Goal: Communication & Community: Participate in discussion

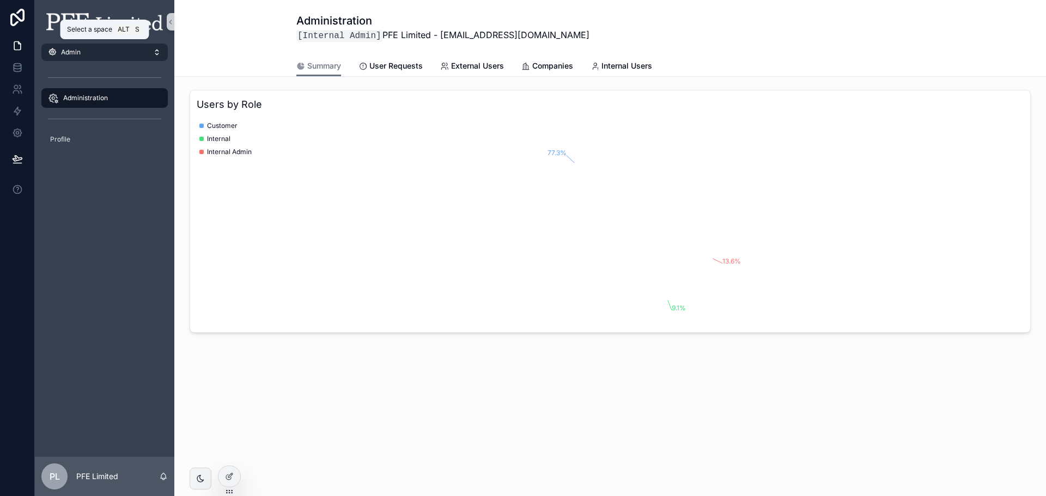
click at [101, 57] on button "Admin" at bounding box center [104, 52] width 126 height 17
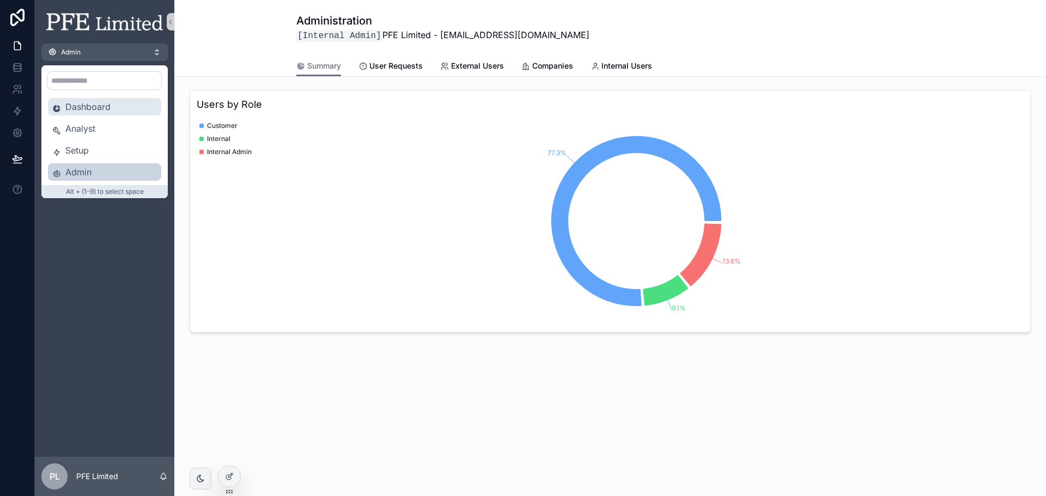
click at [105, 105] on span "Dashboard" at bounding box center [111, 106] width 92 height 13
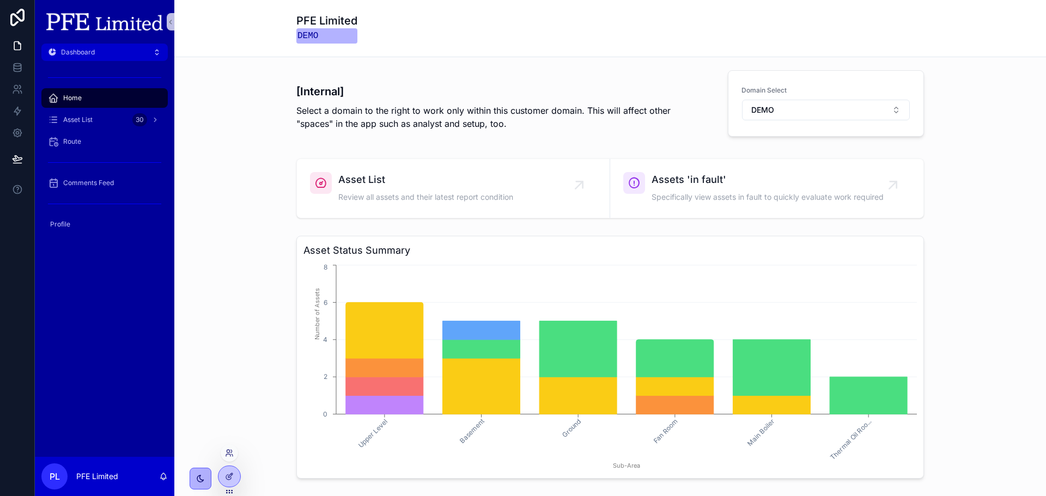
click at [235, 454] on div at bounding box center [229, 452] width 17 height 17
click at [229, 454] on icon at bounding box center [228, 455] width 4 height 2
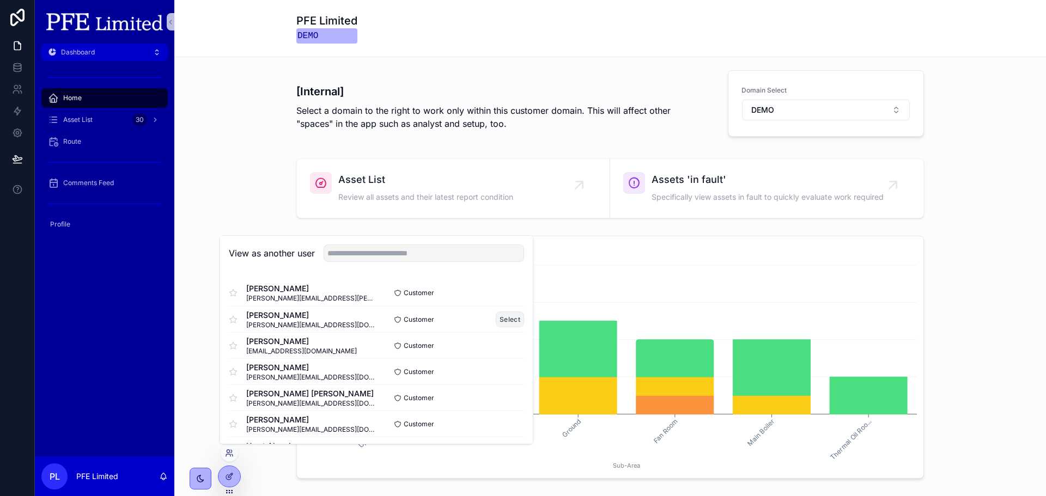
click at [497, 317] on button "Select" at bounding box center [510, 320] width 28 height 16
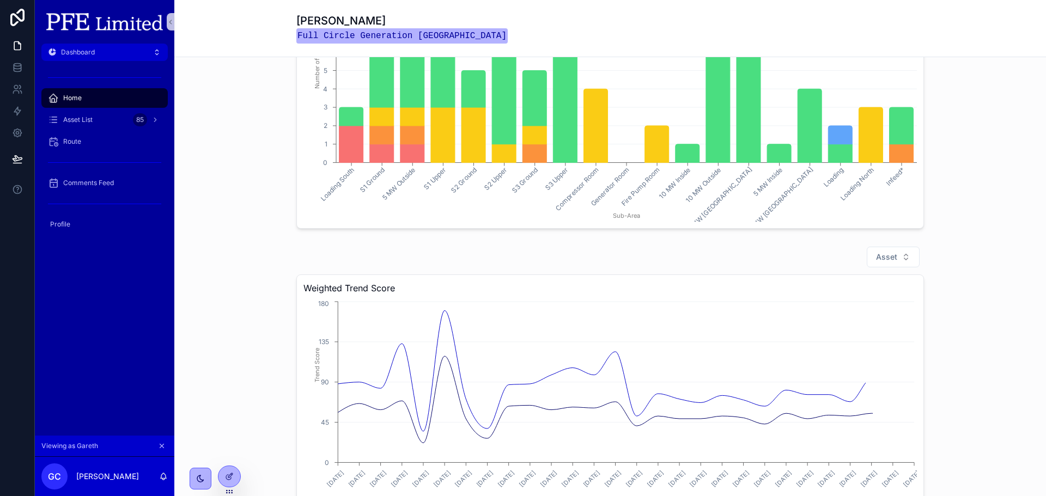
scroll to position [163, 0]
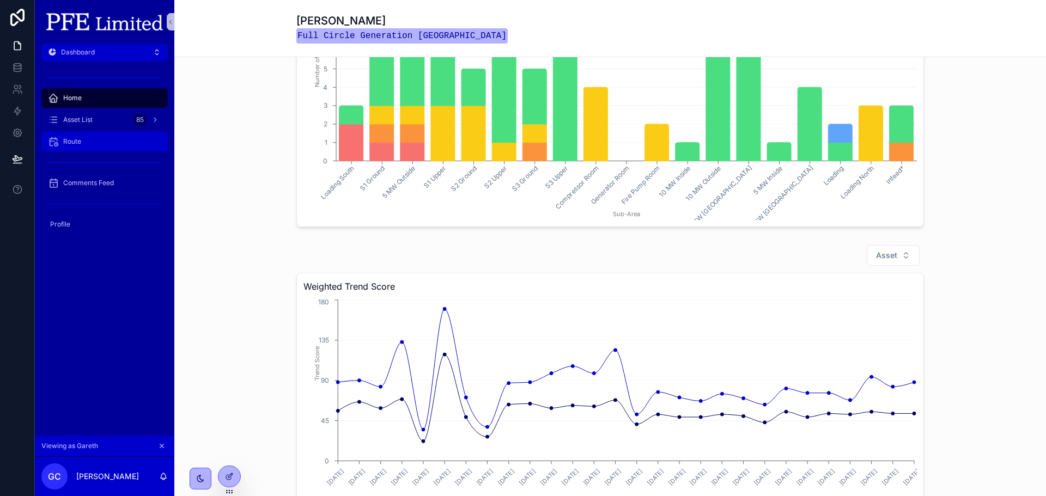
click at [80, 148] on div "Route" at bounding box center [104, 141] width 113 height 17
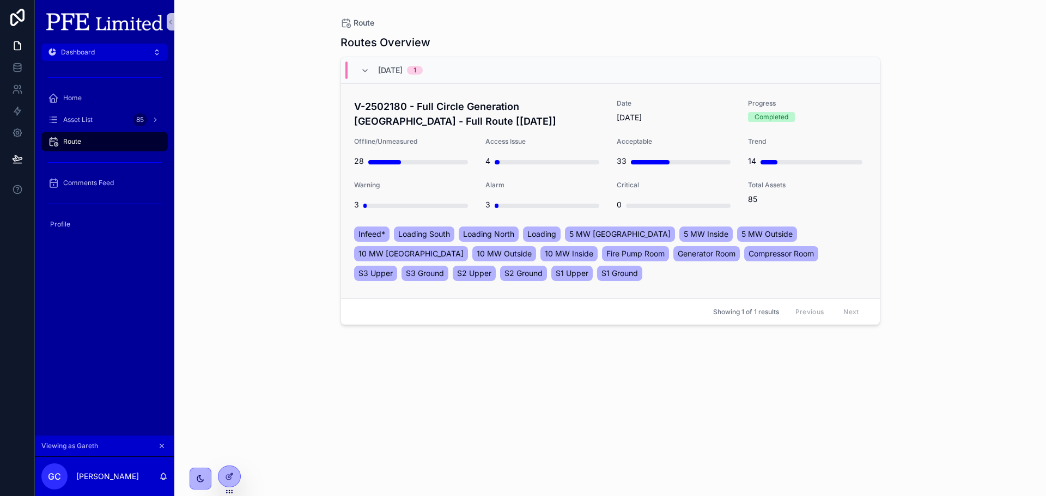
click at [495, 112] on h4 "V-2502180 - Full Circle Generation Belfast - Full Route [July 2025]" at bounding box center [479, 113] width 250 height 29
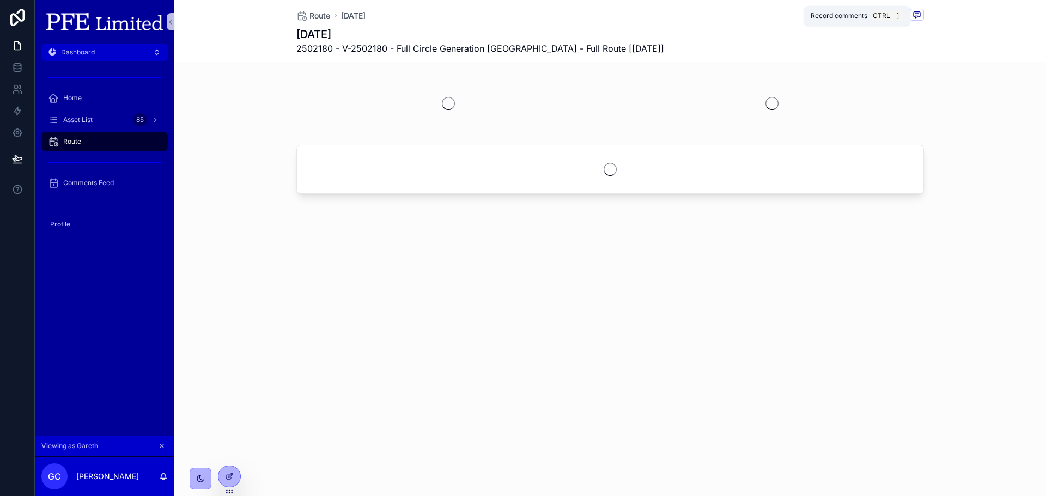
click at [912, 17] on icon "scrollable content" at bounding box center [916, 14] width 9 height 9
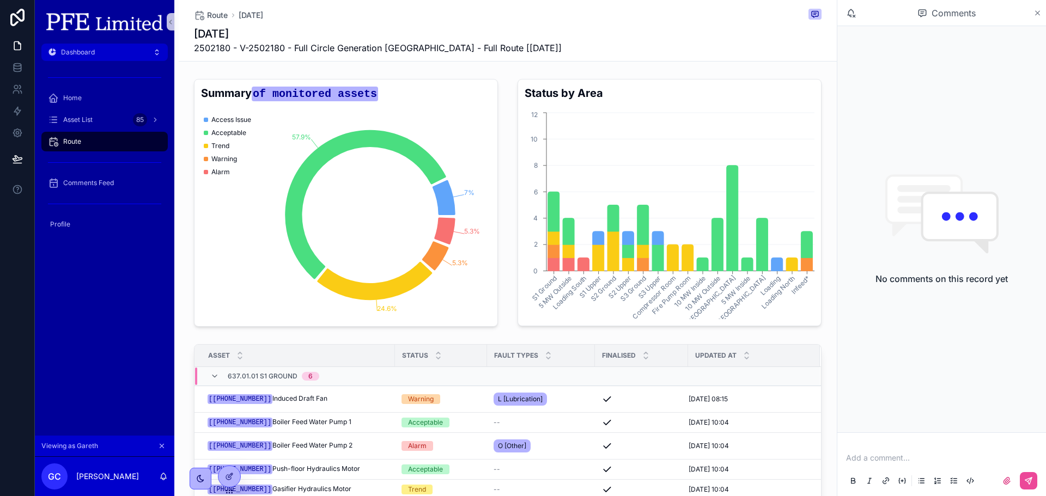
click at [1035, 9] on icon "scrollable content" at bounding box center [1037, 13] width 8 height 9
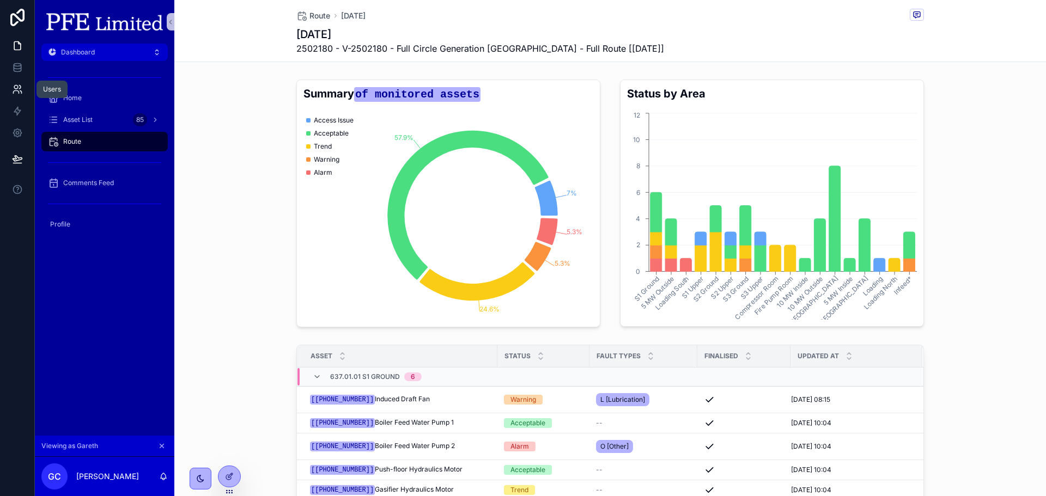
click at [13, 84] on icon at bounding box center [17, 89] width 11 height 11
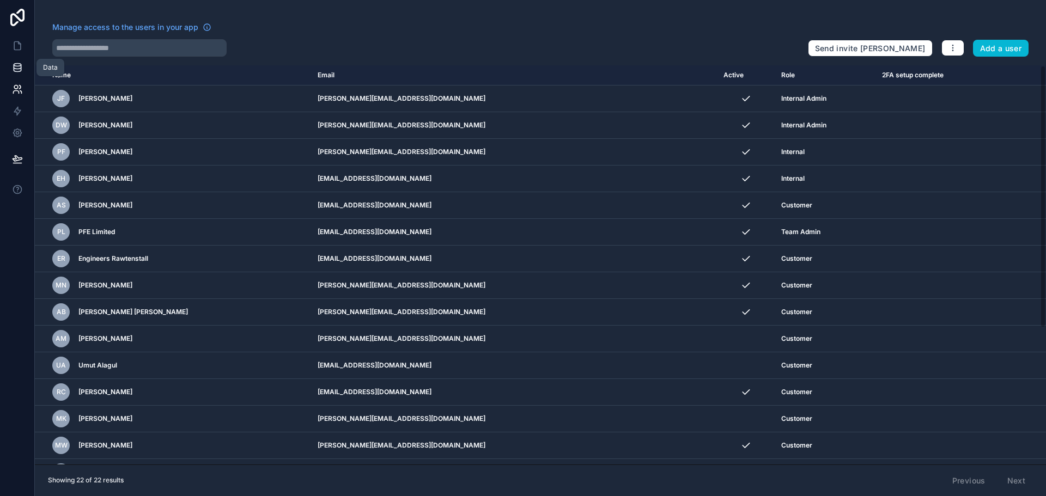
click at [25, 69] on link at bounding box center [17, 68] width 34 height 22
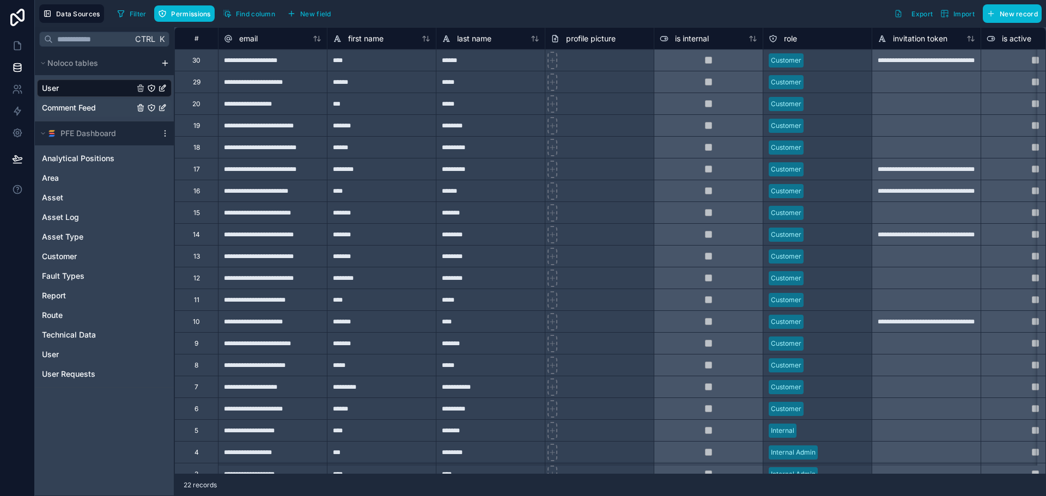
click at [98, 109] on div "Comment Feed" at bounding box center [104, 107] width 135 height 17
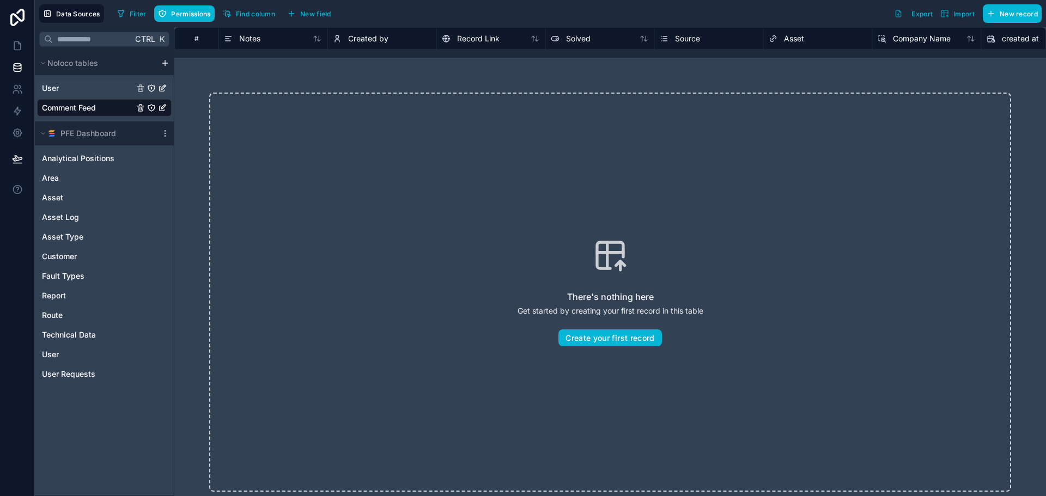
click at [96, 94] on div "User" at bounding box center [104, 88] width 135 height 17
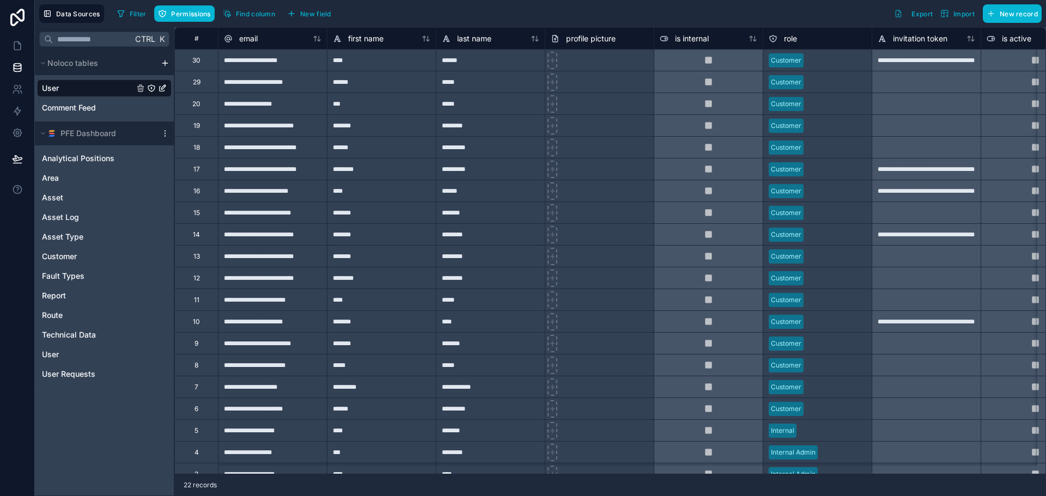
click at [149, 87] on icon "User" at bounding box center [151, 88] width 9 height 9
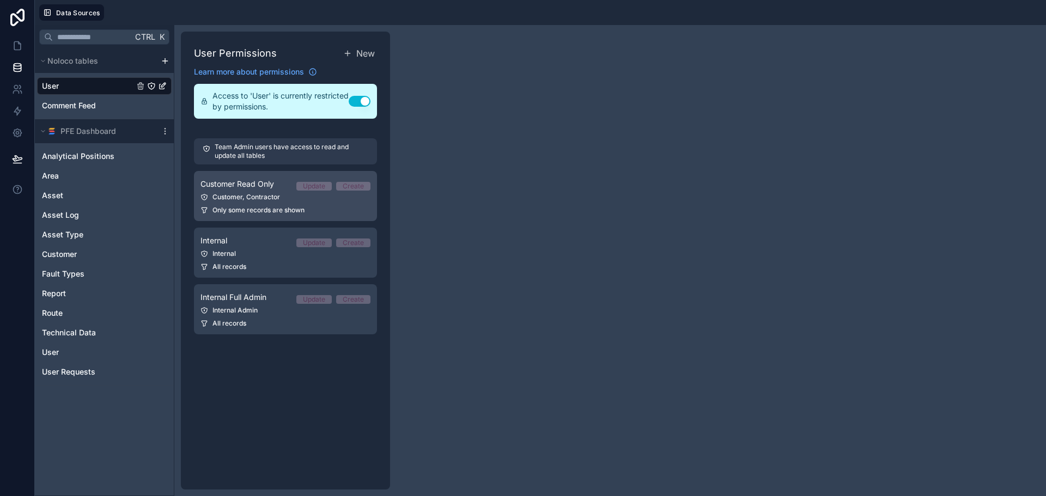
click at [277, 191] on link "Customer Read Only Update Create Customer, Contractor Only some records are sho…" at bounding box center [285, 196] width 183 height 50
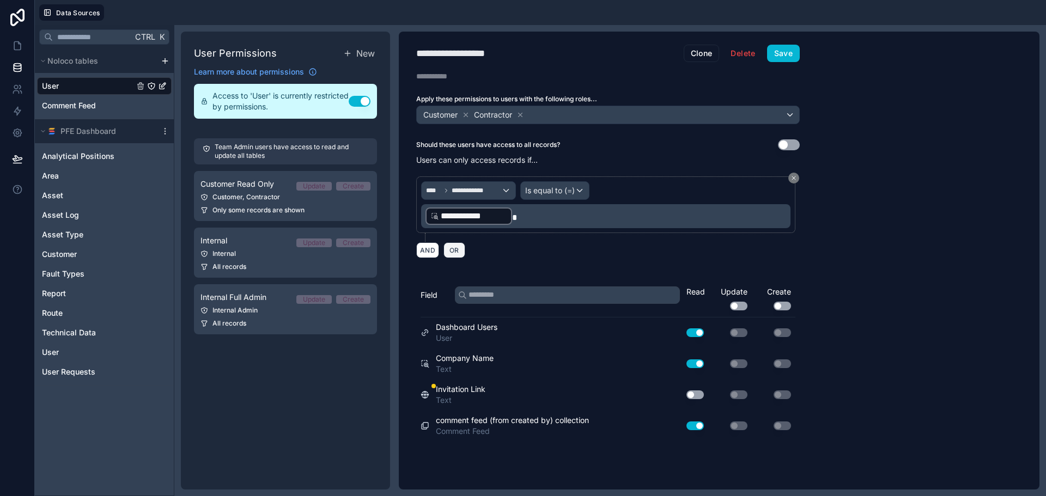
click at [449, 247] on span "OR" at bounding box center [454, 250] width 14 height 8
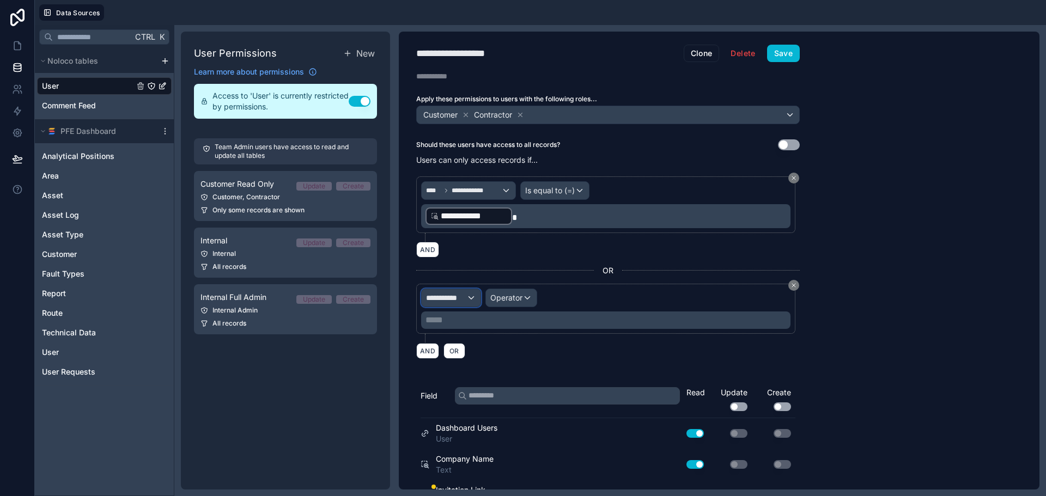
click at [454, 295] on span "**********" at bounding box center [446, 298] width 40 height 11
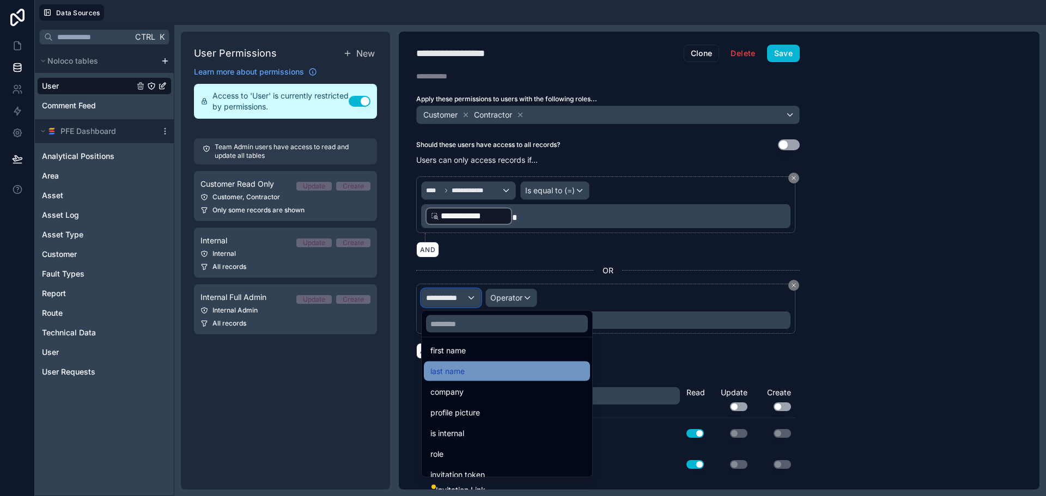
scroll to position [163, 0]
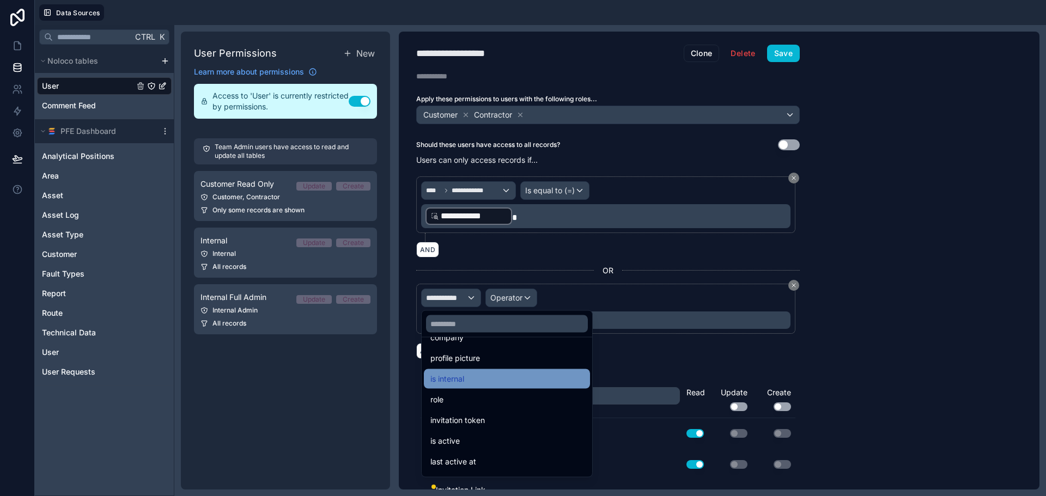
click at [504, 375] on div "is internal" at bounding box center [506, 379] width 153 height 13
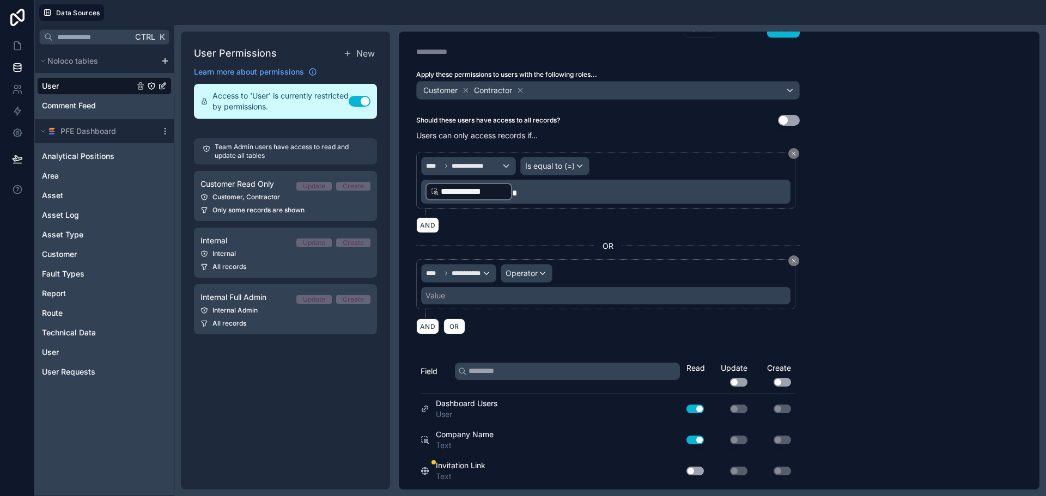
scroll to position [52, 0]
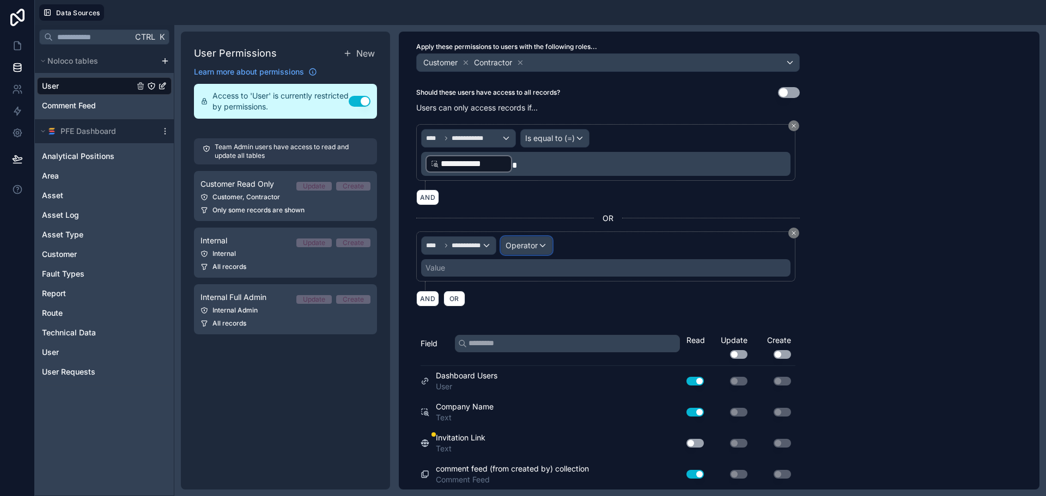
click at [534, 241] on span "Operator" at bounding box center [521, 245] width 32 height 9
click at [522, 302] on span "Is true" at bounding box center [521, 303] width 22 height 13
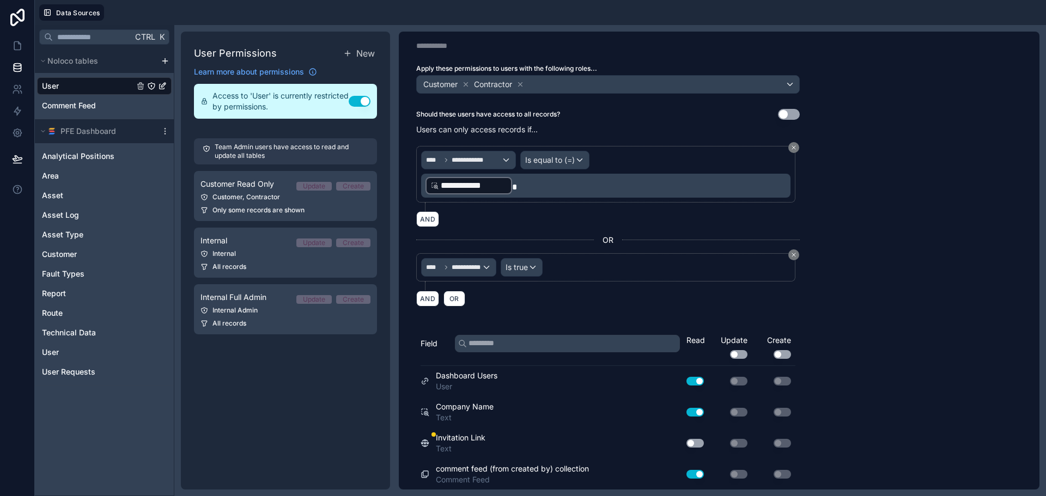
click at [850, 236] on div "**********" at bounding box center [719, 261] width 641 height 458
click at [265, 248] on link "Internal Update Create Internal All records" at bounding box center [285, 253] width 183 height 50
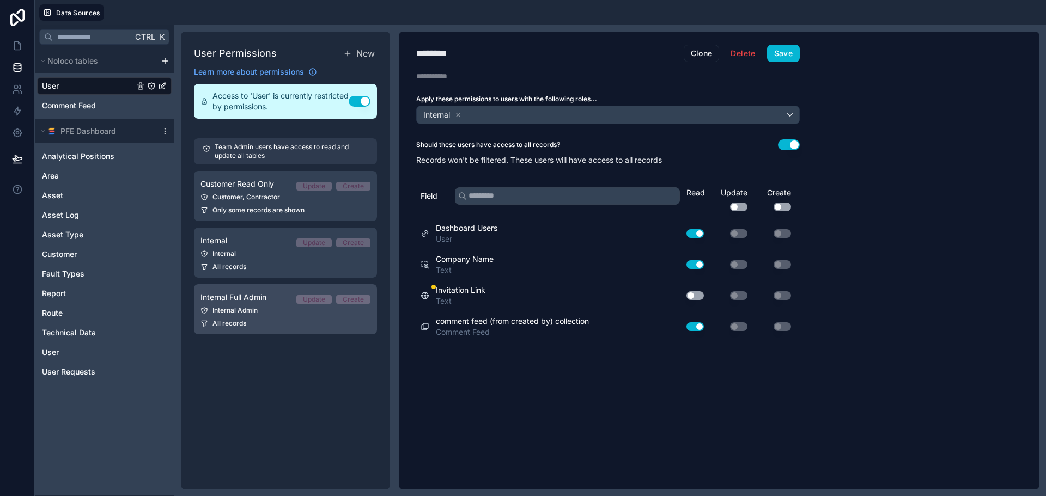
click at [261, 298] on span "Internal Full Admin" at bounding box center [233, 297] width 66 height 11
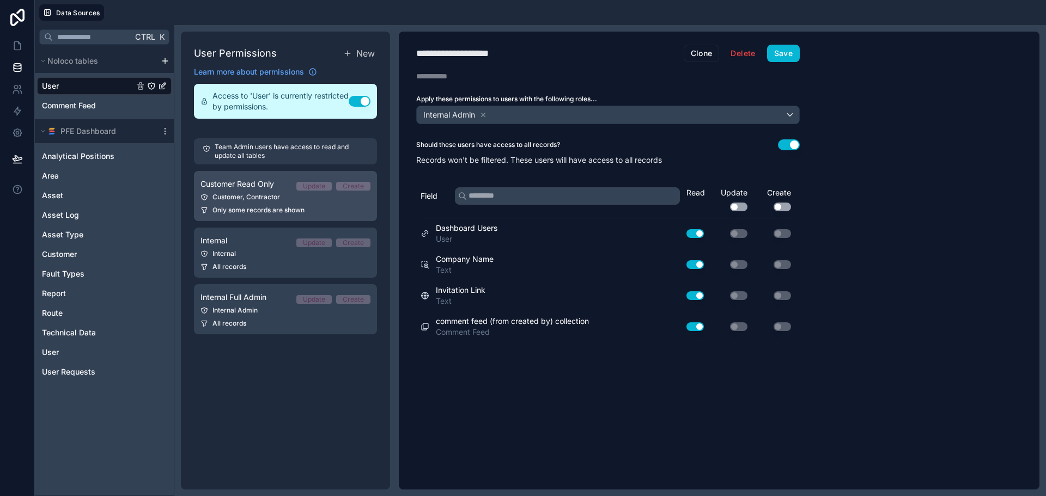
click at [302, 187] on span "Update" at bounding box center [313, 186] width 35 height 9
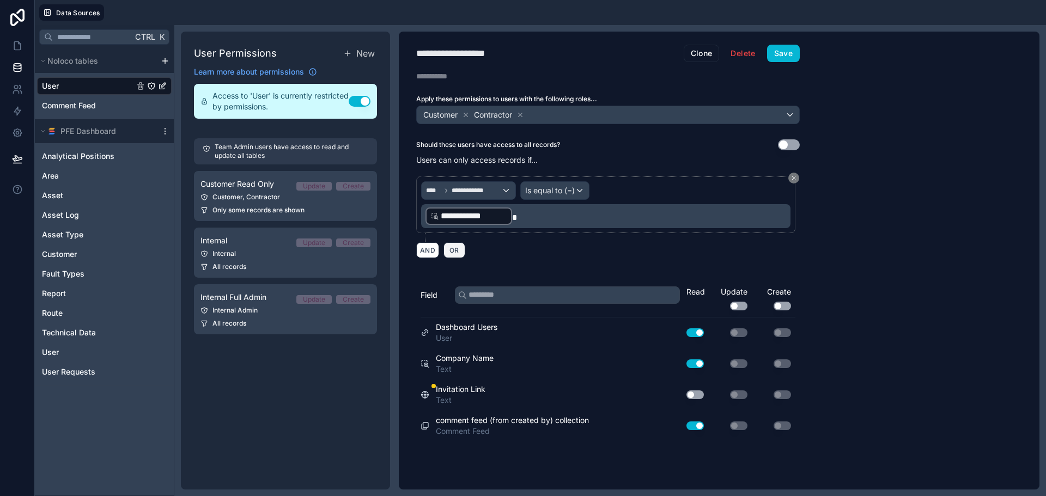
click at [454, 256] on button "OR" at bounding box center [454, 250] width 22 height 16
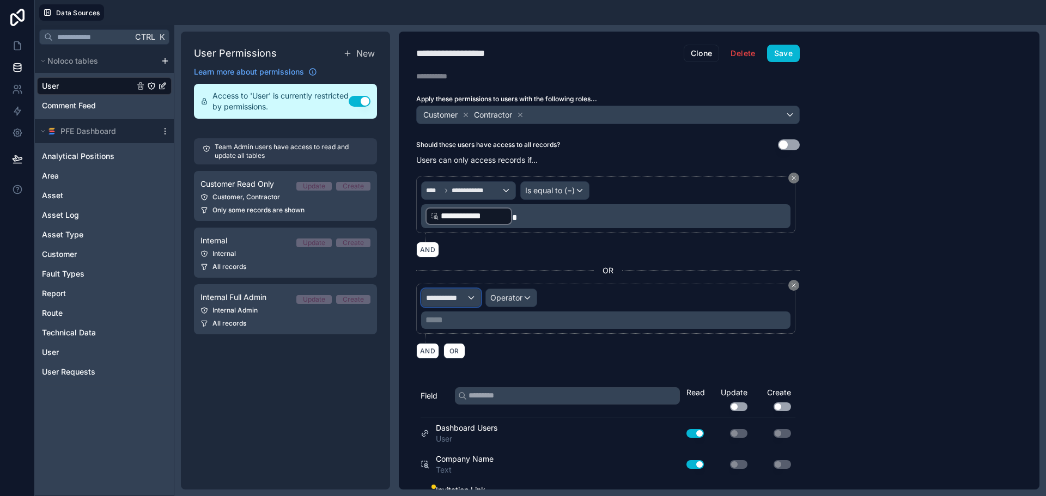
click at [455, 297] on span "**********" at bounding box center [446, 298] width 40 height 11
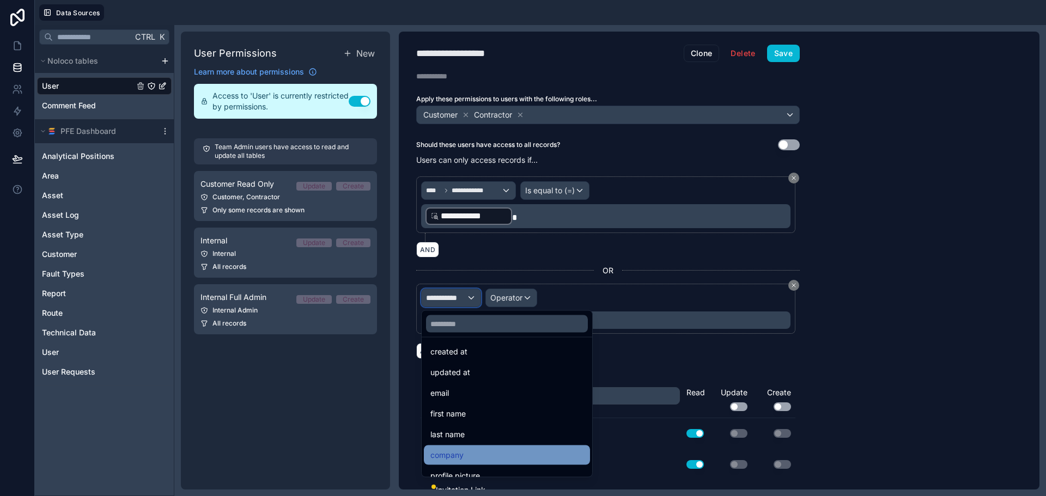
scroll to position [109, 0]
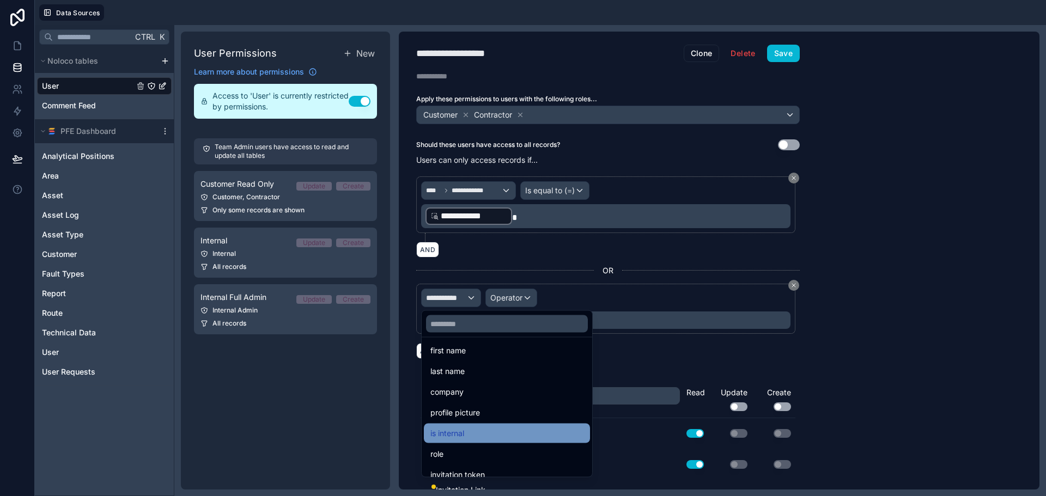
click at [471, 425] on div "is internal" at bounding box center [507, 434] width 166 height 20
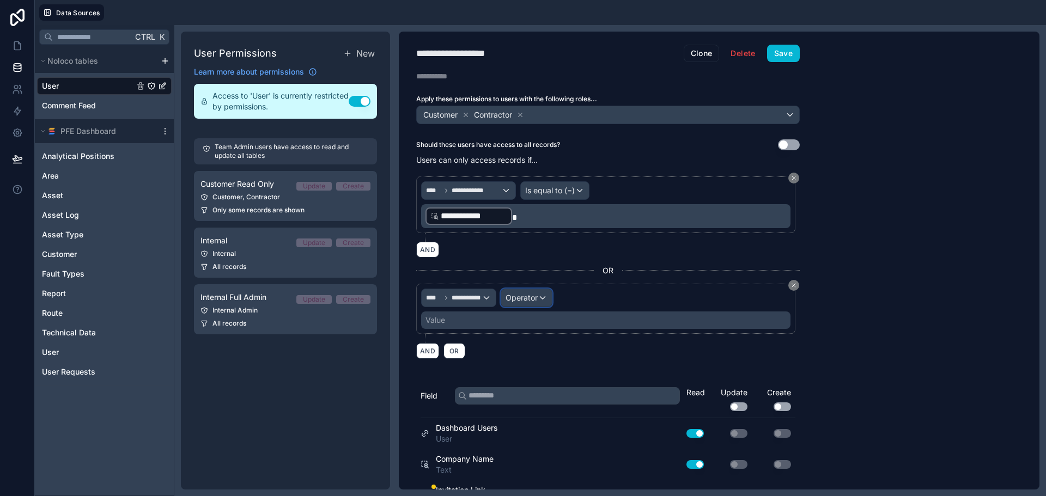
click at [526, 301] on span "Operator" at bounding box center [521, 297] width 32 height 9
click at [526, 355] on span "Is true" at bounding box center [521, 356] width 22 height 13
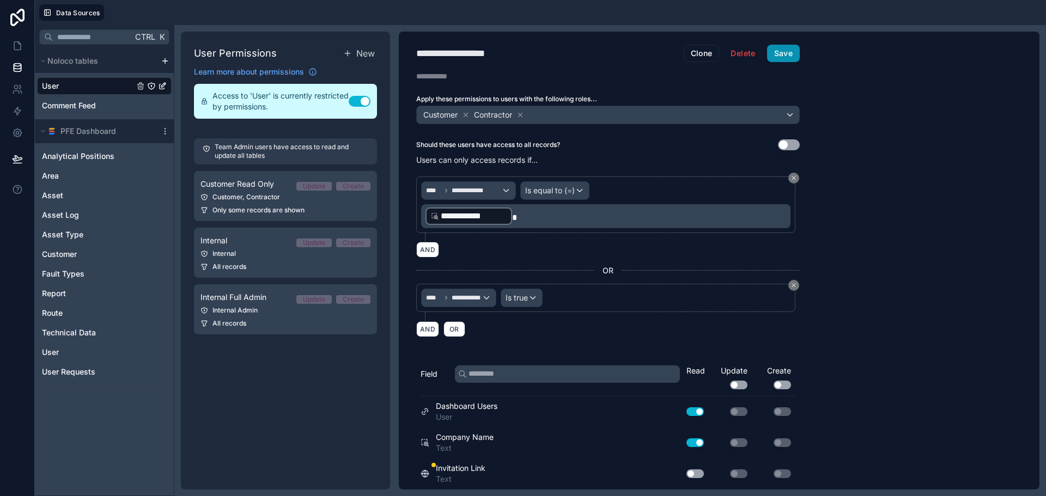
click at [790, 52] on button "Save" at bounding box center [783, 53] width 33 height 17
click at [12, 45] on icon at bounding box center [17, 45] width 11 height 11
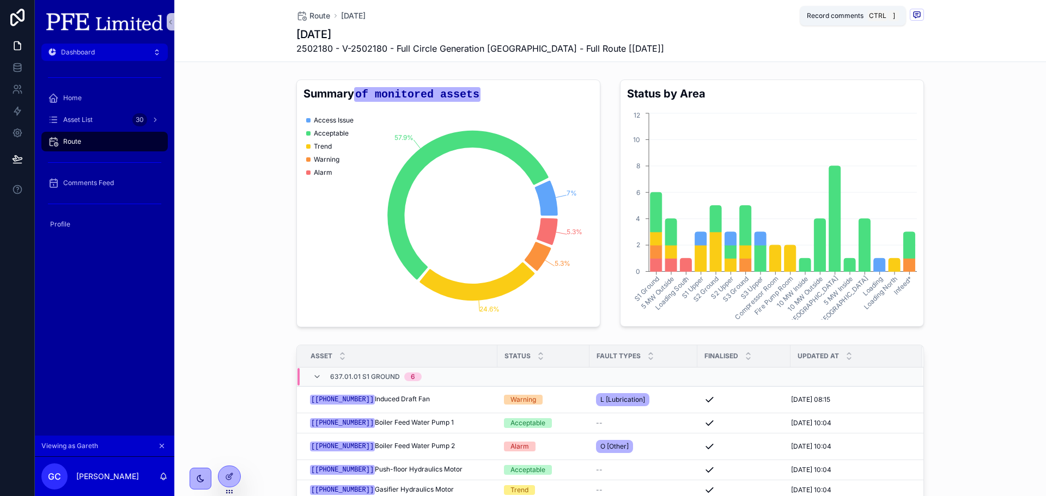
click at [912, 10] on icon "scrollable content" at bounding box center [916, 14] width 9 height 9
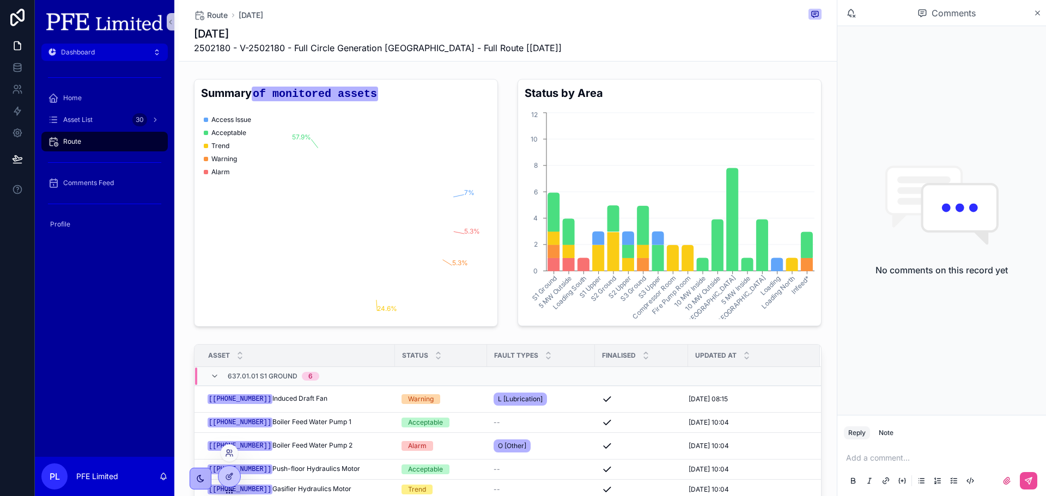
click at [233, 459] on div at bounding box center [229, 452] width 17 height 17
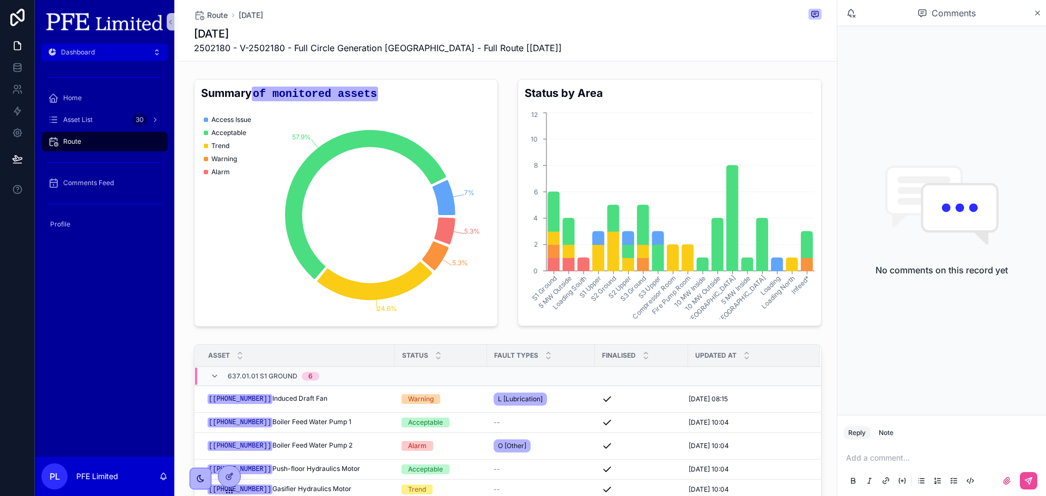
click at [864, 464] on div "Add a comment..." at bounding box center [942, 469] width 196 height 46
click at [867, 456] on p "scrollable content" at bounding box center [944, 458] width 196 height 11
click at [227, 453] on icon at bounding box center [229, 453] width 9 height 9
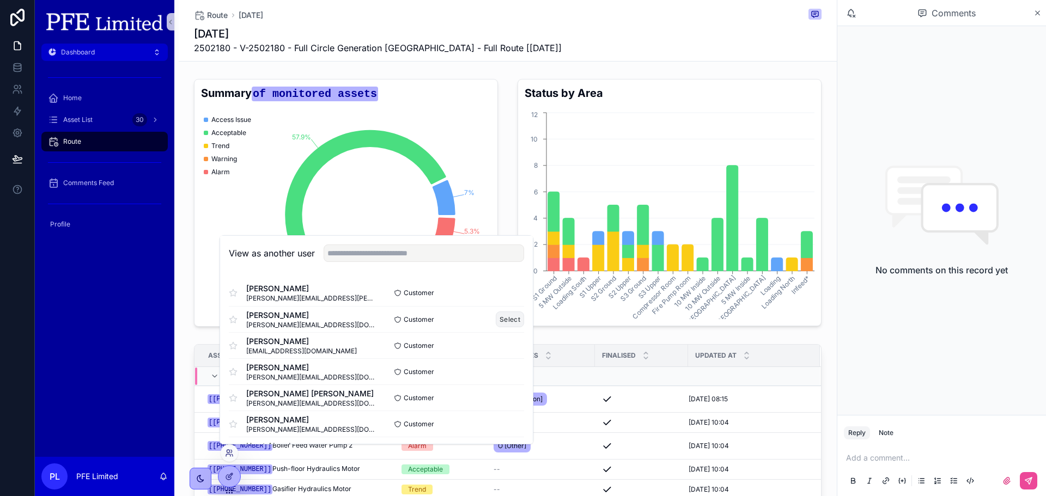
click at [496, 316] on button "Select" at bounding box center [510, 320] width 28 height 16
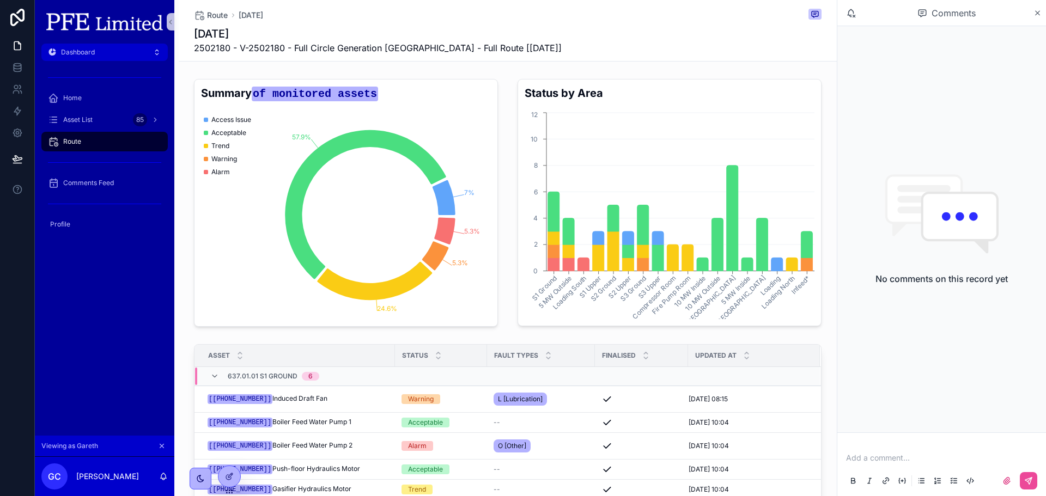
click at [875, 460] on p "scrollable content" at bounding box center [944, 458] width 196 height 11
drag, startPoint x: 2, startPoint y: 68, endPoint x: 14, endPoint y: 66, distance: 12.2
click at [2, 68] on link at bounding box center [17, 68] width 34 height 22
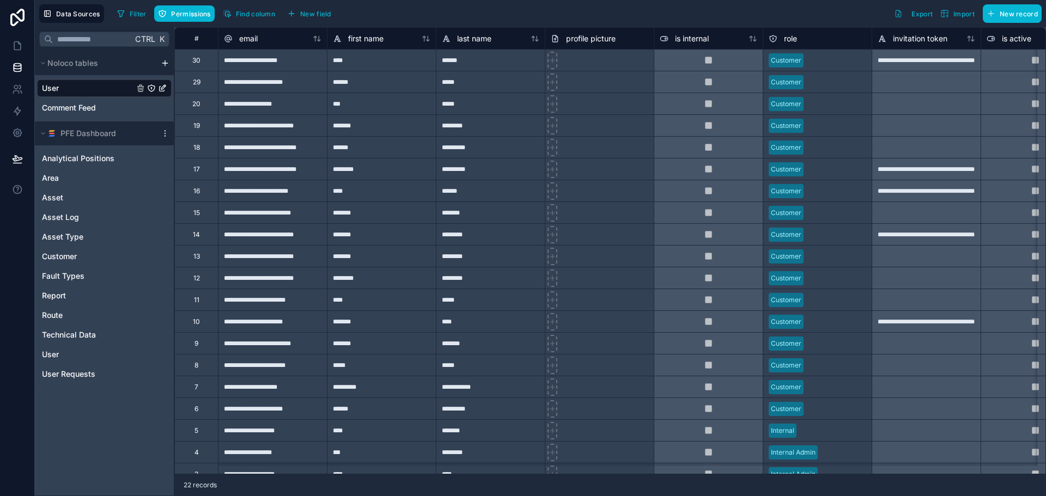
click at [153, 89] on icon "User" at bounding box center [151, 88] width 9 height 9
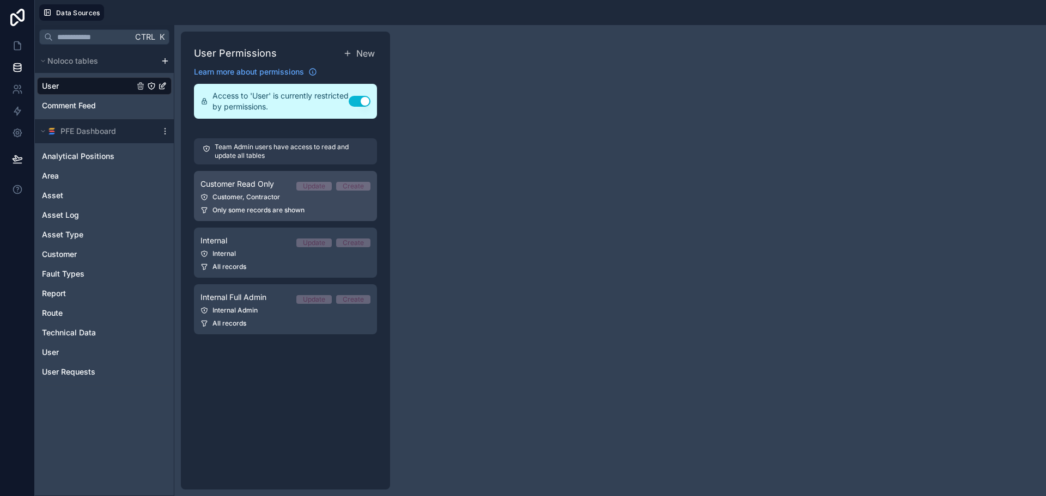
click at [310, 202] on link "Customer Read Only Update Create Customer, Contractor Only some records are sho…" at bounding box center [285, 196] width 183 height 50
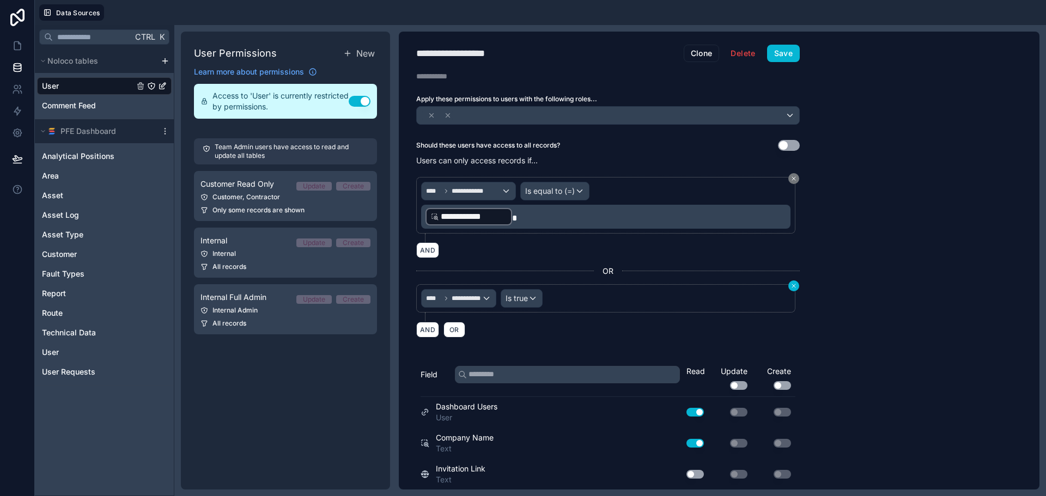
click at [790, 281] on button at bounding box center [793, 286] width 11 height 11
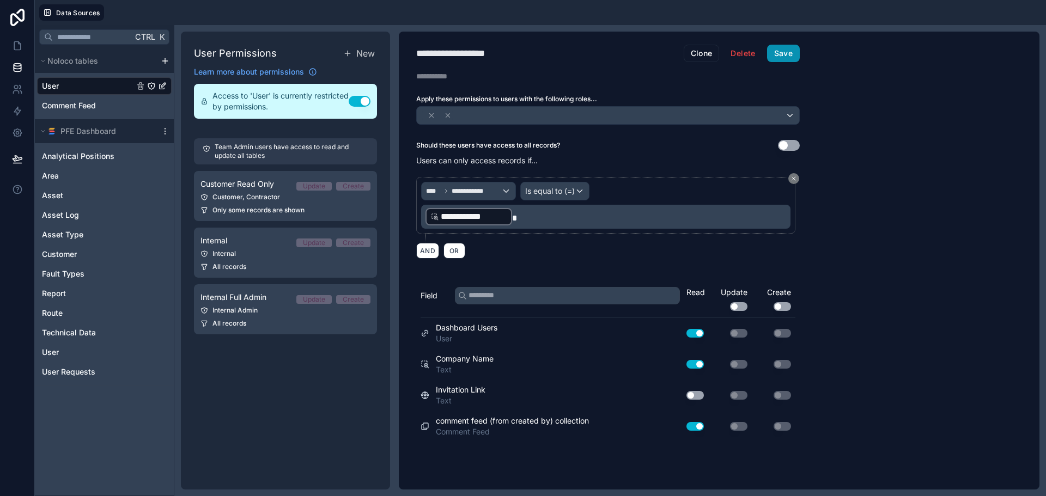
click at [792, 51] on button "Save" at bounding box center [783, 53] width 33 height 17
click at [17, 45] on icon at bounding box center [17, 45] width 11 height 11
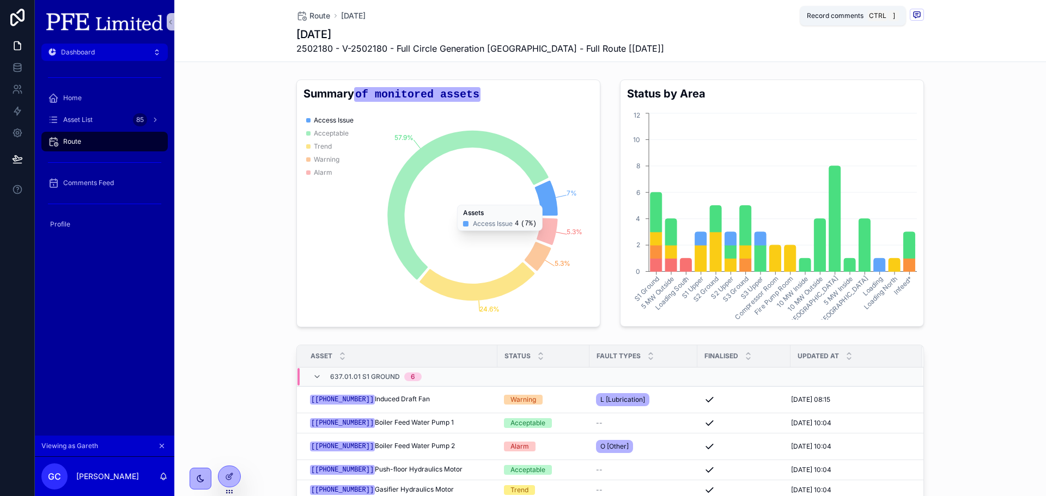
click at [915, 16] on icon "scrollable content" at bounding box center [916, 15] width 7 height 6
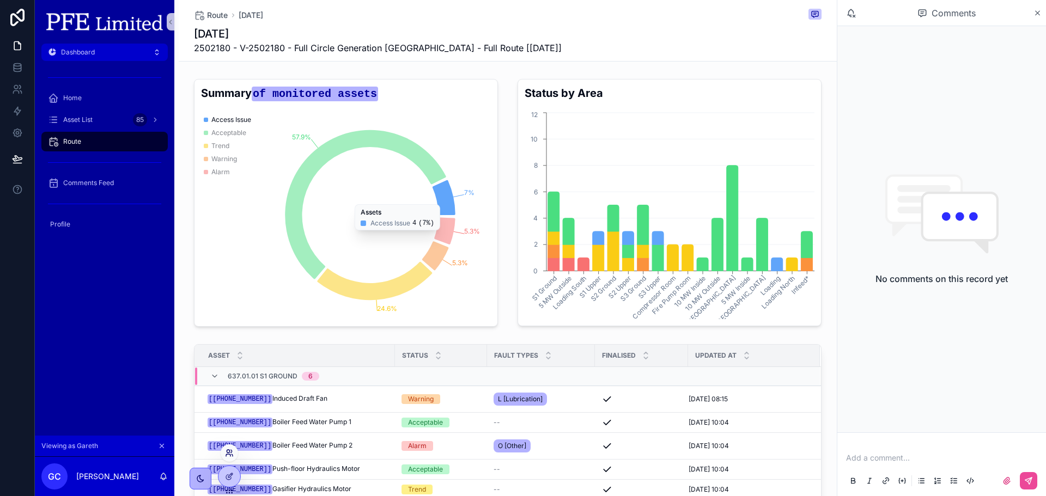
click at [232, 452] on icon at bounding box center [231, 451] width 1 height 3
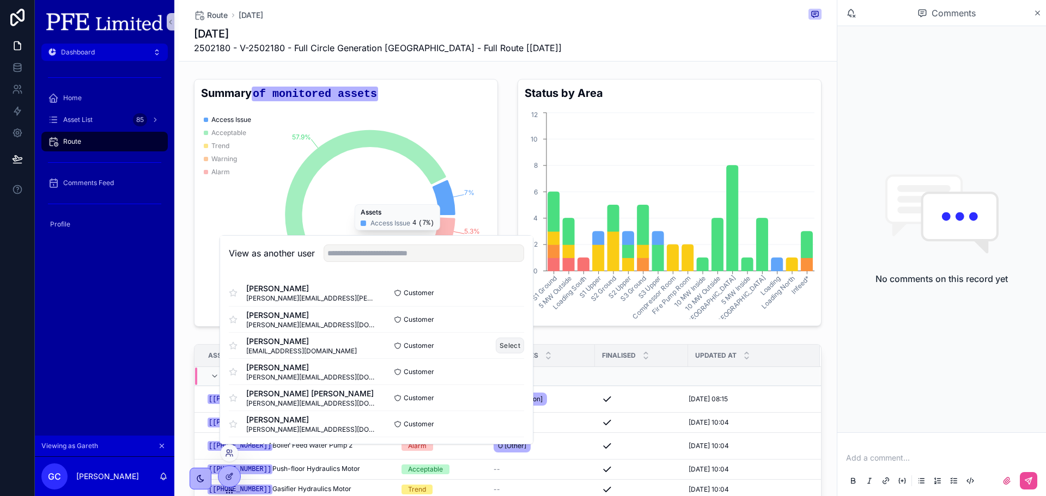
click at [498, 348] on button "Select" at bounding box center [510, 346] width 28 height 16
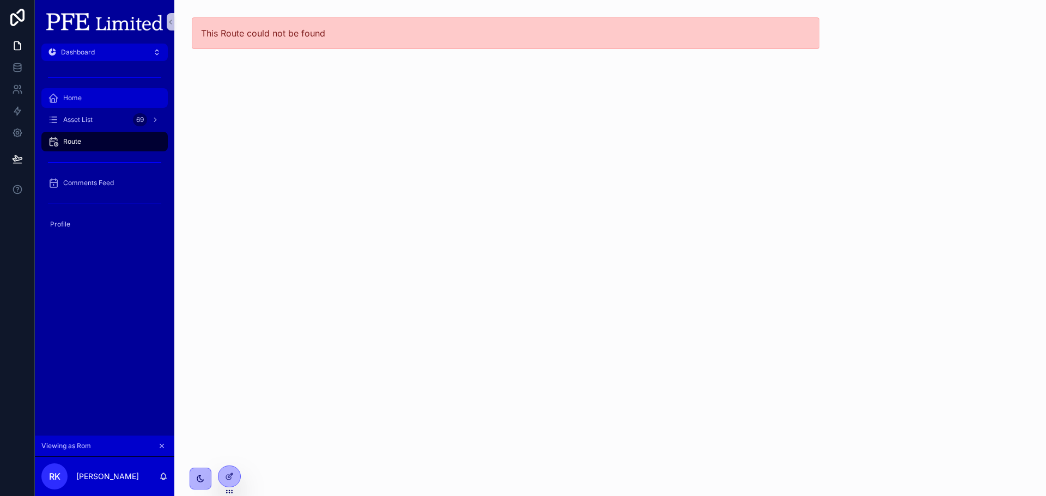
click at [107, 91] on div "Home" at bounding box center [104, 97] width 113 height 17
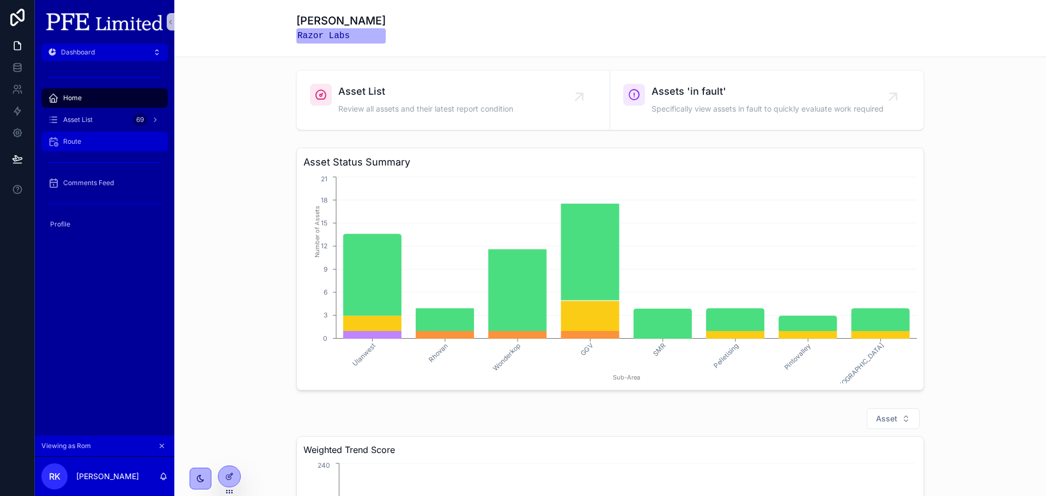
click at [98, 142] on div "Route" at bounding box center [104, 141] width 113 height 17
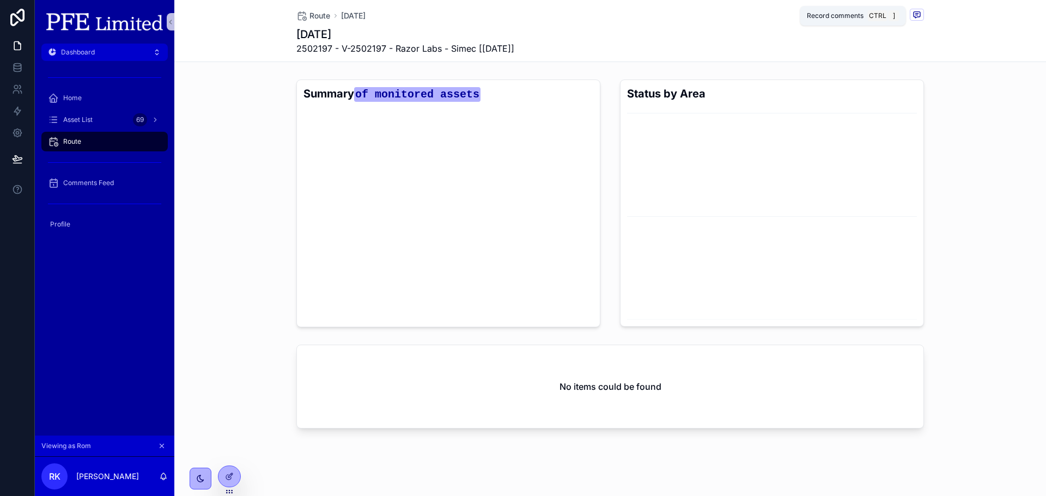
click at [913, 16] on icon "scrollable content" at bounding box center [916, 15] width 7 height 6
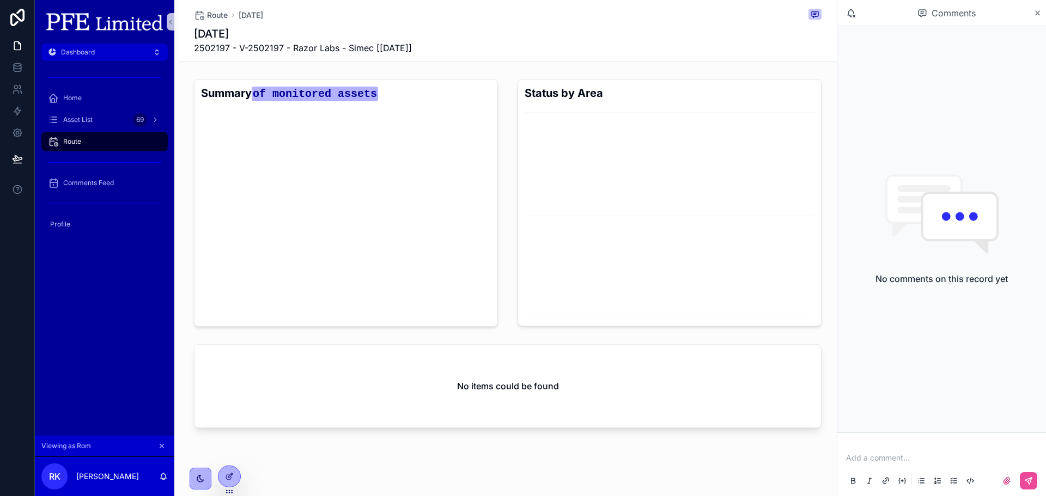
click at [160, 442] on button "scrollable content" at bounding box center [162, 446] width 12 height 12
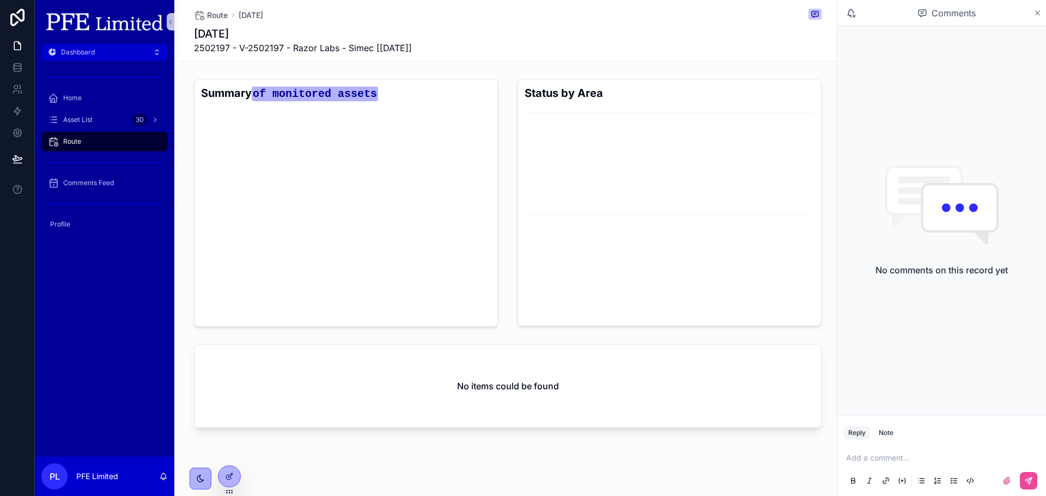
click at [1034, 14] on icon "scrollable content" at bounding box center [1037, 13] width 8 height 9
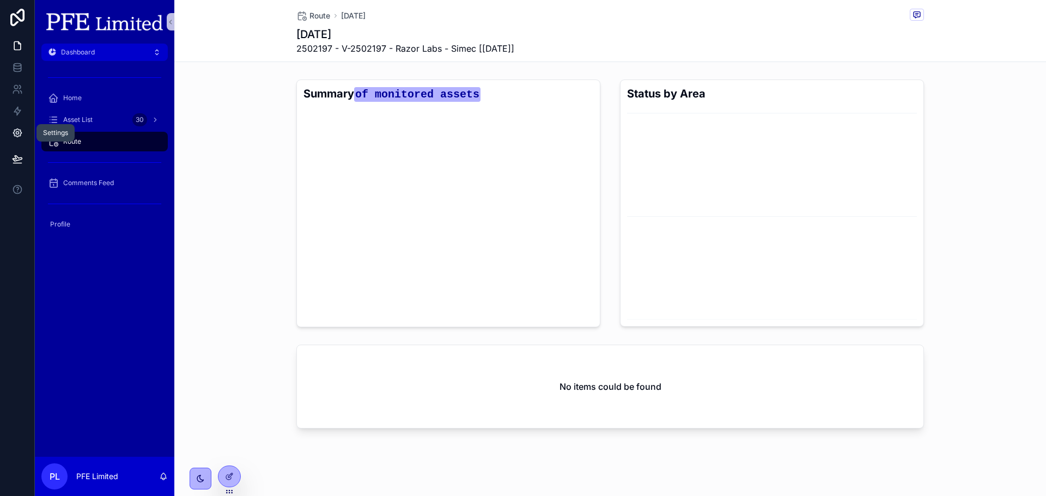
click at [15, 136] on icon at bounding box center [17, 133] width 8 height 8
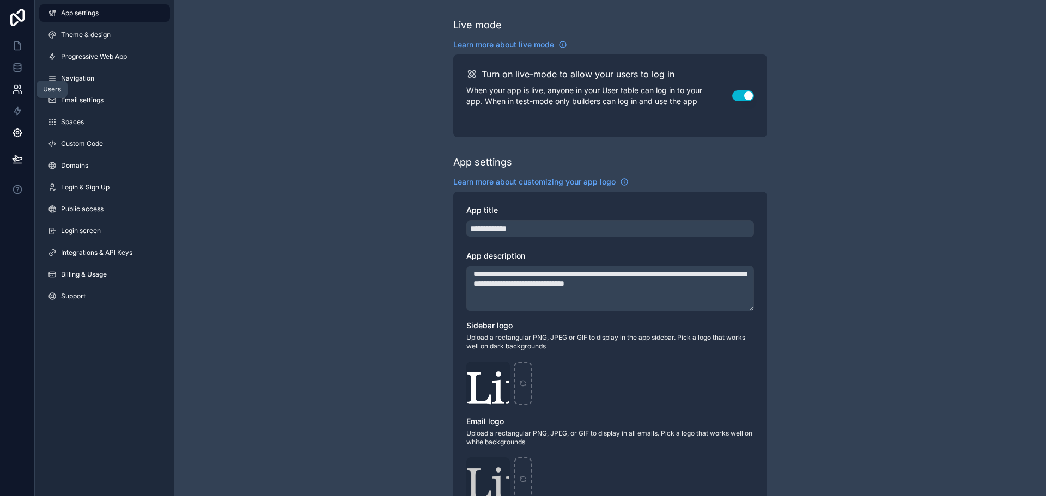
click at [2, 86] on link at bounding box center [17, 89] width 34 height 22
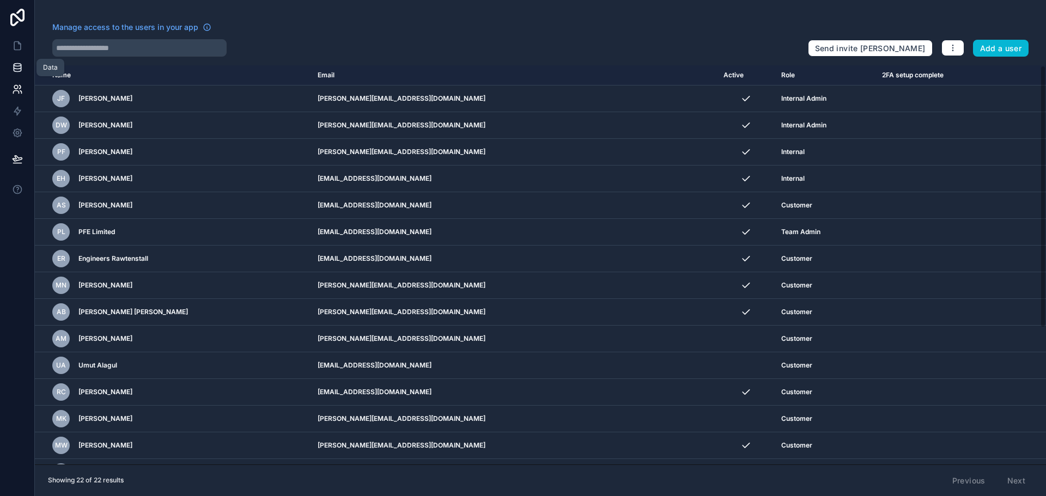
click at [23, 71] on link at bounding box center [17, 68] width 34 height 22
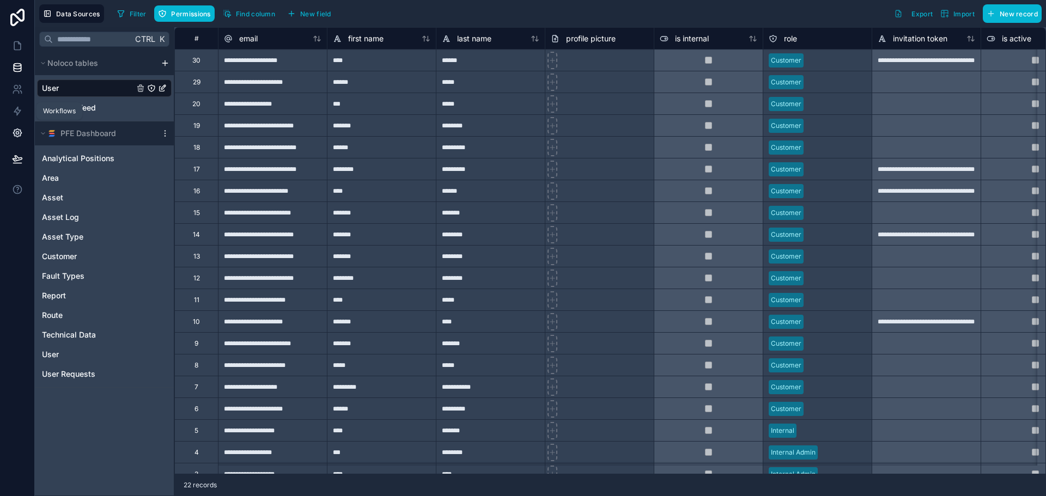
click at [16, 132] on icon at bounding box center [17, 133] width 3 height 3
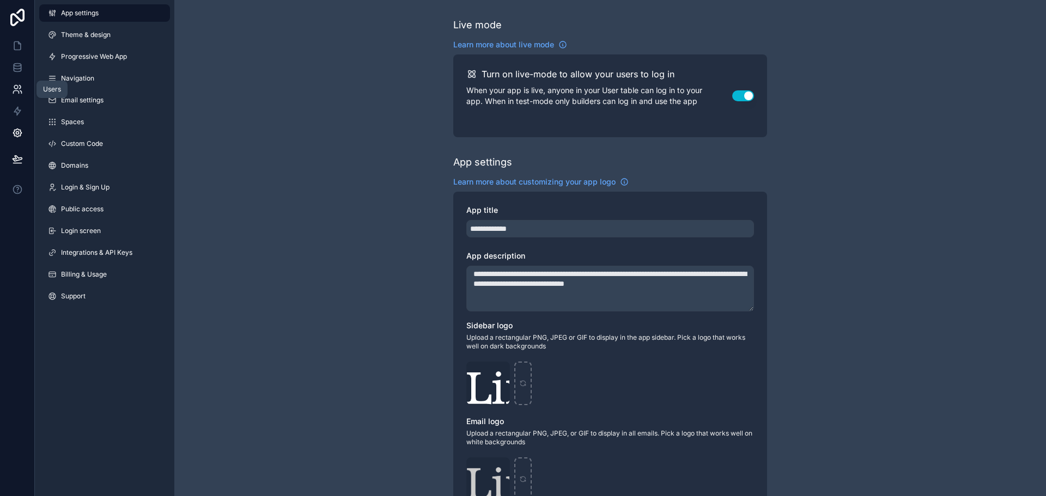
click at [16, 86] on icon at bounding box center [16, 88] width 4 height 4
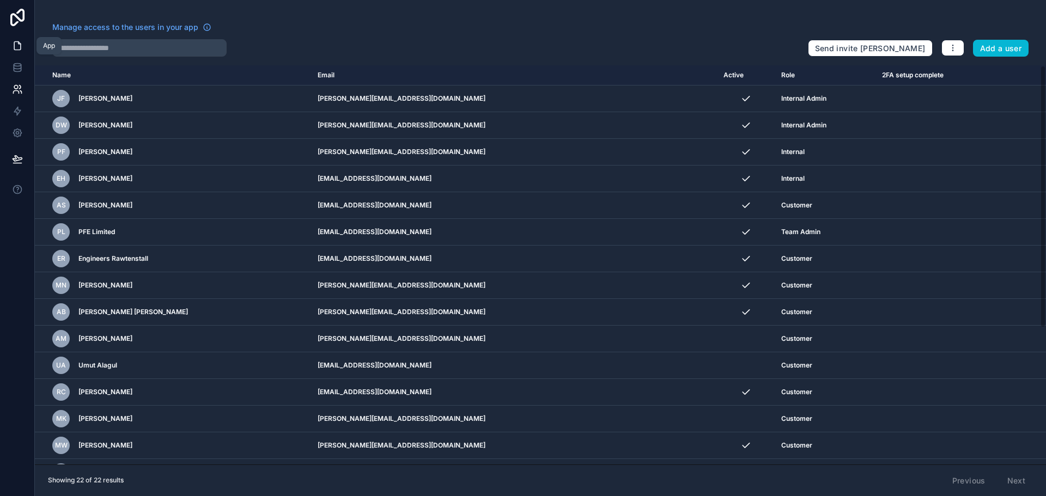
click at [19, 46] on icon at bounding box center [17, 45] width 11 height 11
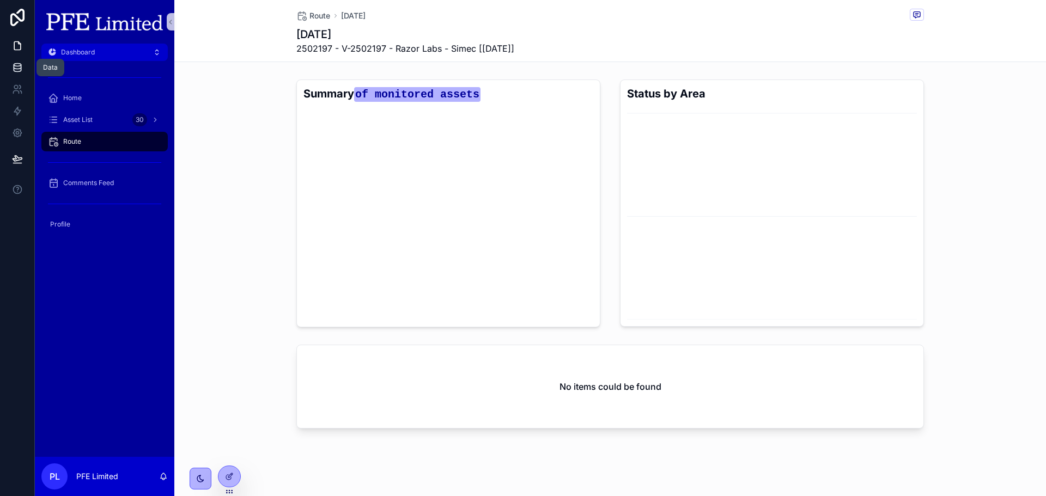
click at [20, 71] on icon at bounding box center [17, 70] width 7 height 4
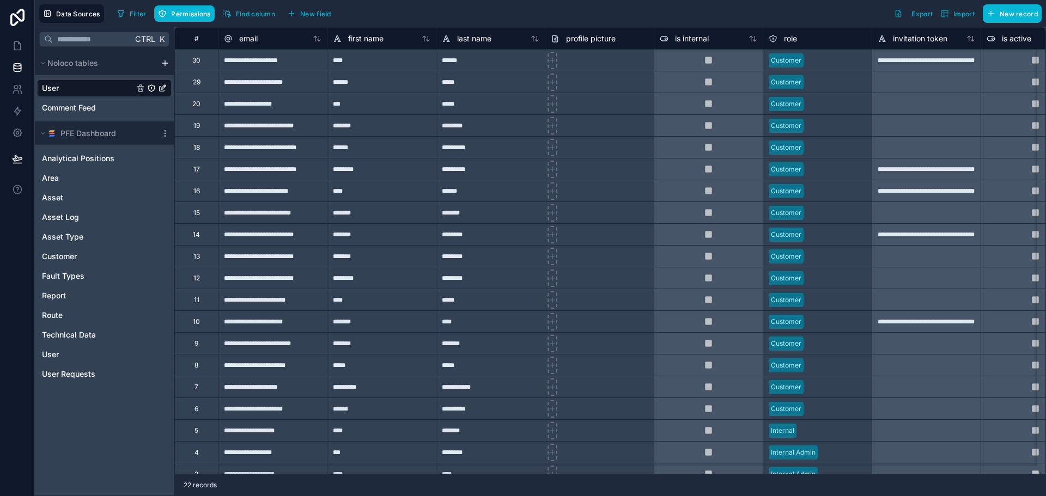
click at [152, 87] on icon "User" at bounding box center [151, 88] width 9 height 9
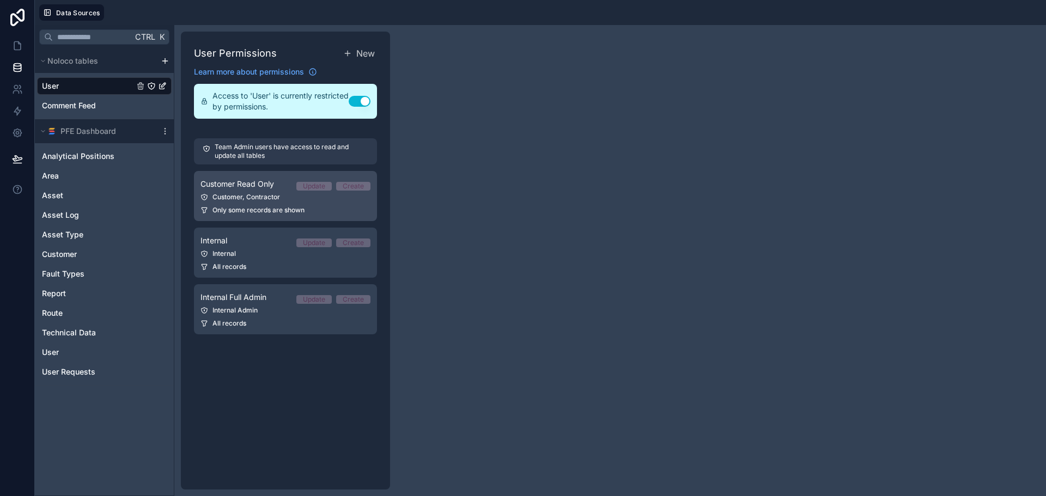
click at [278, 192] on link "Customer Read Only Update Create Customer, Contractor Only some records are sho…" at bounding box center [285, 196] width 183 height 50
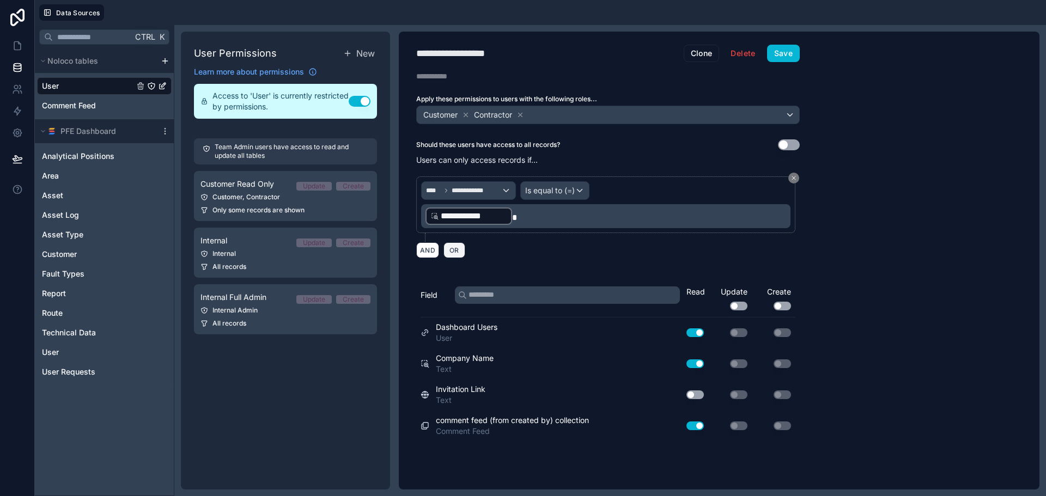
click at [456, 245] on button "OR" at bounding box center [454, 250] width 22 height 16
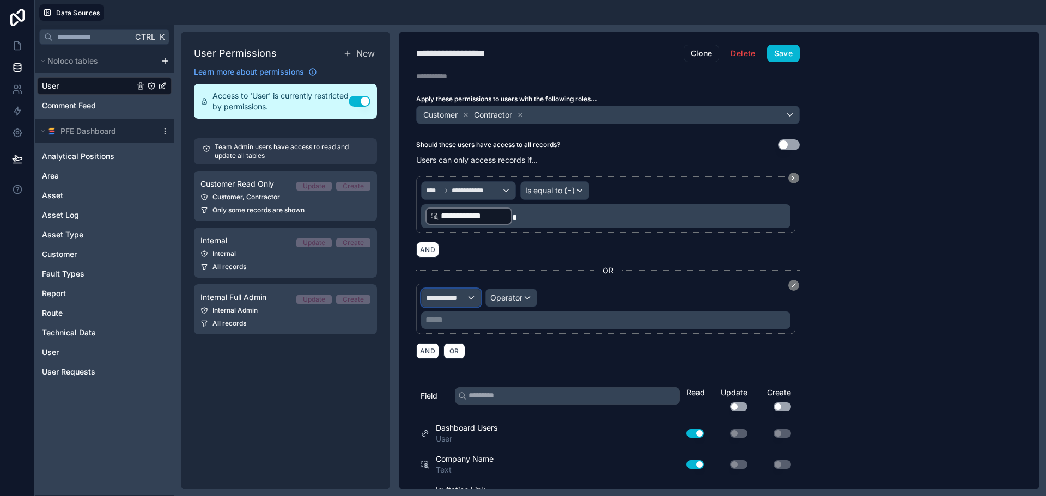
click at [456, 301] on span "**********" at bounding box center [446, 298] width 40 height 11
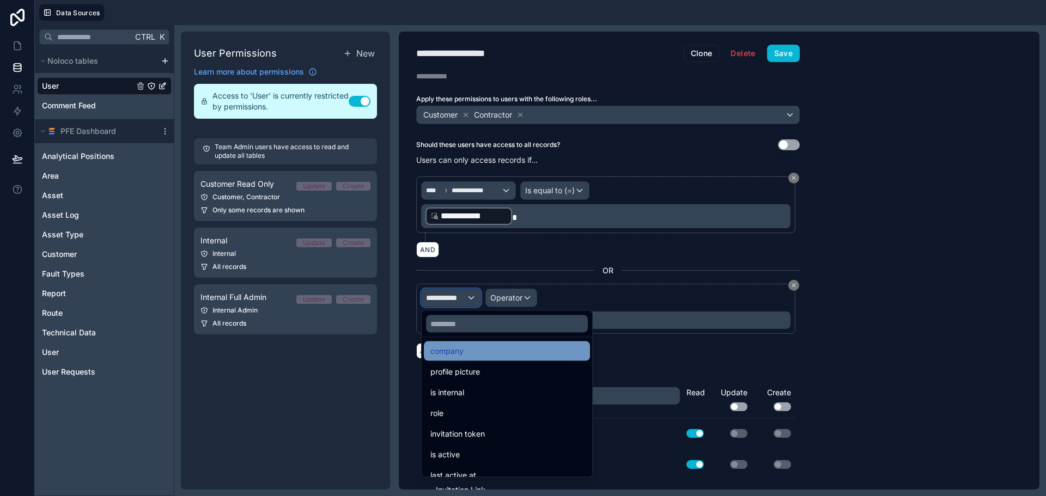
scroll to position [163, 0]
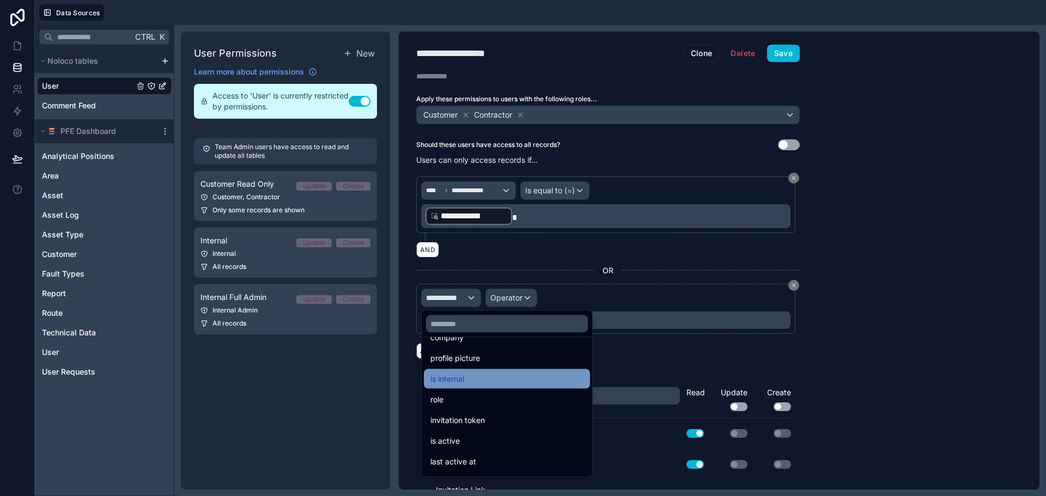
click at [488, 381] on div "is internal" at bounding box center [506, 379] width 153 height 13
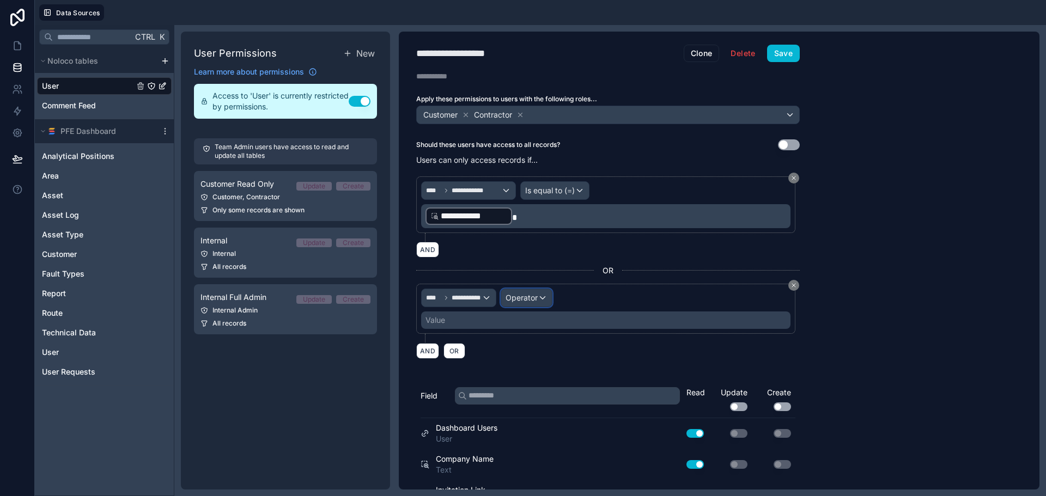
click at [524, 302] on span "Operator" at bounding box center [521, 297] width 32 height 9
click at [528, 356] on span "Is true" at bounding box center [521, 356] width 22 height 13
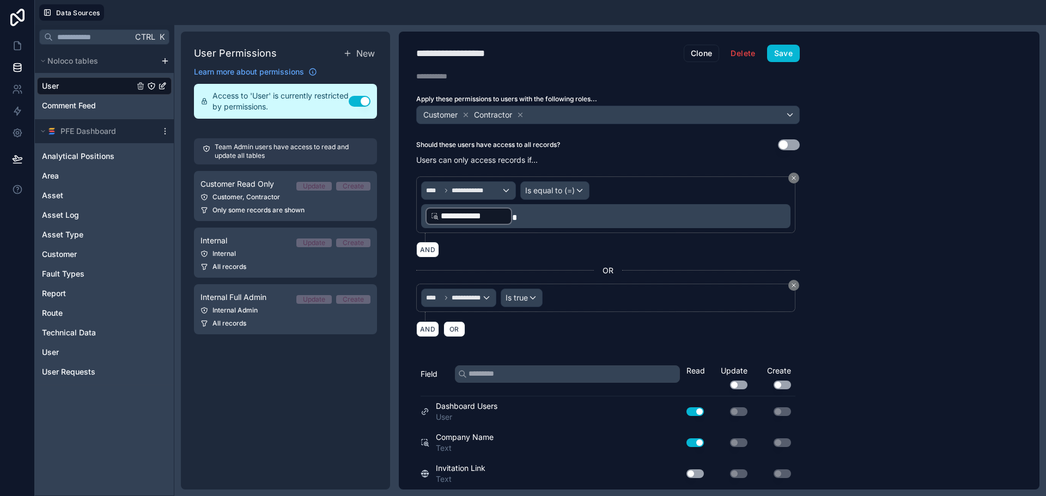
click at [854, 303] on div "**********" at bounding box center [719, 261] width 641 height 458
click at [17, 90] on icon at bounding box center [17, 89] width 11 height 11
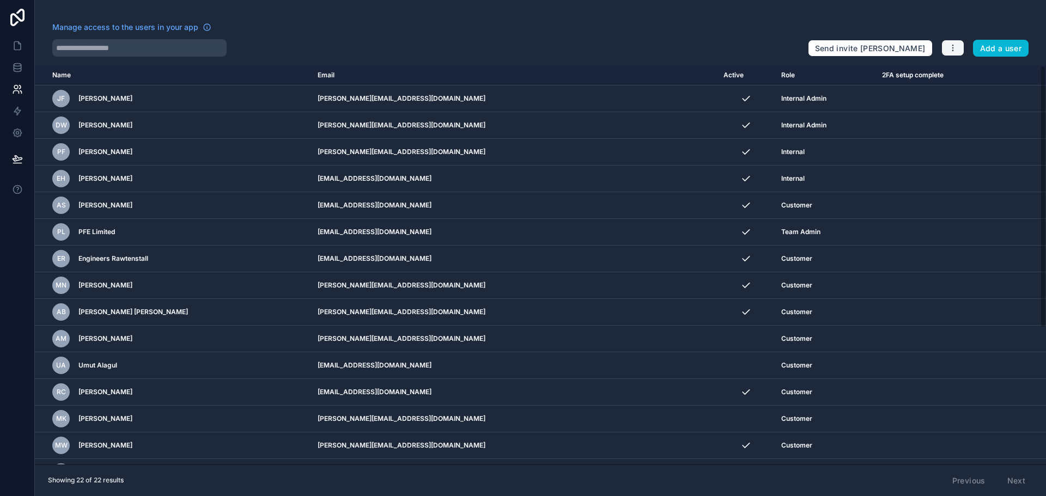
click at [954, 45] on icon "button" at bounding box center [952, 48] width 9 height 9
click at [960, 67] on link "Manage roles" at bounding box center [979, 73] width 76 height 17
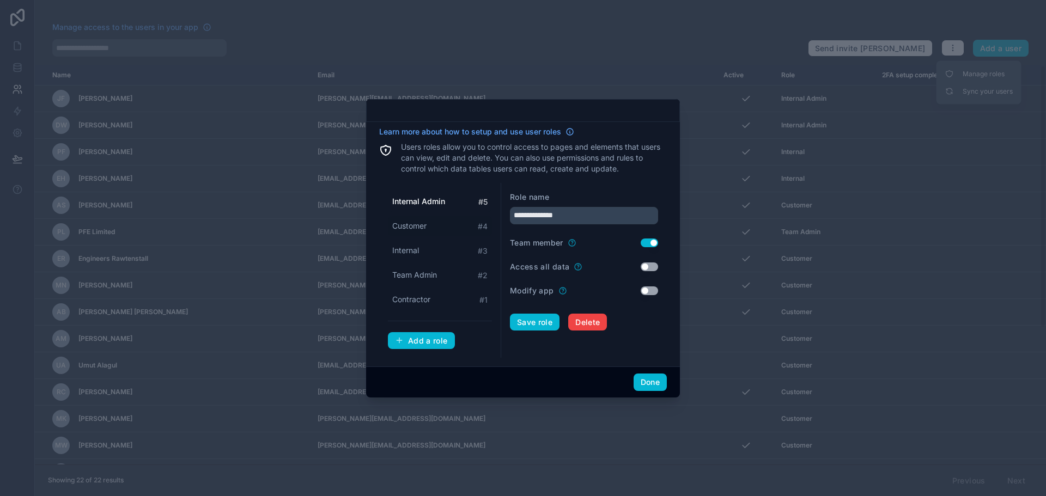
click at [411, 218] on div "Customer # 4" at bounding box center [440, 226] width 104 height 20
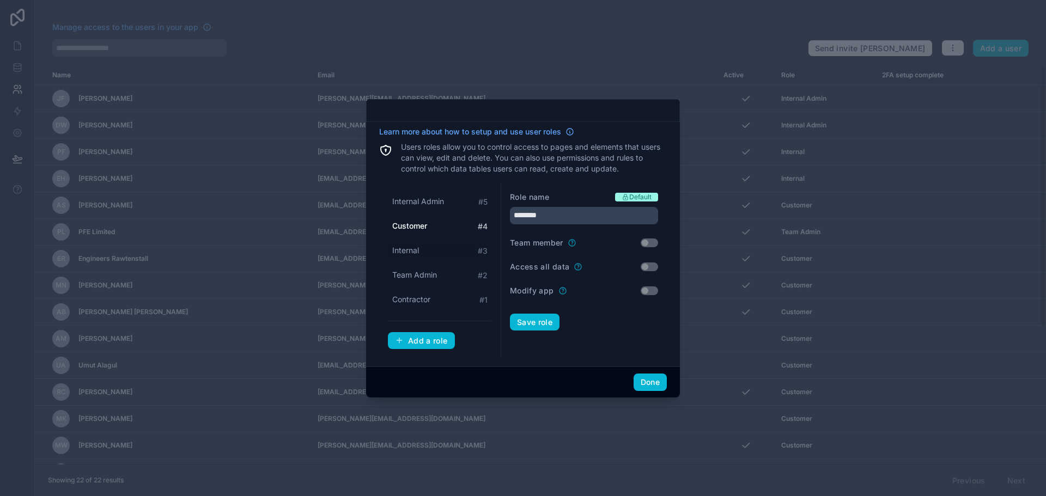
click at [414, 243] on div "Internal # 3" at bounding box center [440, 251] width 104 height 20
click at [424, 270] on span "Team Admin" at bounding box center [414, 275] width 45 height 11
click at [417, 297] on span "Contractor" at bounding box center [411, 299] width 38 height 11
type input "**********"
click at [660, 388] on button "Done" at bounding box center [649, 382] width 33 height 17
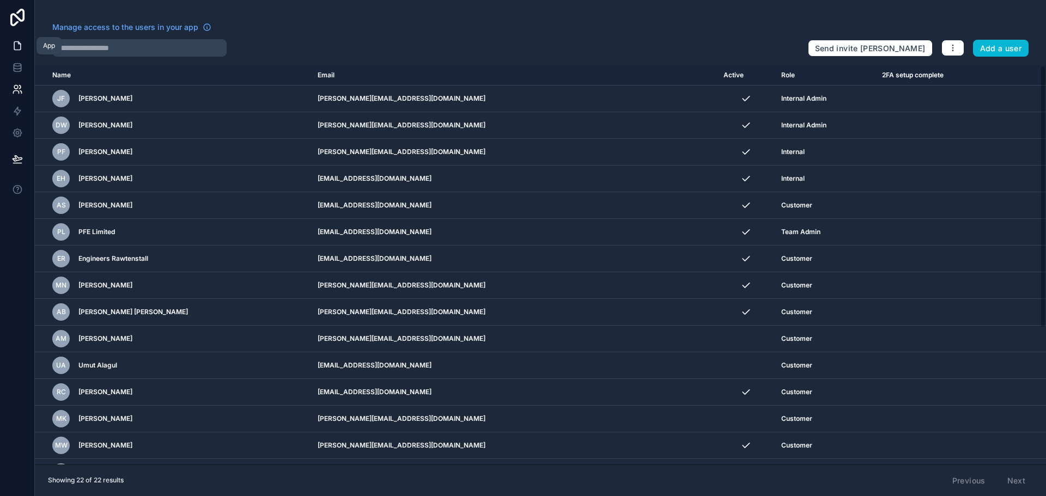
click at [0, 42] on link at bounding box center [17, 46] width 34 height 22
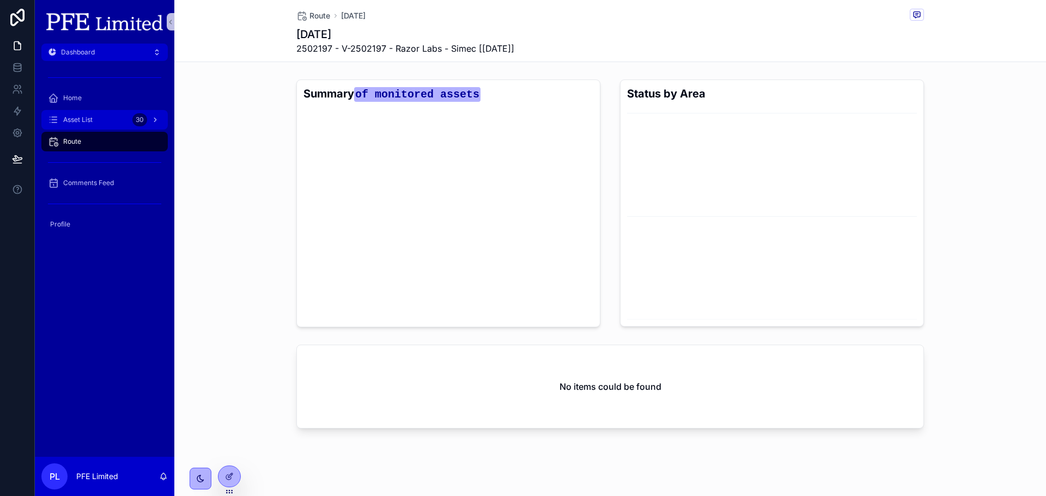
click at [119, 119] on div "Asset List 30" at bounding box center [104, 119] width 113 height 17
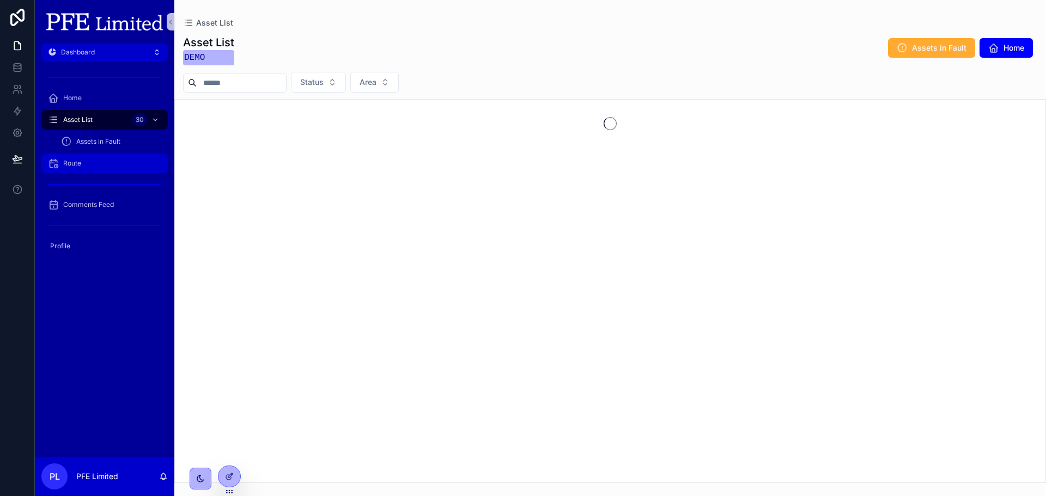
click at [82, 158] on div "Route" at bounding box center [104, 163] width 113 height 17
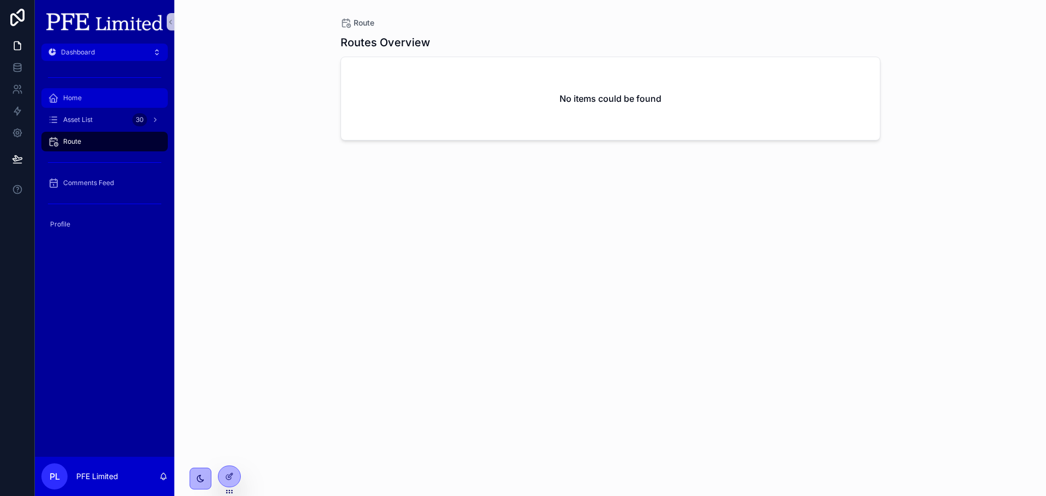
click at [122, 105] on div "Home" at bounding box center [104, 97] width 113 height 17
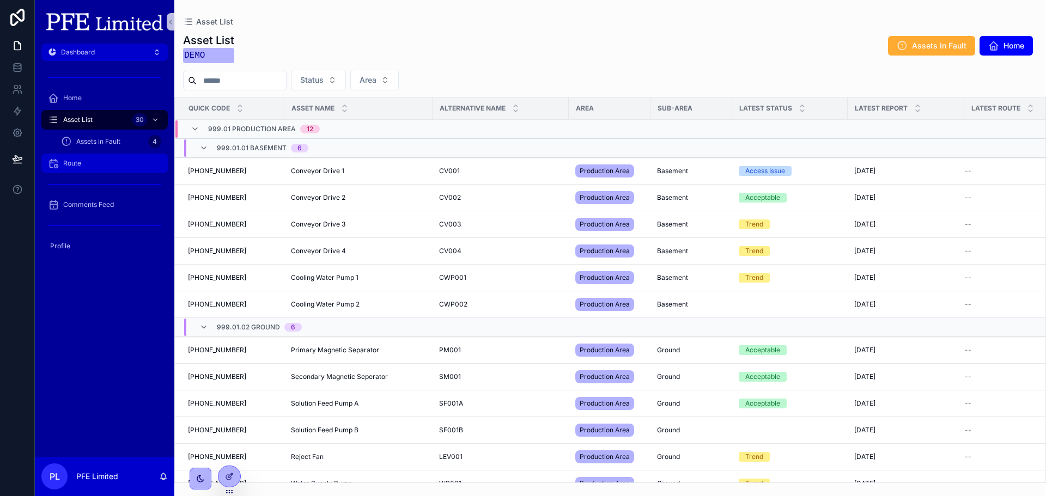
click at [74, 163] on span "Route" at bounding box center [72, 163] width 18 height 9
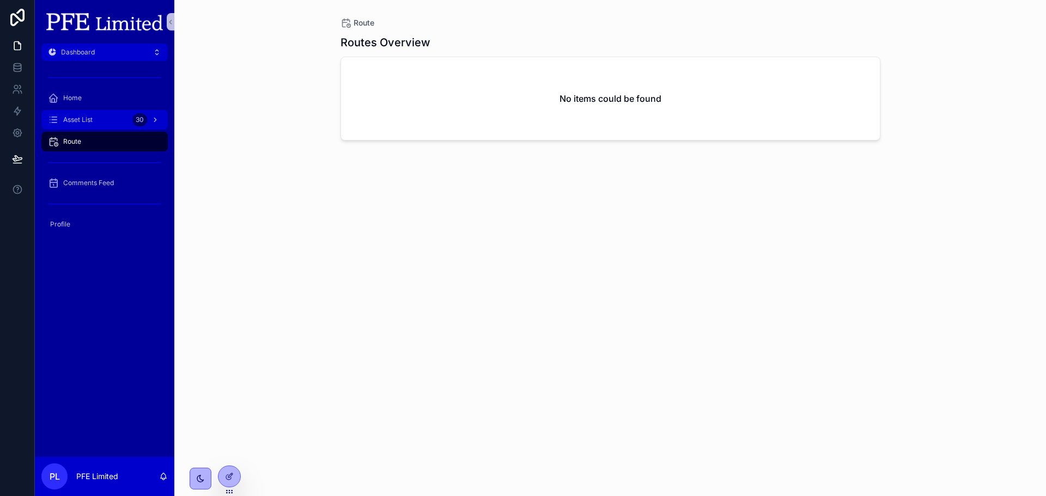
click at [91, 126] on div "Asset List 30" at bounding box center [104, 119] width 113 height 17
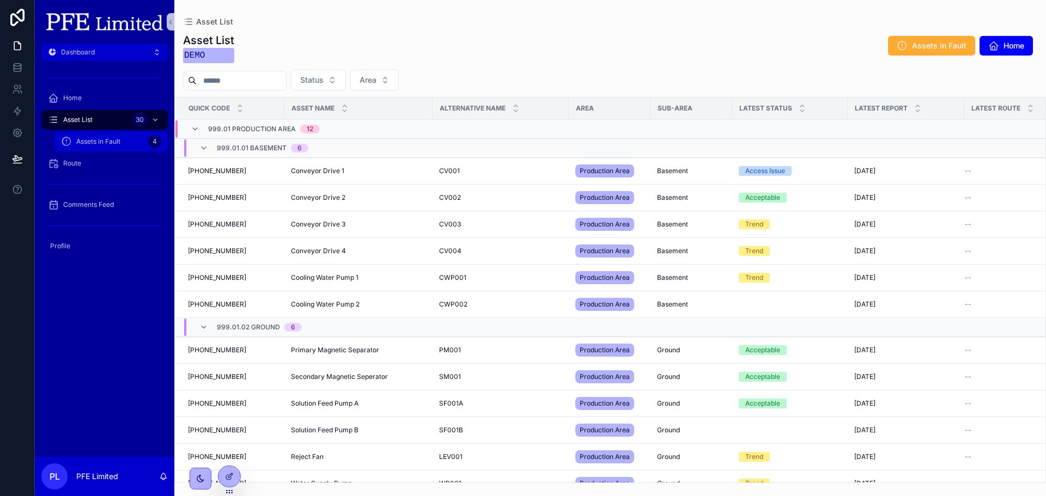
click at [94, 141] on span "Assets in Fault" at bounding box center [98, 141] width 44 height 9
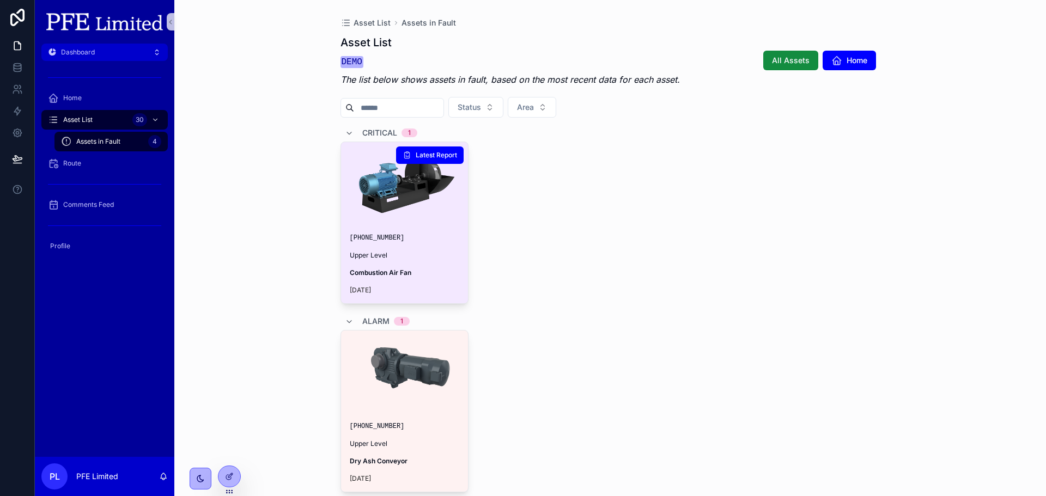
click at [441, 222] on link "999.02.02.002 Upper Level Combustion Air Fan 28 days ago Latest Report" at bounding box center [404, 223] width 129 height 162
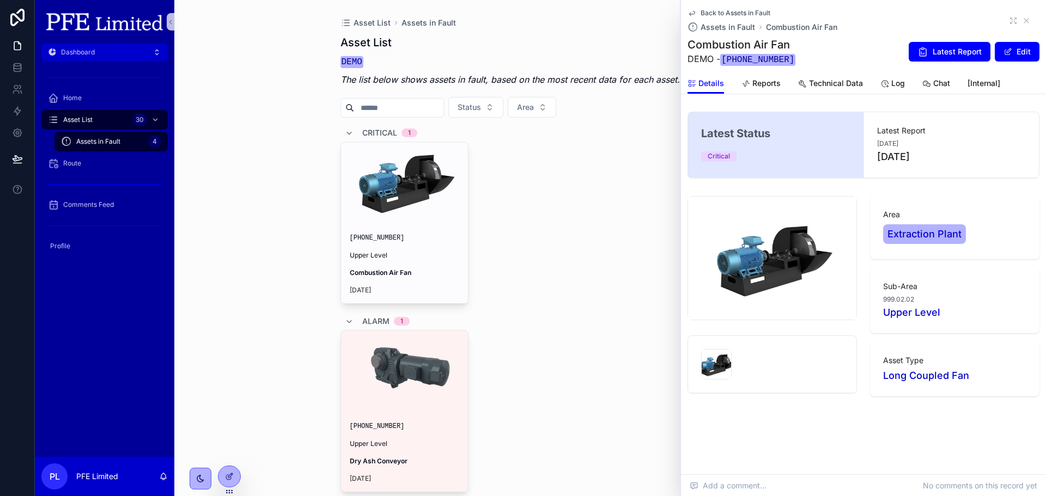
click at [606, 188] on div "999.02.02.002 Upper Level Combustion Air Fan 28 days ago Latest Report" at bounding box center [610, 223] width 540 height 162
click at [82, 101] on div "Home" at bounding box center [104, 97] width 113 height 17
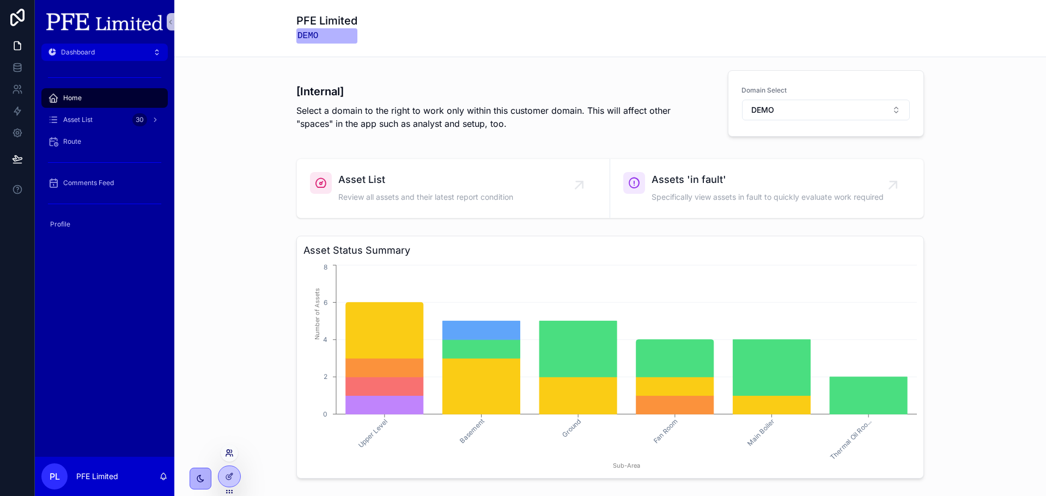
click at [233, 456] on icon at bounding box center [229, 453] width 9 height 9
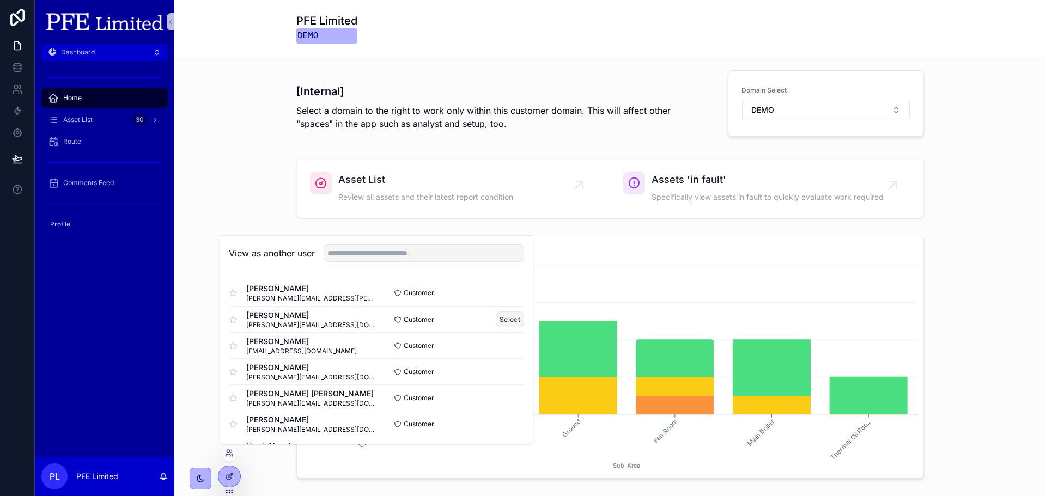
click at [498, 321] on button "Select" at bounding box center [510, 320] width 28 height 16
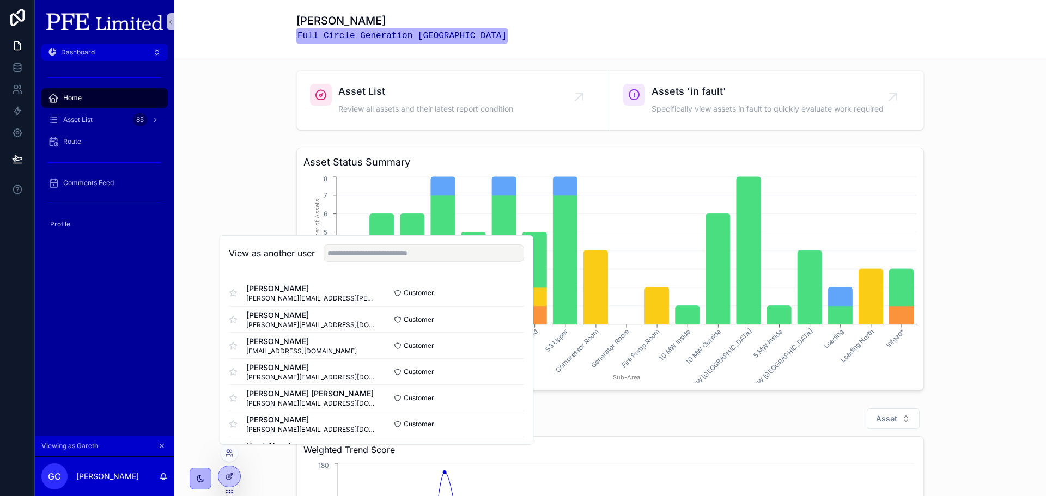
click at [233, 459] on div at bounding box center [229, 452] width 17 height 17
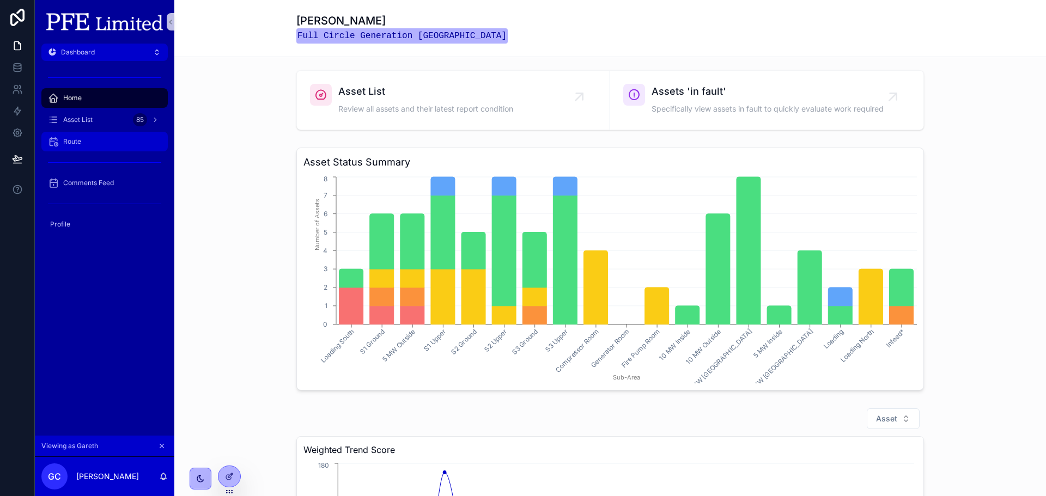
click at [115, 147] on div "Route" at bounding box center [104, 141] width 113 height 17
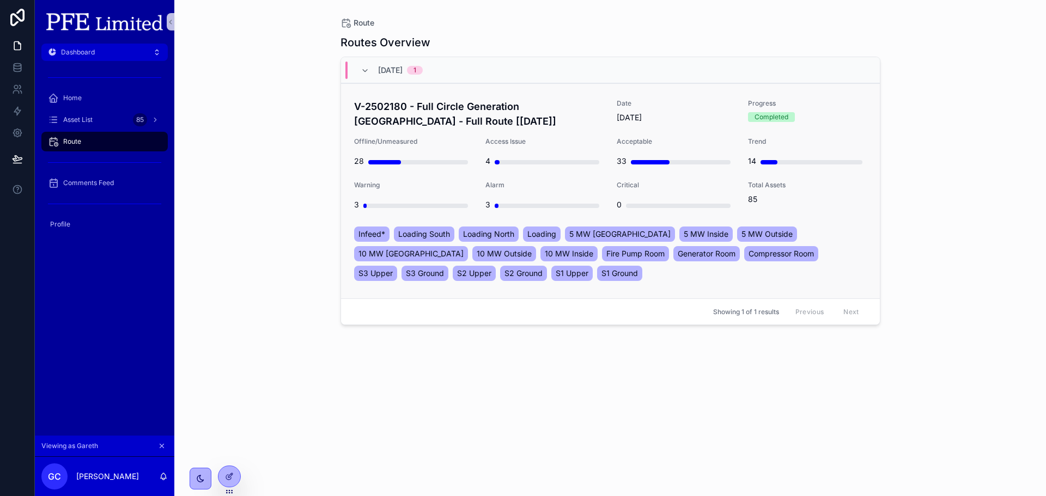
click at [642, 105] on span "Date" at bounding box center [676, 103] width 118 height 9
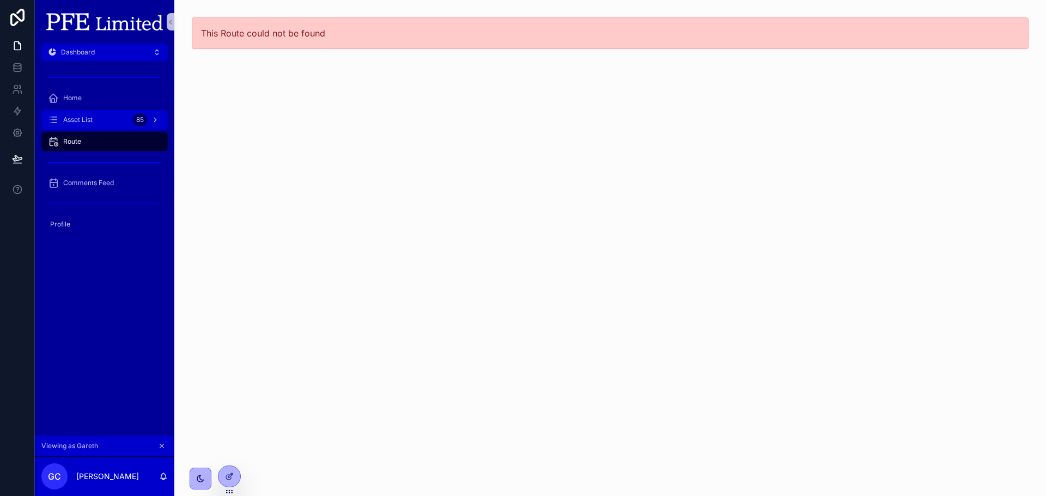
click at [115, 127] on div "Asset List 85" at bounding box center [104, 119] width 113 height 17
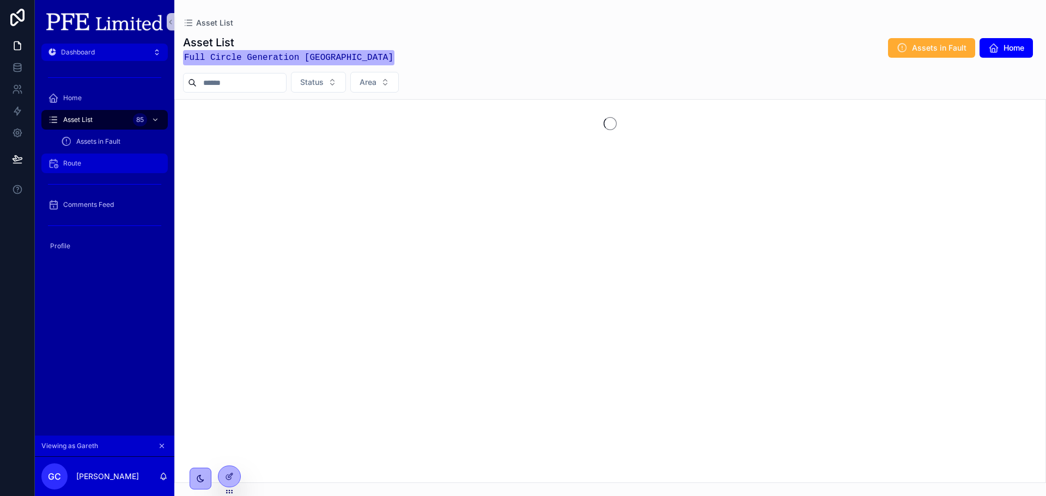
click at [93, 155] on div "Route" at bounding box center [104, 163] width 113 height 17
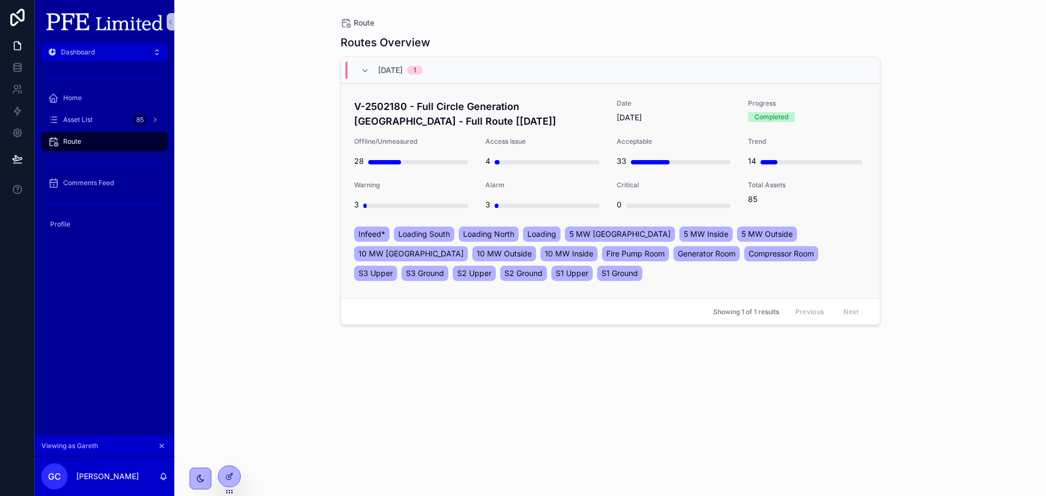
click at [443, 140] on span "Offline/Unmeasured" at bounding box center [413, 141] width 118 height 9
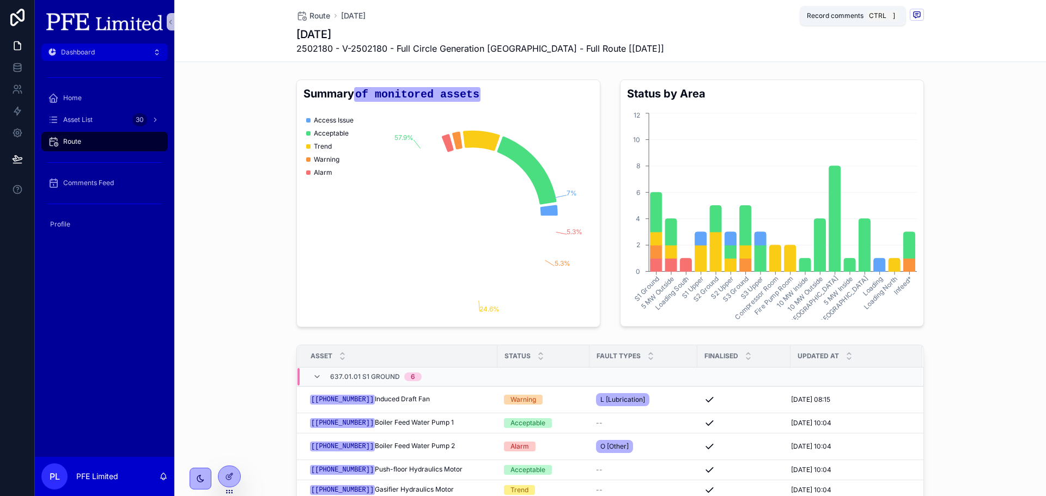
click at [913, 16] on icon "scrollable content" at bounding box center [916, 14] width 9 height 9
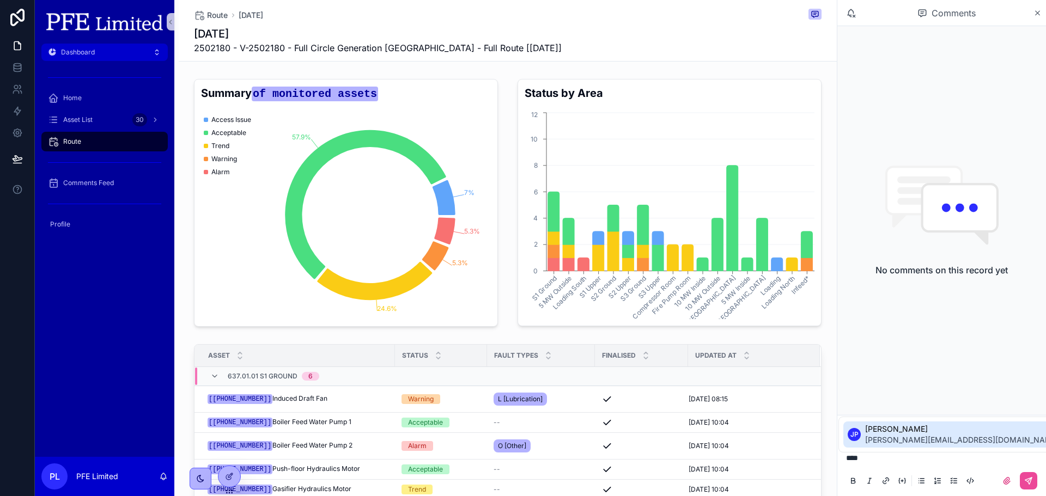
click at [889, 440] on span "[PERSON_NAME][EMAIL_ADDRESS][DOMAIN_NAME]" at bounding box center [962, 440] width 194 height 11
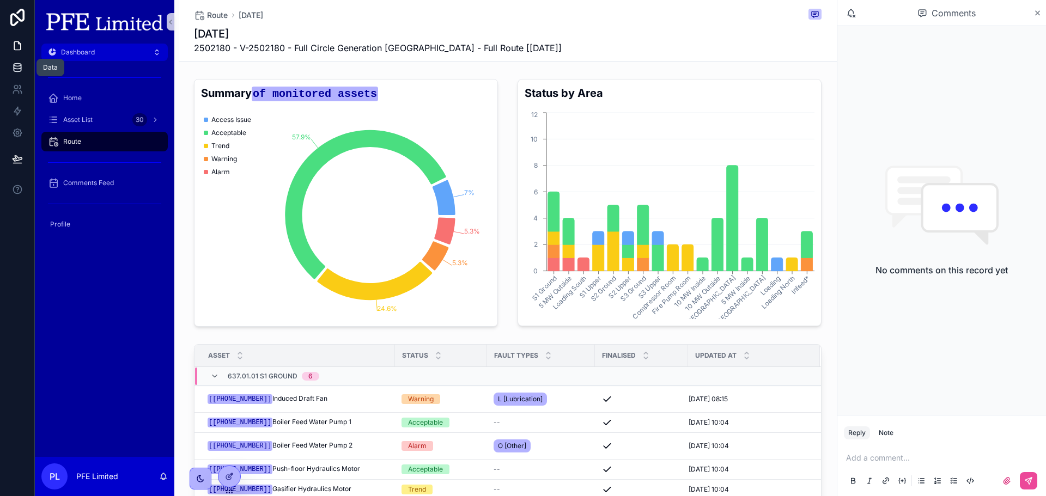
click at [16, 70] on icon at bounding box center [17, 67] width 11 height 11
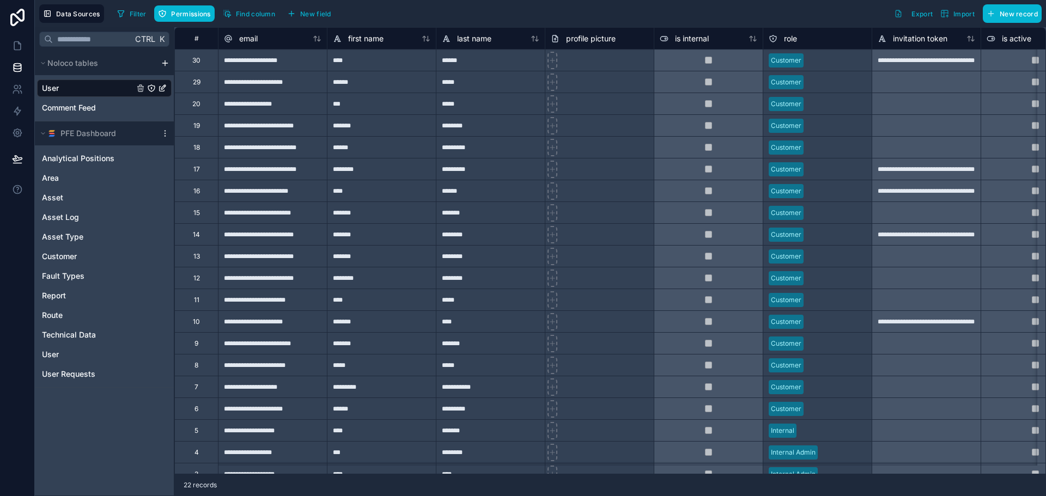
click at [150, 88] on icon "User" at bounding box center [151, 88] width 9 height 9
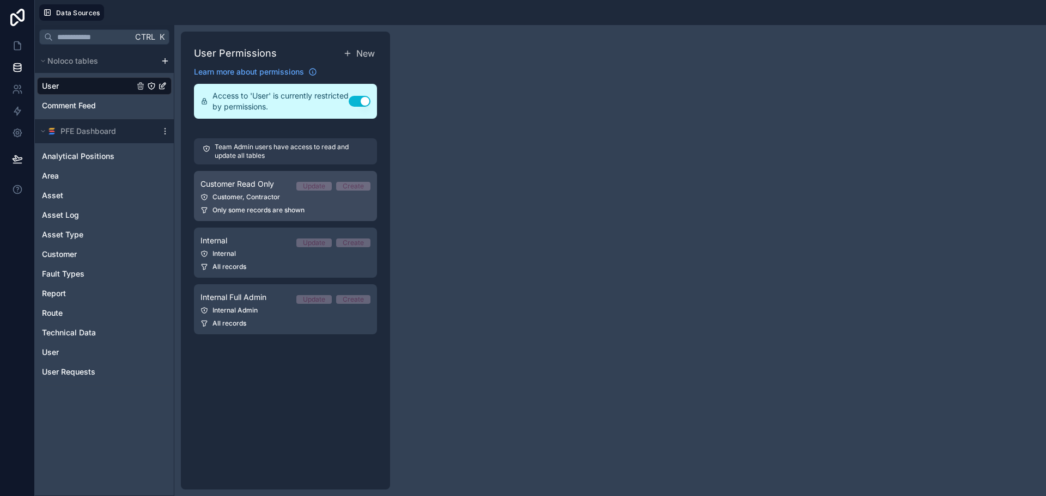
click at [289, 193] on div "Customer, Contractor" at bounding box center [285, 197] width 170 height 9
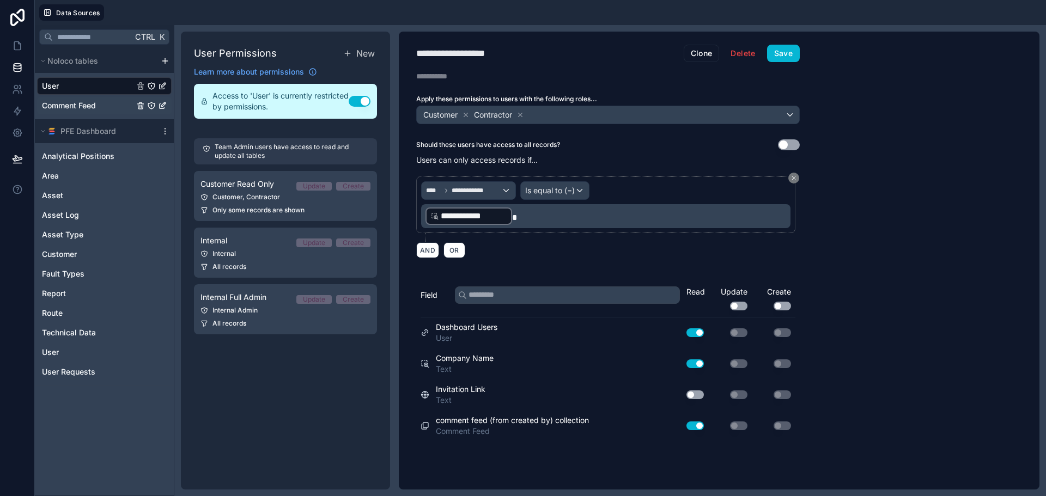
click at [151, 106] on icon "Comment Feed" at bounding box center [151, 105] width 9 height 9
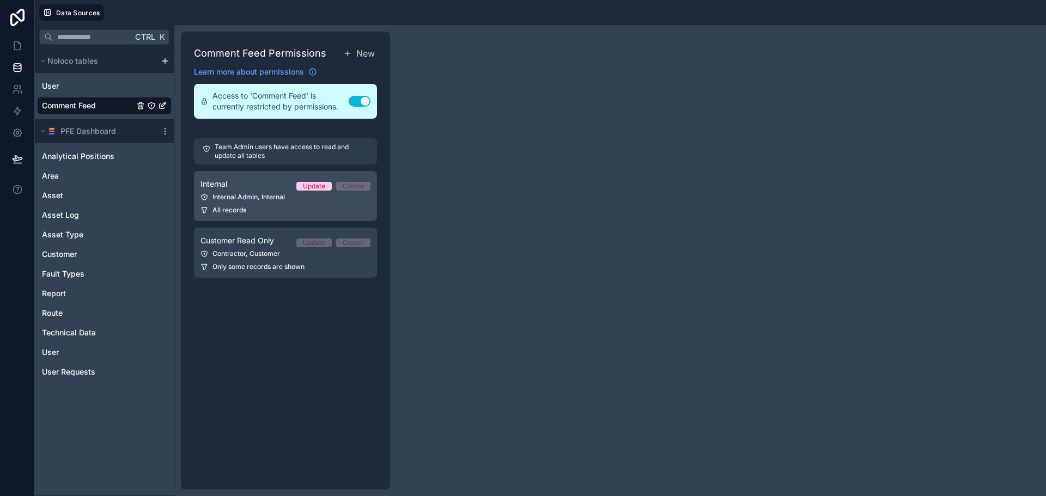
click at [235, 192] on link "Internal Update Create Internal Admin, Internal All records" at bounding box center [285, 196] width 183 height 50
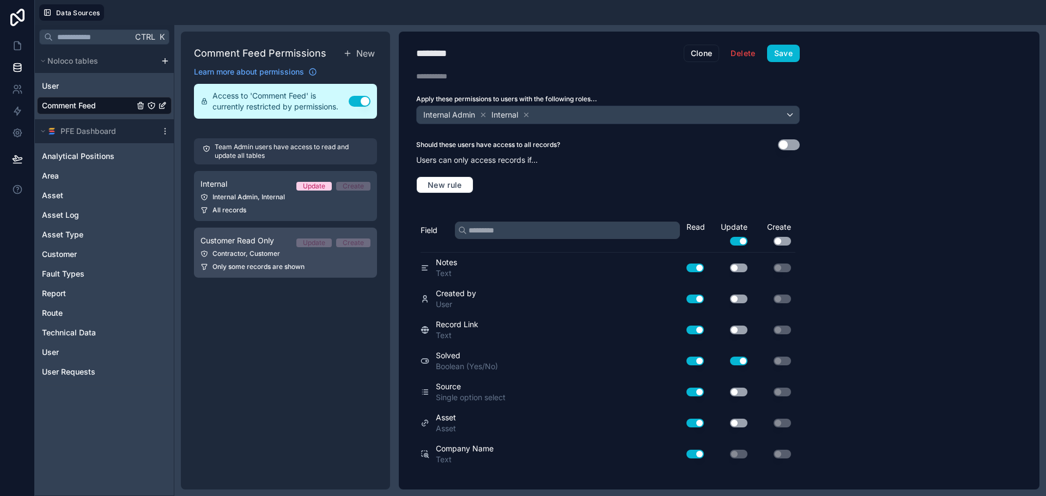
click at [291, 257] on div "Contractor, Customer" at bounding box center [285, 253] width 170 height 9
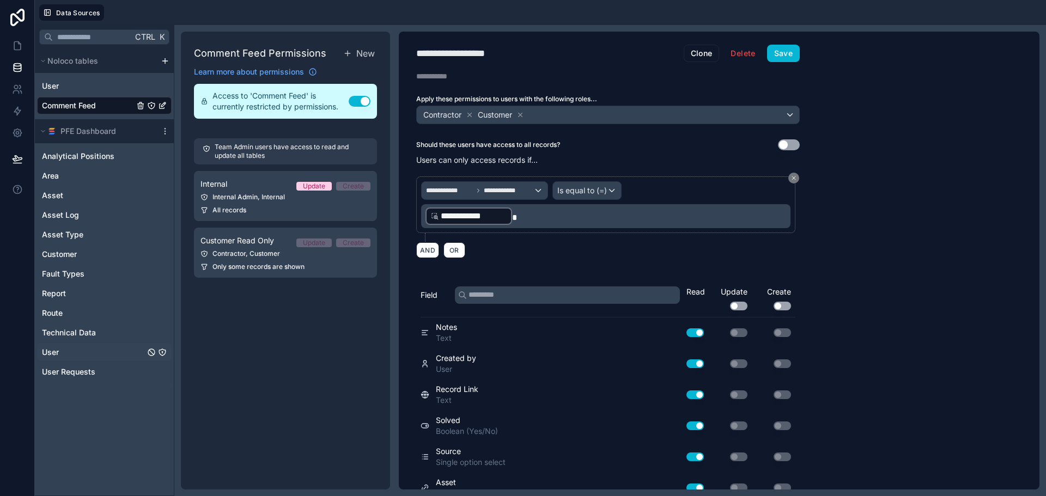
click at [162, 350] on icon "User" at bounding box center [162, 352] width 9 height 9
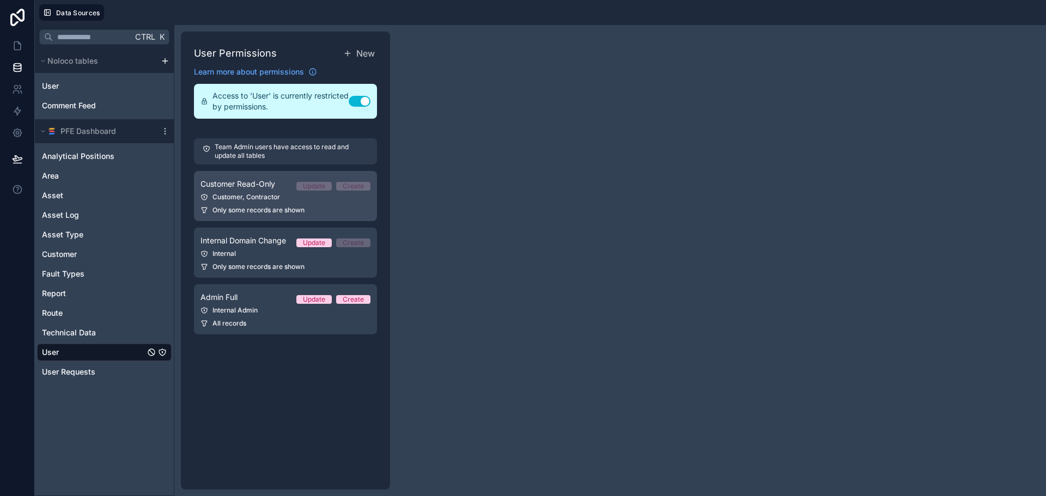
click at [261, 192] on link "Customer Read-Only Update Create Customer, Contractor Only some records are sho…" at bounding box center [285, 196] width 183 height 50
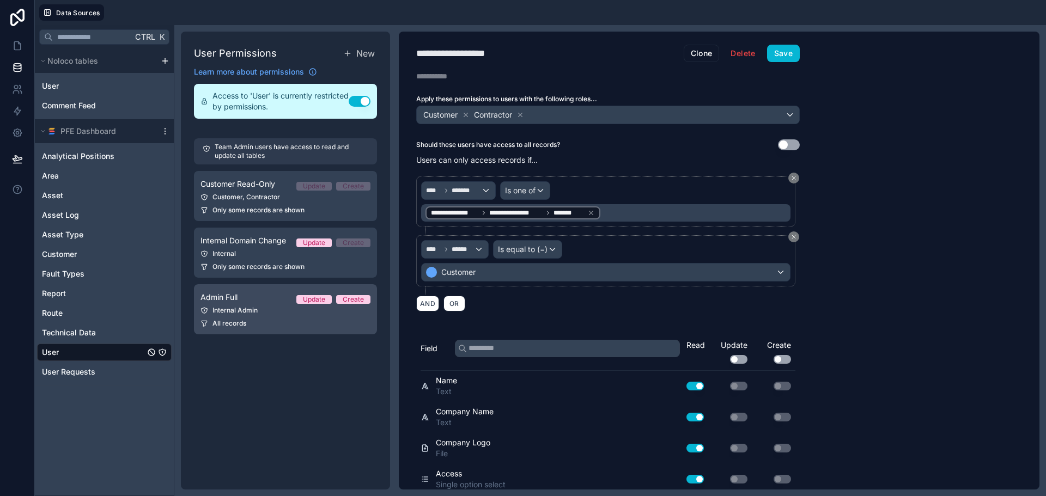
click at [253, 313] on div "Internal Admin" at bounding box center [285, 310] width 170 height 9
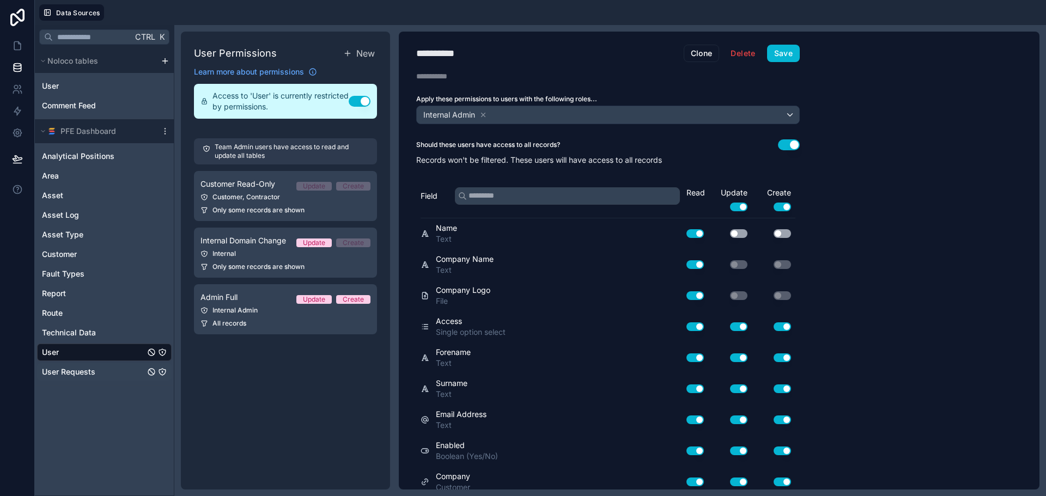
click at [98, 372] on div "User Requests" at bounding box center [104, 371] width 135 height 17
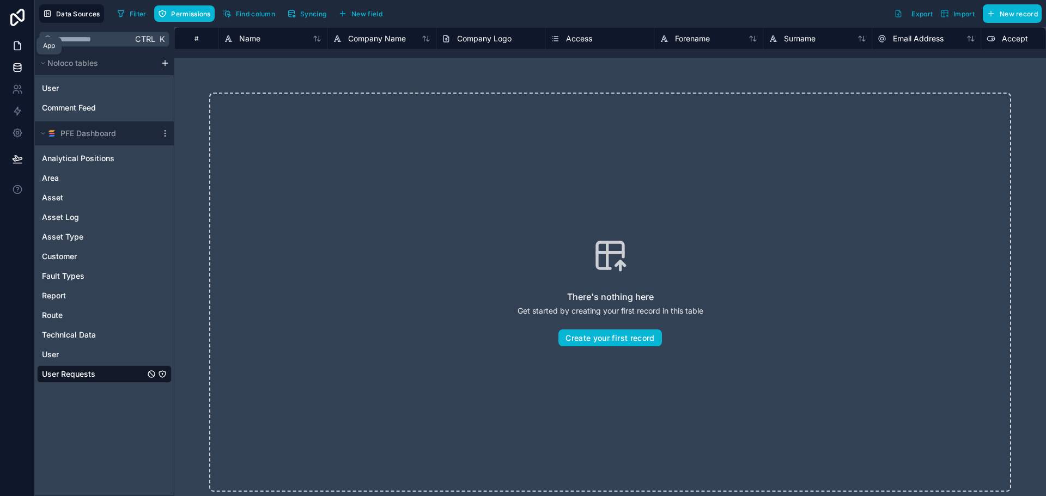
click at [21, 46] on icon at bounding box center [17, 45] width 11 height 11
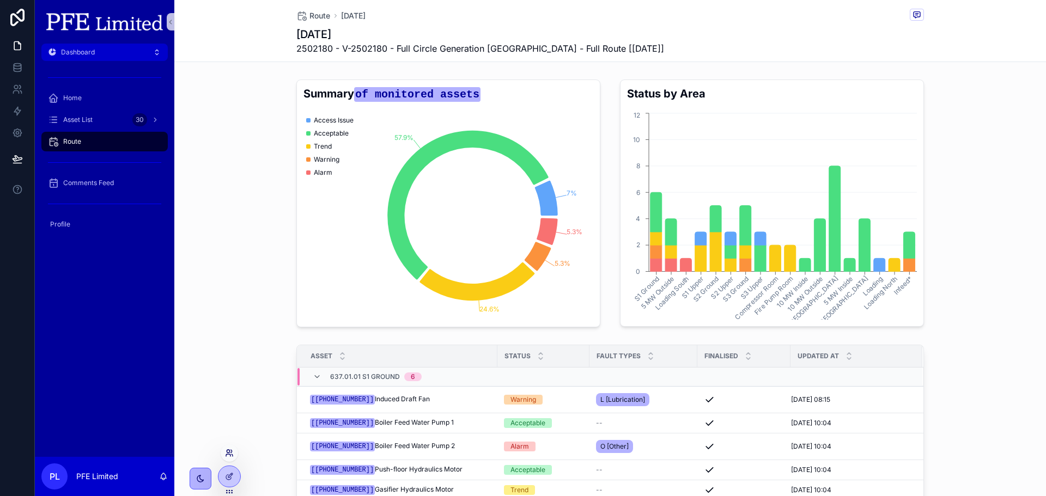
click at [232, 455] on icon at bounding box center [229, 453] width 9 height 9
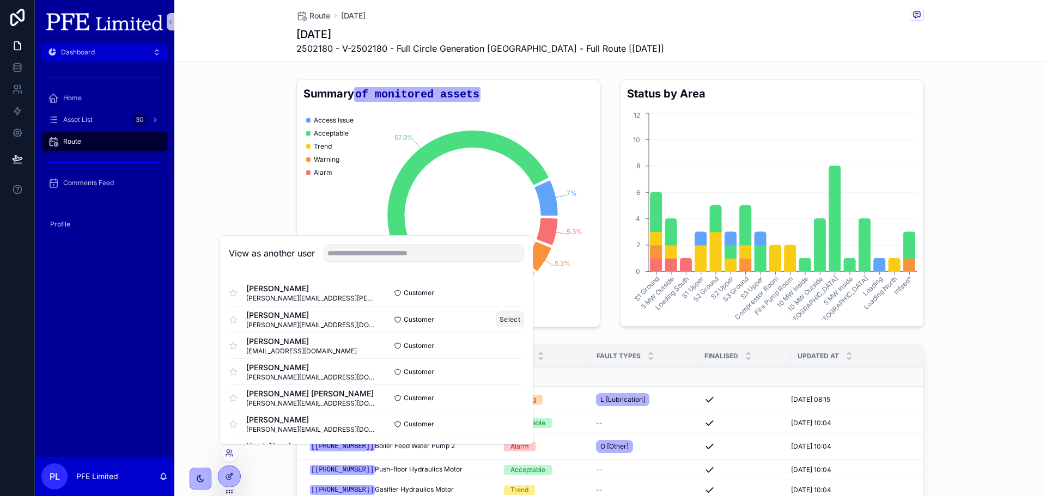
click at [502, 317] on button "Select" at bounding box center [510, 320] width 28 height 16
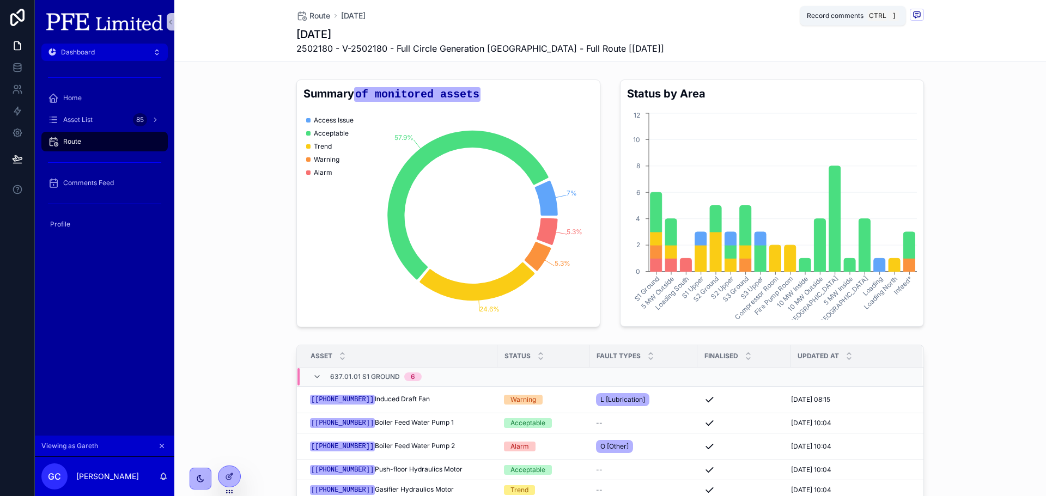
click at [915, 14] on icon "scrollable content" at bounding box center [916, 14] width 3 height 0
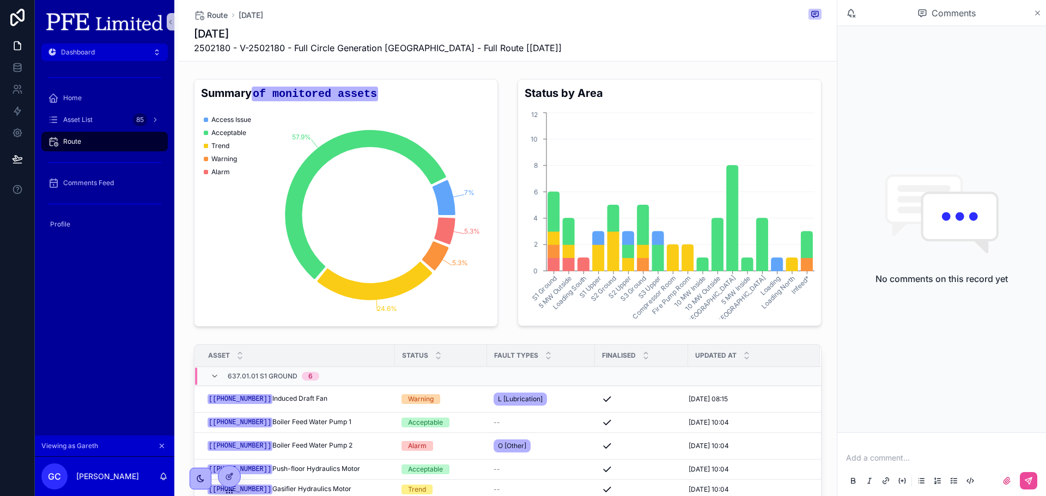
click at [1037, 13] on icon "scrollable content" at bounding box center [1037, 13] width 4 height 4
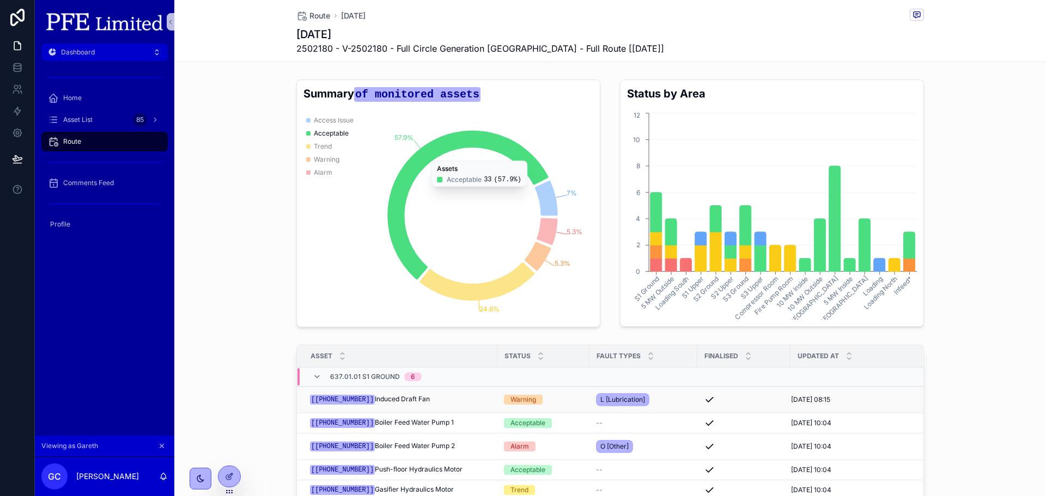
click at [427, 400] on div "[637.01.01.001] Induced Draft Fan [637.01.01.001] Induced Draft Fan" at bounding box center [400, 399] width 181 height 9
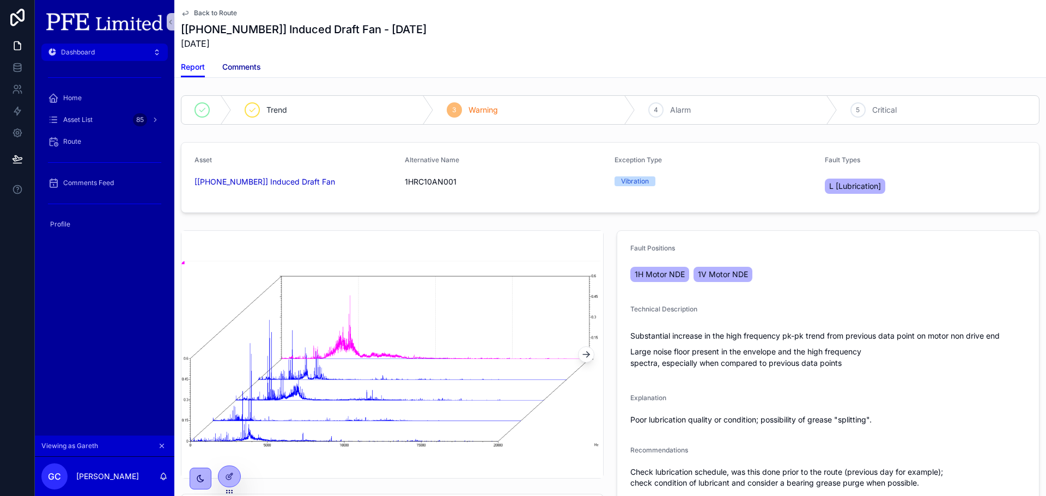
click at [256, 69] on span "Comments" at bounding box center [241, 67] width 39 height 11
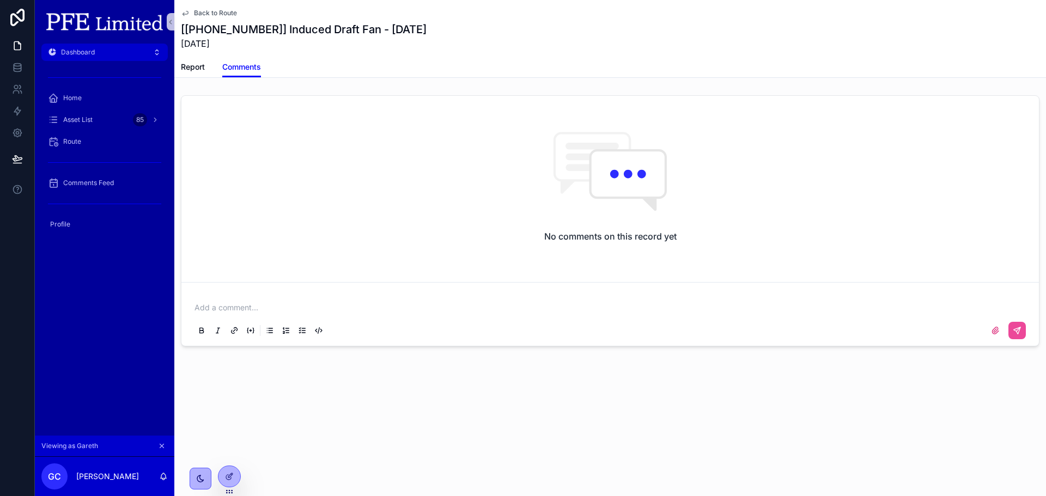
click at [544, 300] on div "Add a comment..." at bounding box center [610, 319] width 836 height 46
click at [538, 310] on p "scrollable content" at bounding box center [612, 307] width 836 height 11
click at [9, 68] on link at bounding box center [17, 68] width 34 height 22
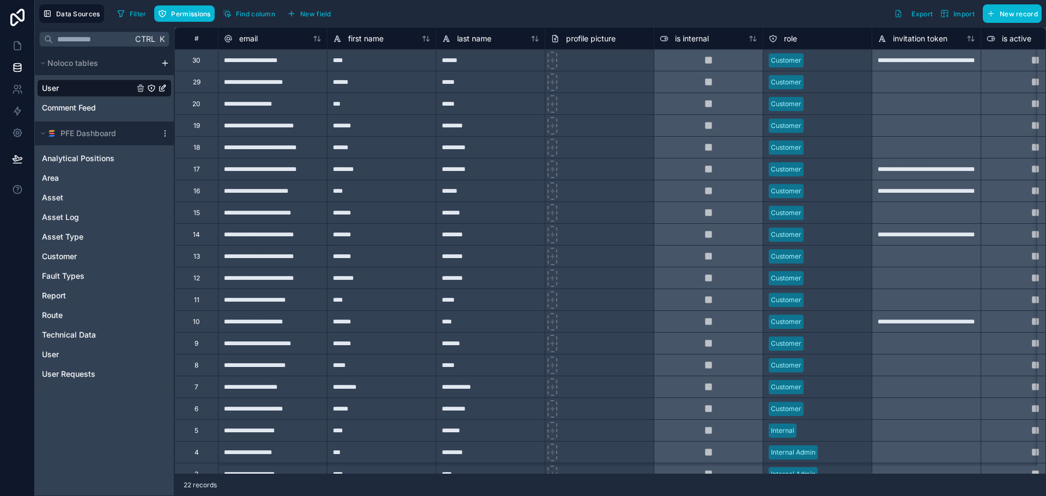
click at [154, 86] on icon "User" at bounding box center [151, 88] width 7 height 7
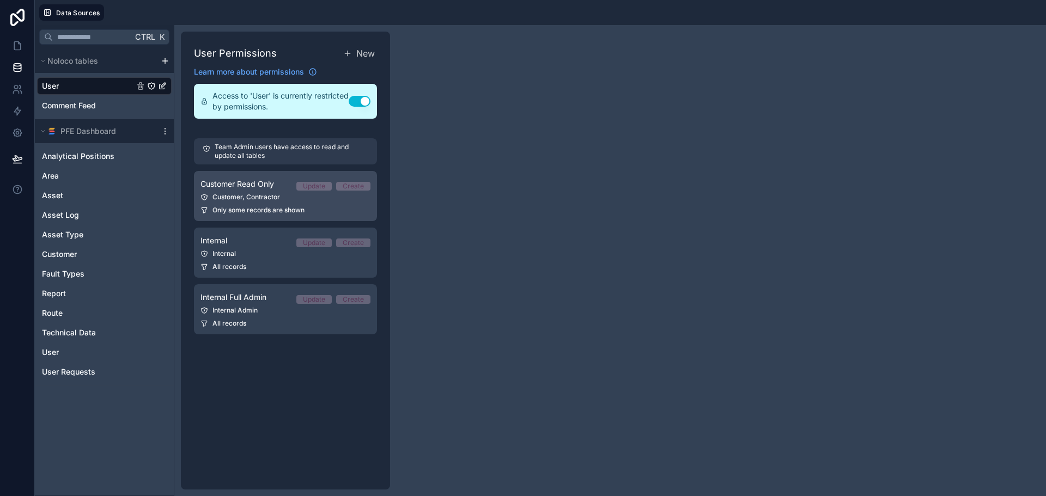
click at [288, 193] on div "Customer, Contractor" at bounding box center [285, 197] width 170 height 9
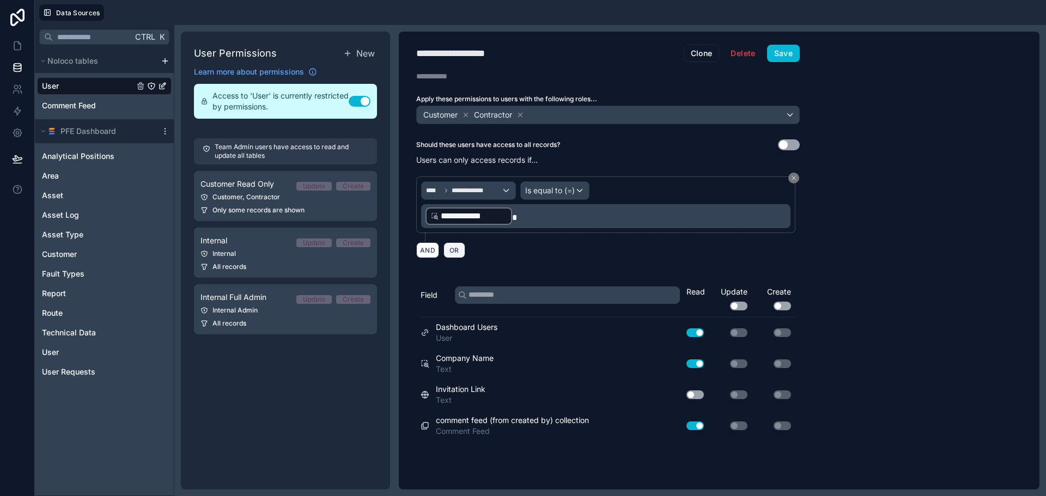
click at [455, 251] on span "OR" at bounding box center [454, 250] width 14 height 8
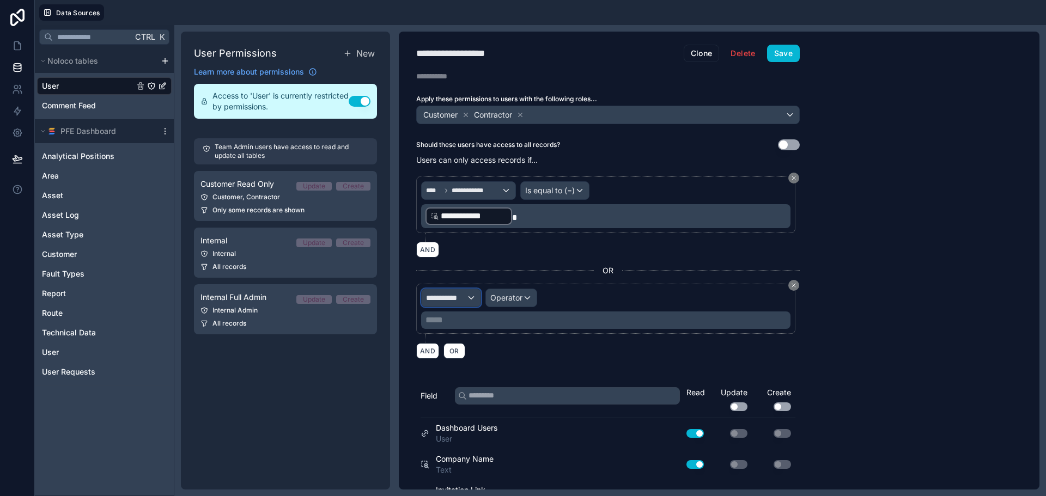
click at [462, 302] on span "**********" at bounding box center [446, 298] width 40 height 11
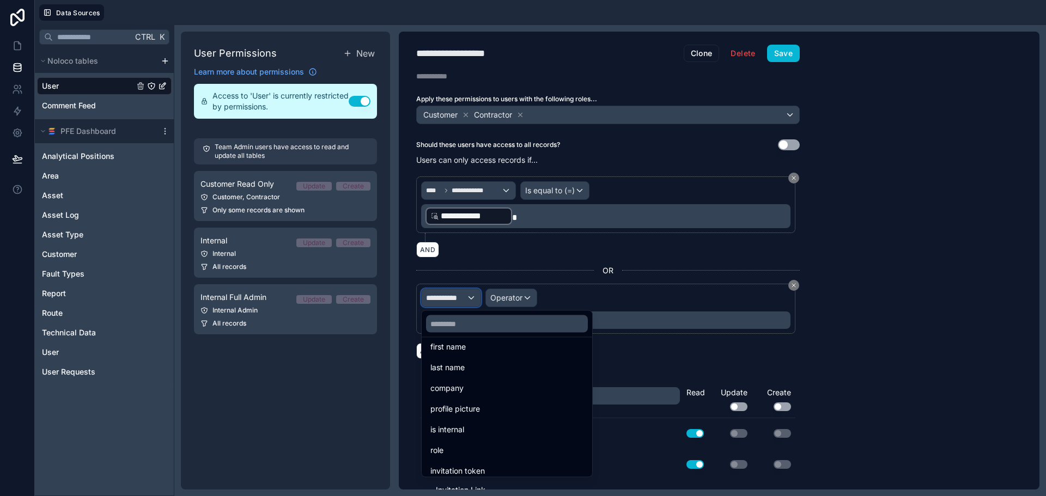
scroll to position [100, 0]
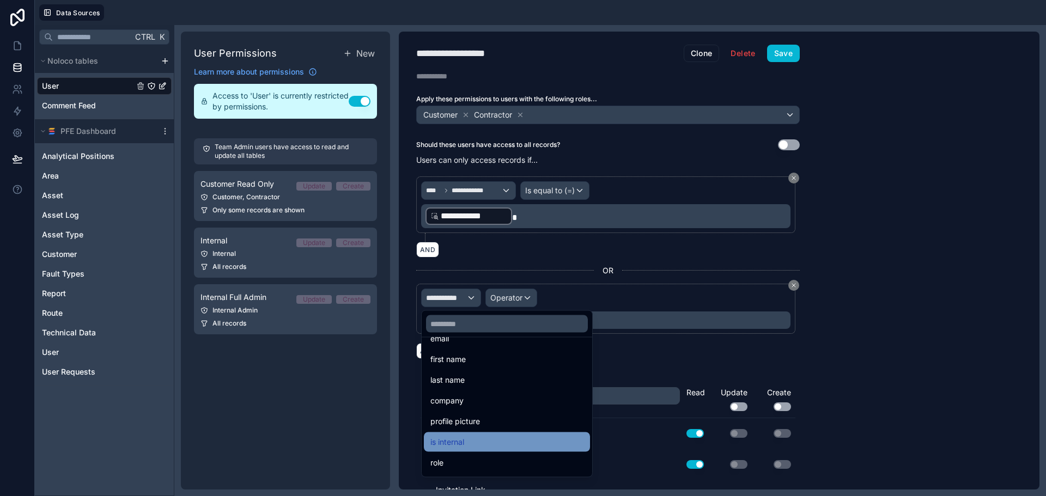
click at [456, 441] on span "is internal" at bounding box center [447, 442] width 34 height 13
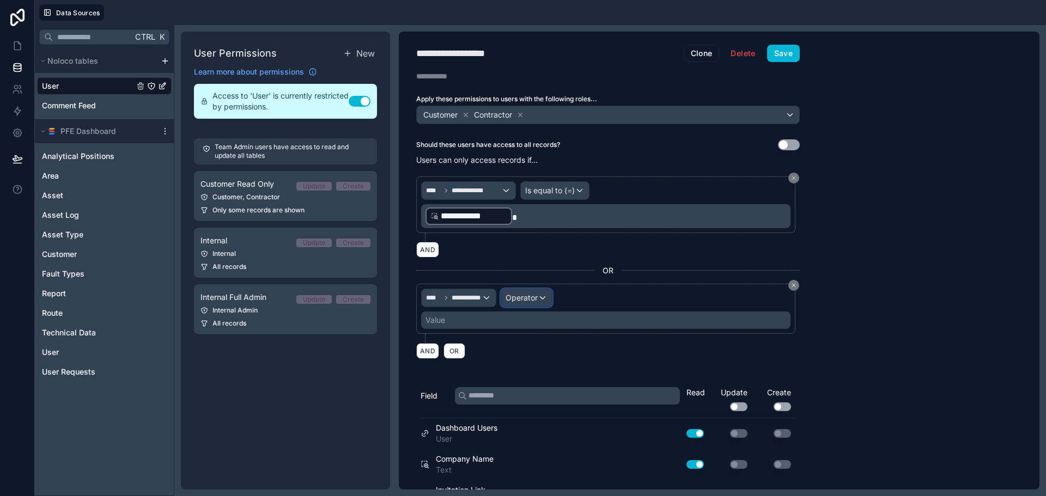
click at [539, 290] on div "Operator" at bounding box center [526, 297] width 51 height 17
click at [524, 352] on span "Is true" at bounding box center [521, 356] width 22 height 13
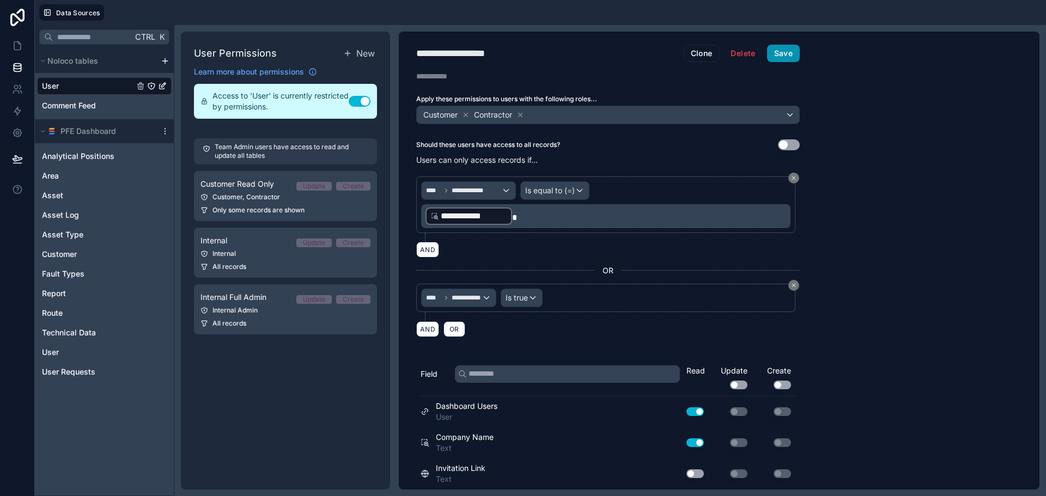
click at [793, 54] on button "Save" at bounding box center [783, 53] width 33 height 17
click at [14, 50] on icon at bounding box center [17, 45] width 11 height 11
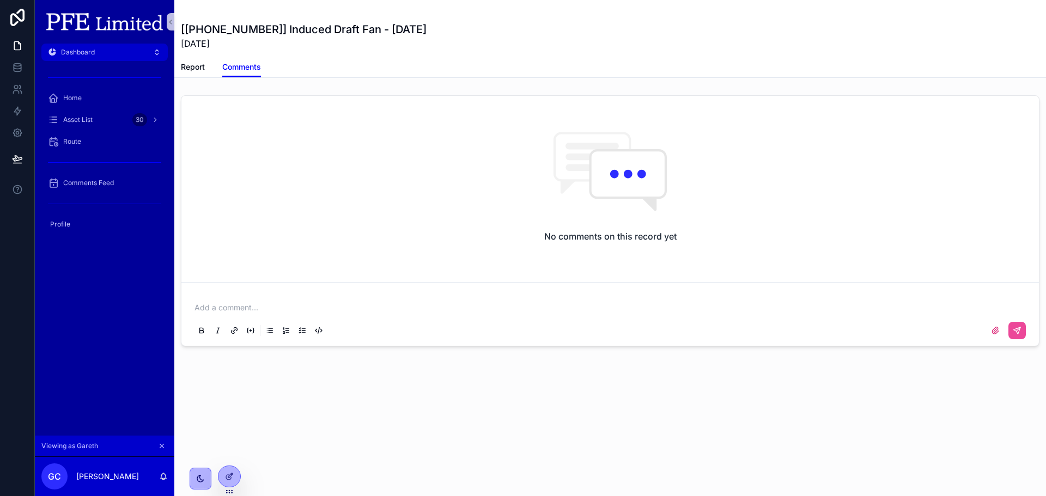
click at [308, 309] on p "scrollable content" at bounding box center [612, 307] width 836 height 11
click at [88, 90] on div "Home" at bounding box center [104, 97] width 113 height 17
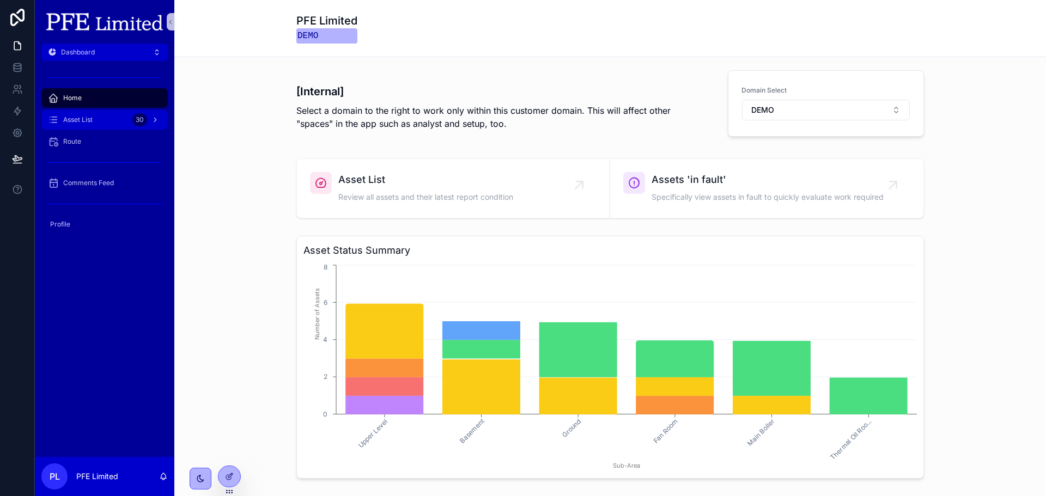
click at [111, 126] on div "Asset List 30" at bounding box center [104, 119] width 113 height 17
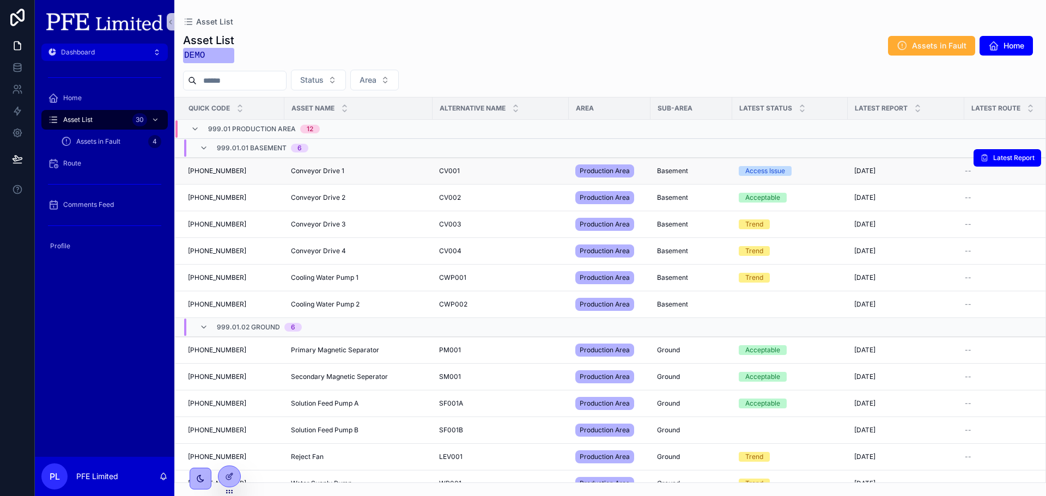
click at [267, 172] on div "[PHONE_NUMBER] [PHONE_NUMBER]" at bounding box center [233, 171] width 90 height 9
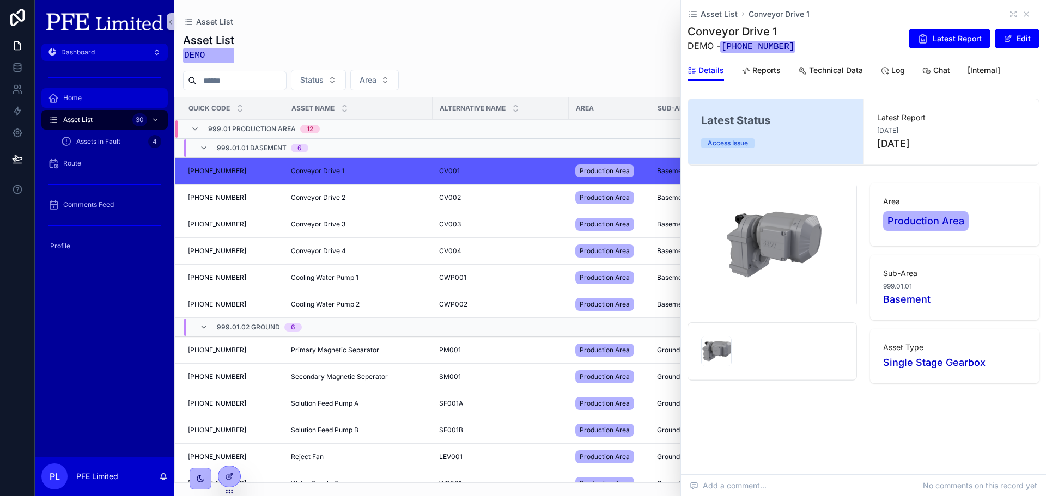
click at [87, 93] on div "Home" at bounding box center [104, 97] width 113 height 17
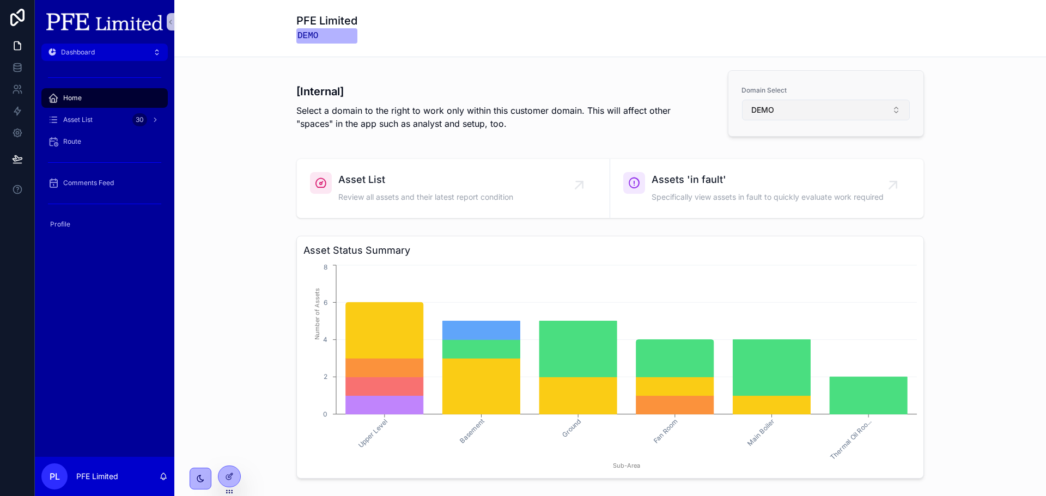
click at [826, 114] on button "DEMO" at bounding box center [826, 110] width 168 height 21
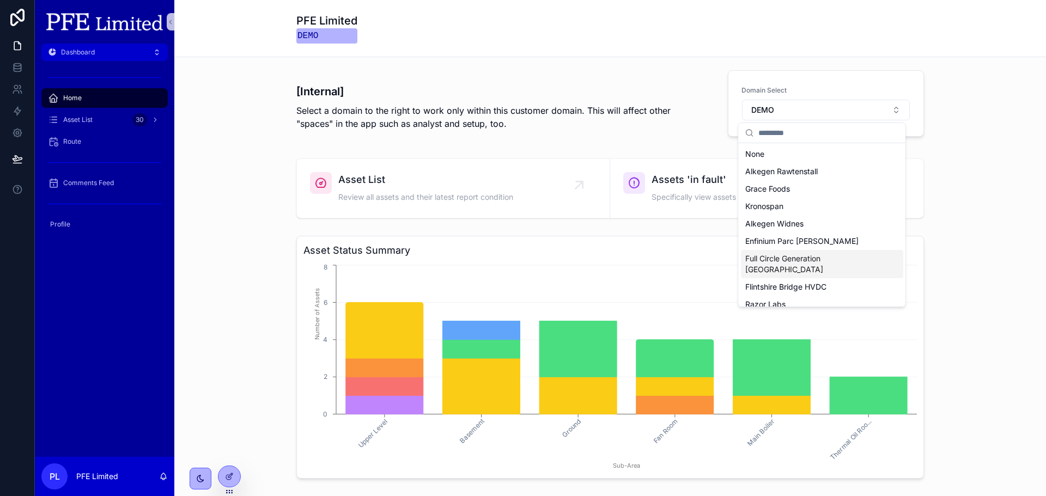
click at [791, 255] on span "Full Circle Generation [GEOGRAPHIC_DATA]" at bounding box center [815, 264] width 141 height 22
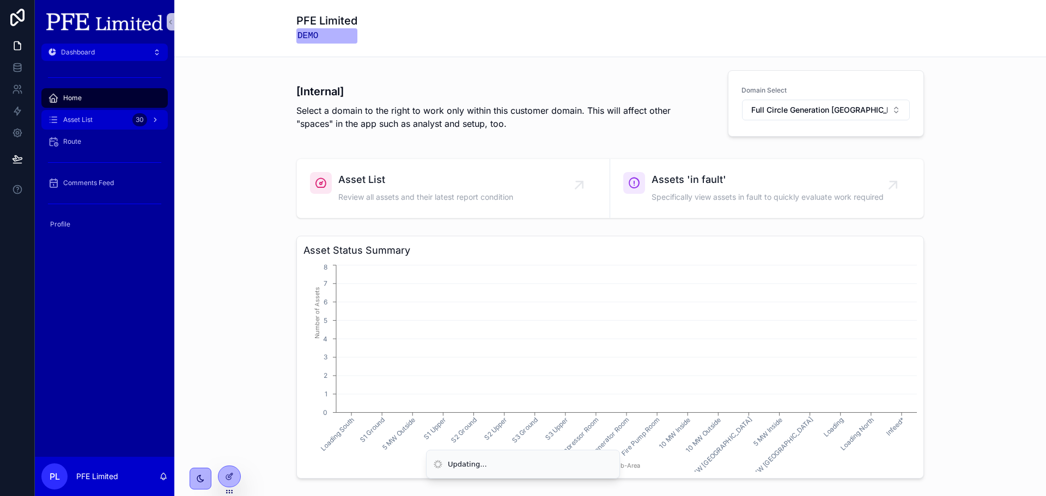
click at [109, 124] on div "Asset List 30" at bounding box center [104, 119] width 113 height 17
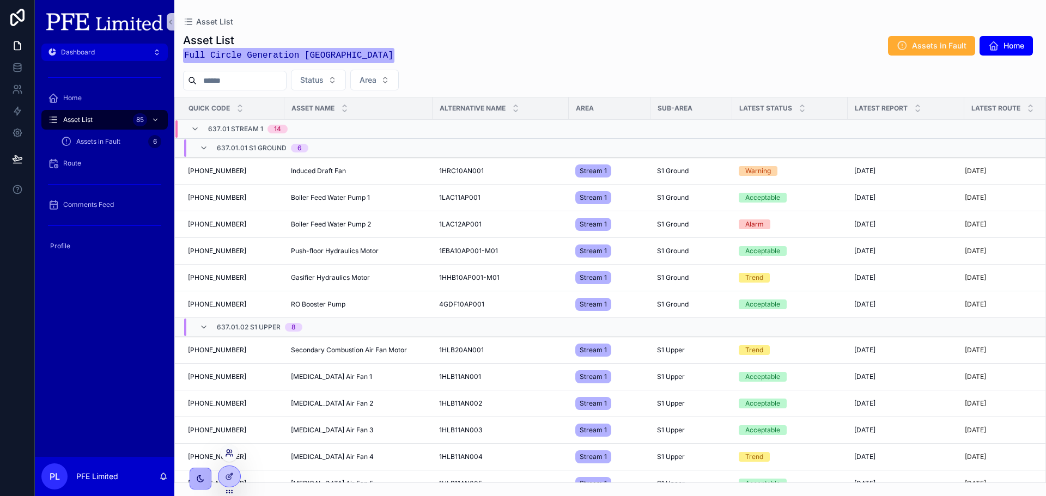
click at [230, 456] on icon at bounding box center [228, 455] width 4 height 2
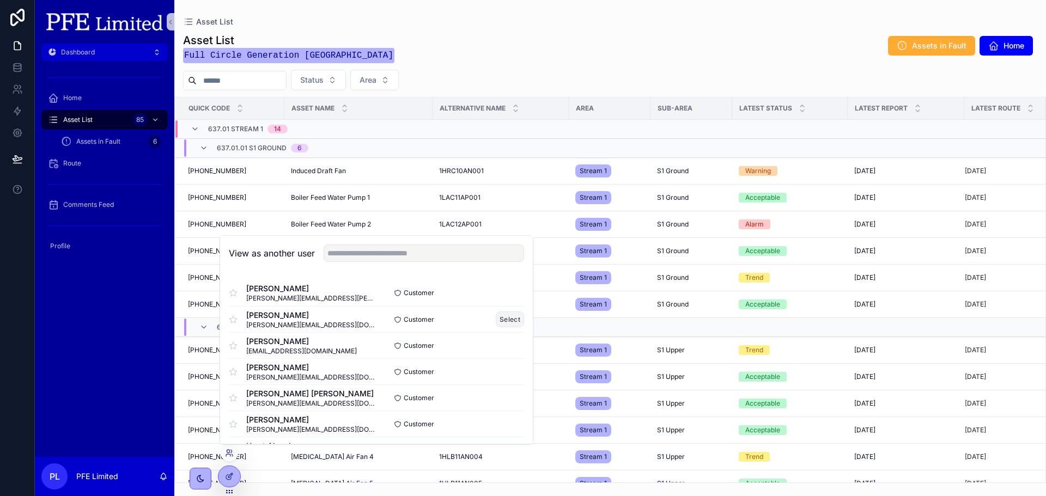
click at [502, 314] on button "Select" at bounding box center [510, 320] width 28 height 16
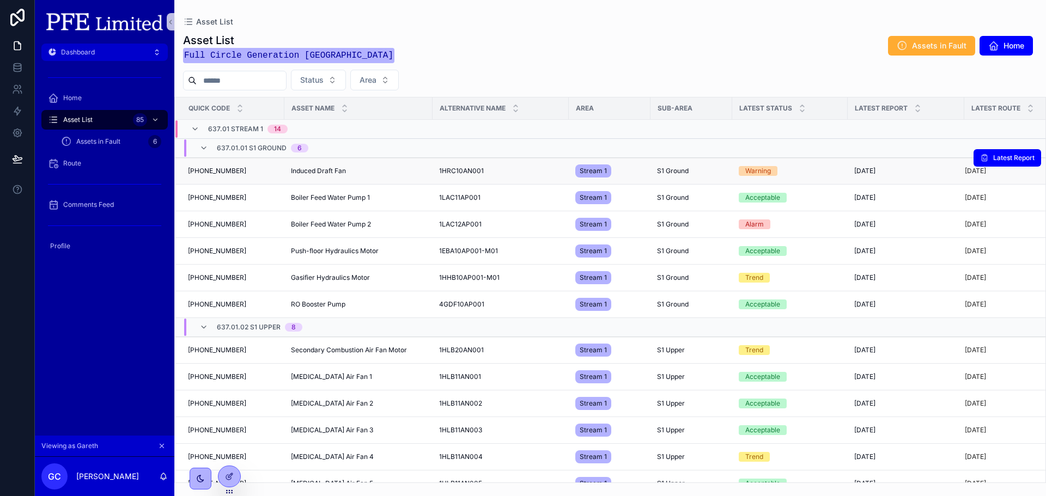
click at [277, 170] on div "[PHONE_NUMBER] [PHONE_NUMBER]" at bounding box center [233, 171] width 90 height 9
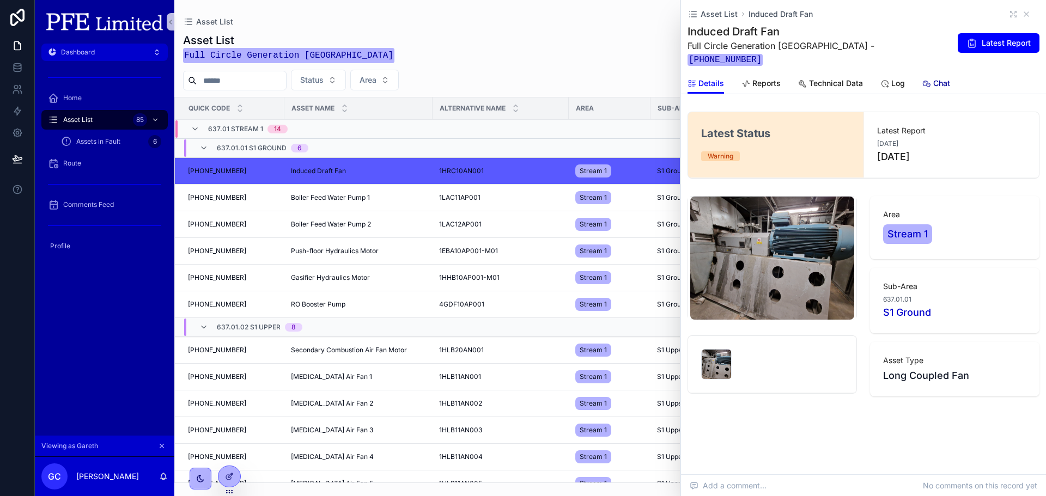
click at [935, 78] on span "Chat" at bounding box center [941, 83] width 17 height 11
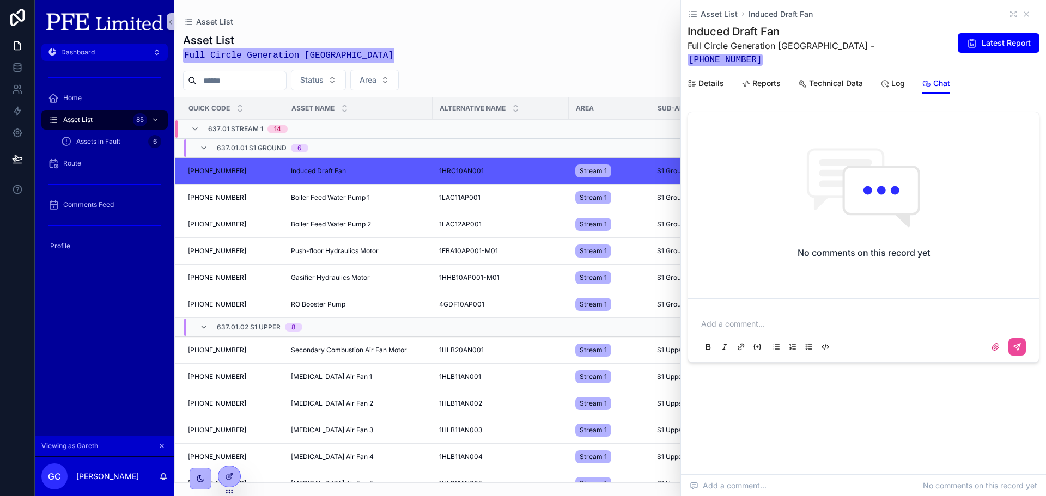
click at [803, 319] on p "scrollable content" at bounding box center [865, 324] width 329 height 11
click at [23, 68] on link at bounding box center [17, 68] width 34 height 22
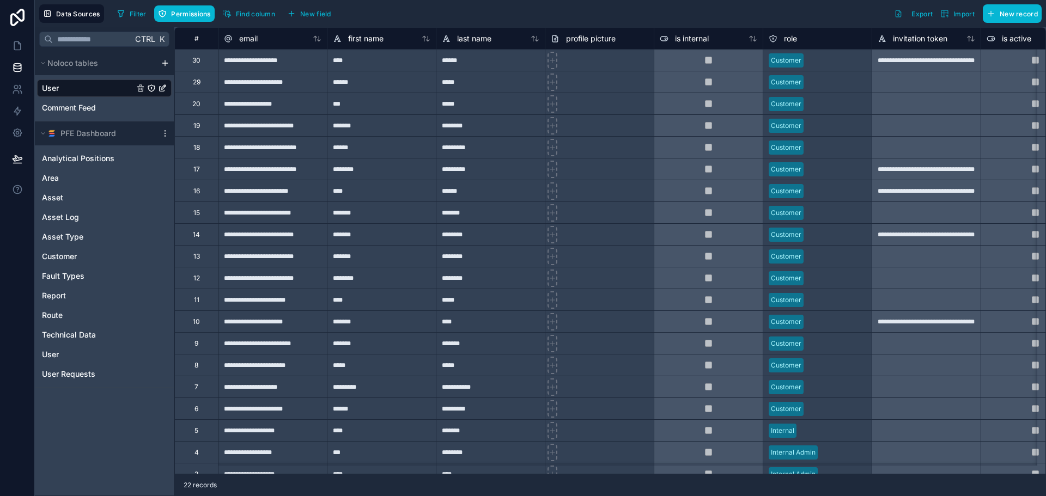
click at [149, 86] on icon "User" at bounding box center [151, 88] width 7 height 7
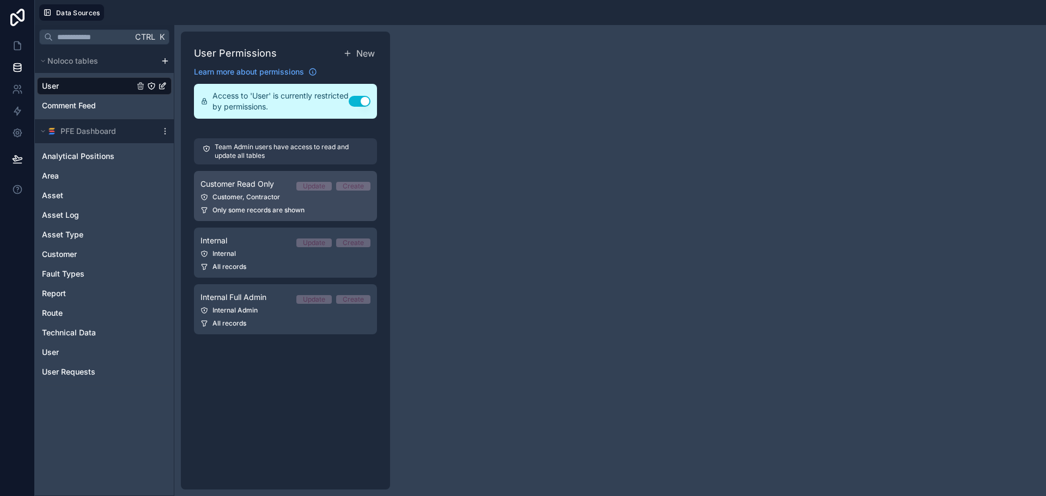
click at [298, 202] on link "Customer Read Only Update Create Customer, Contractor Only some records are sho…" at bounding box center [285, 196] width 183 height 50
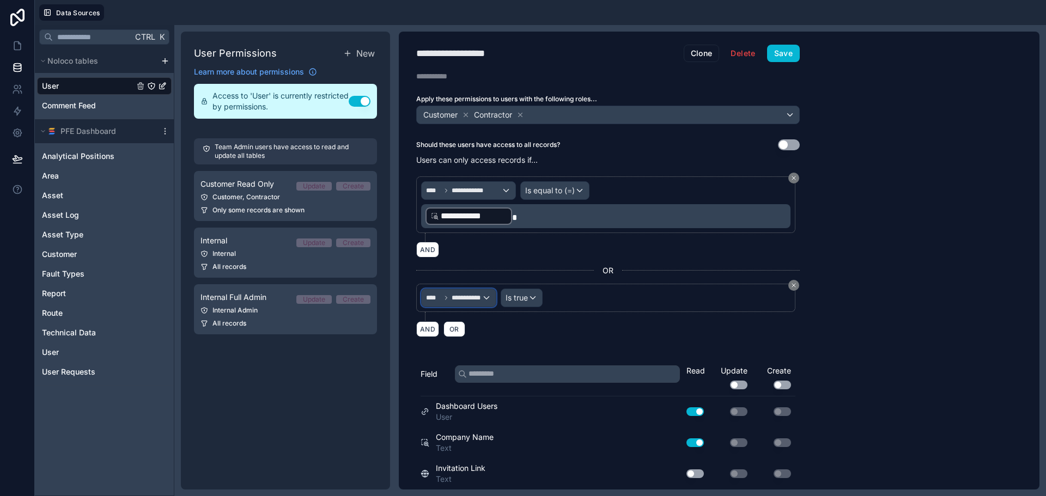
click at [484, 298] on div "**********" at bounding box center [459, 297] width 74 height 17
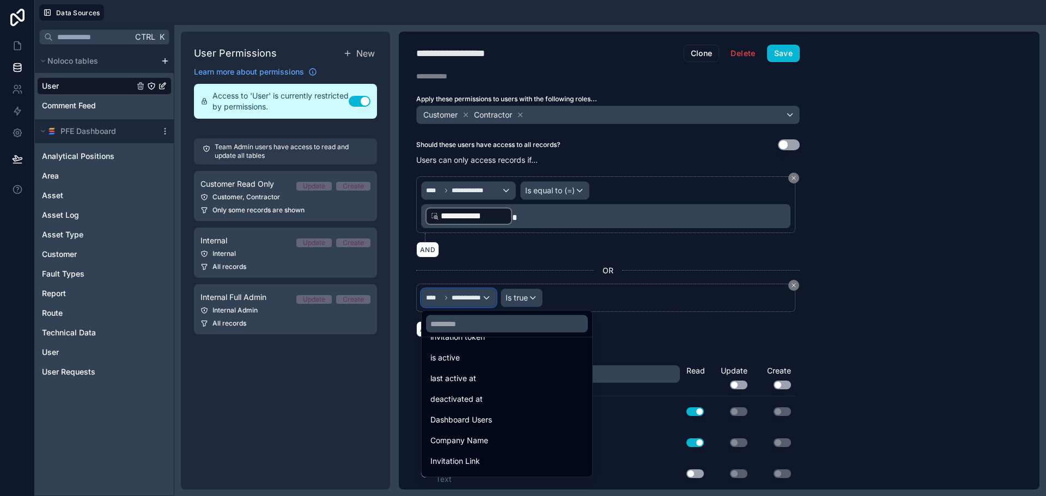
scroll to position [264, 0]
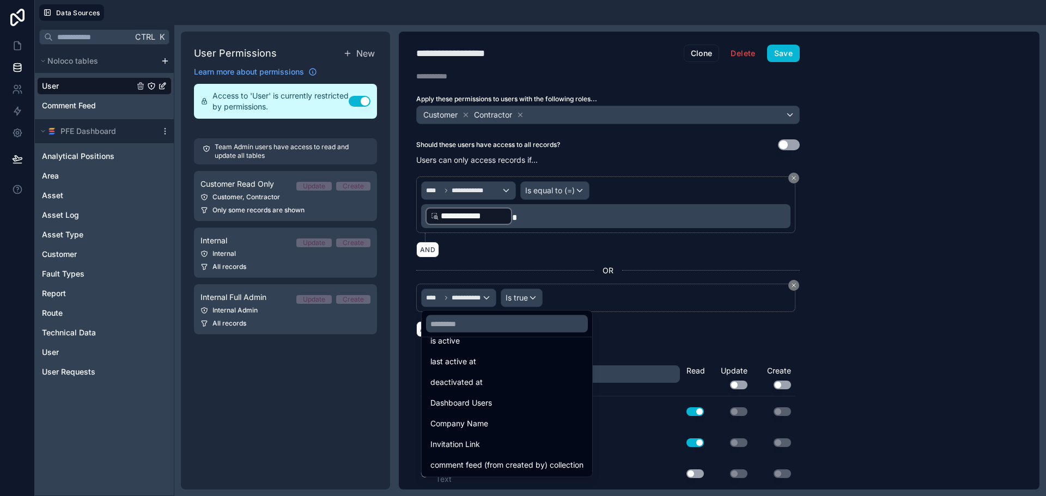
click at [834, 311] on div at bounding box center [523, 248] width 1046 height 496
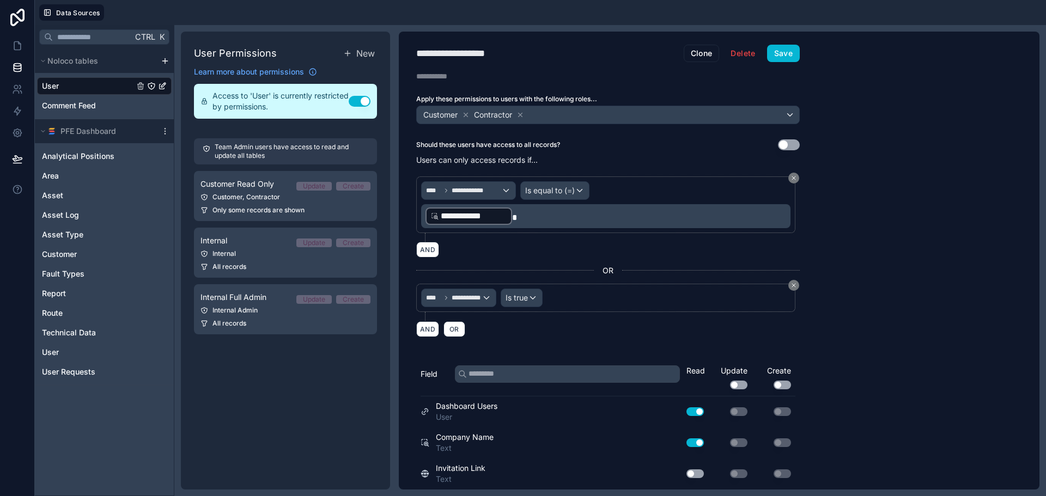
scroll to position [31, 0]
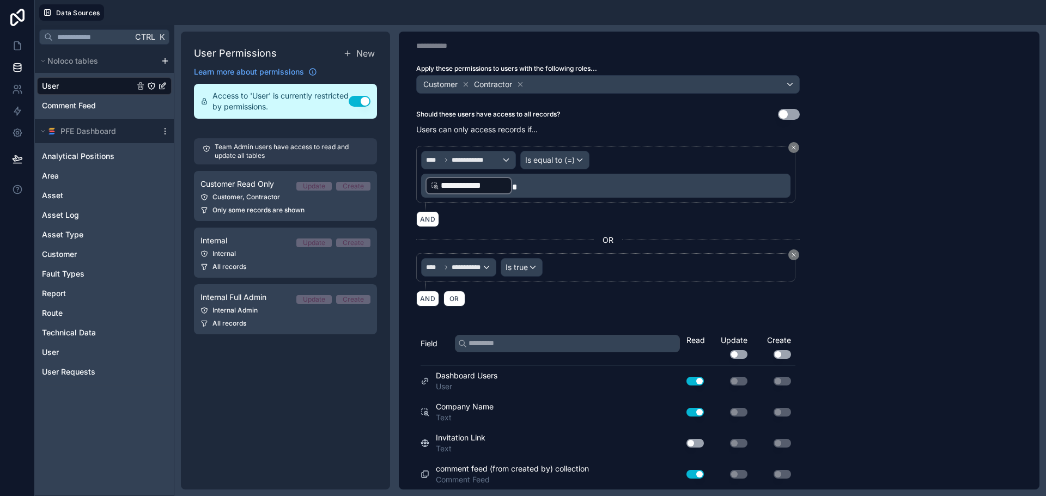
click at [153, 85] on icon "User" at bounding box center [151, 86] width 9 height 9
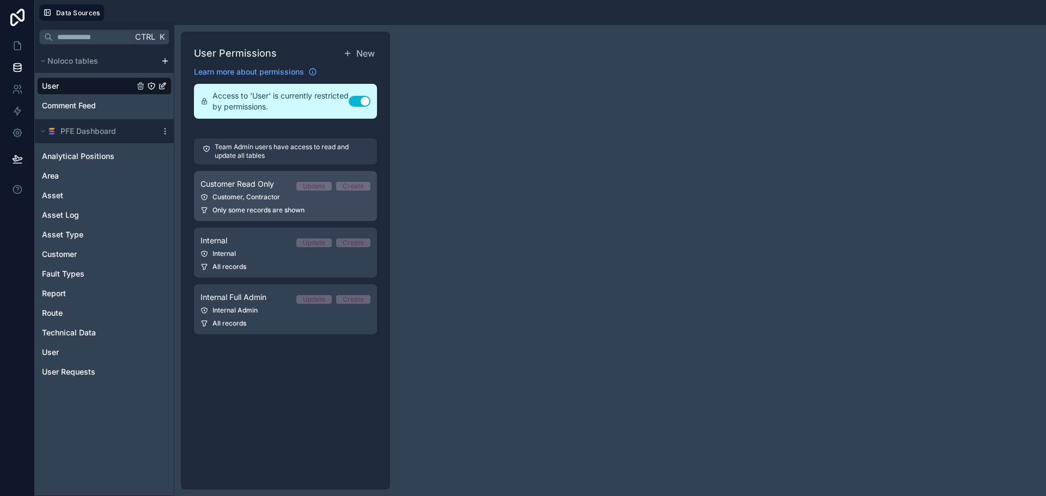
click at [247, 192] on link "Customer Read Only Update Create Customer, Contractor Only some records are sho…" at bounding box center [285, 196] width 183 height 50
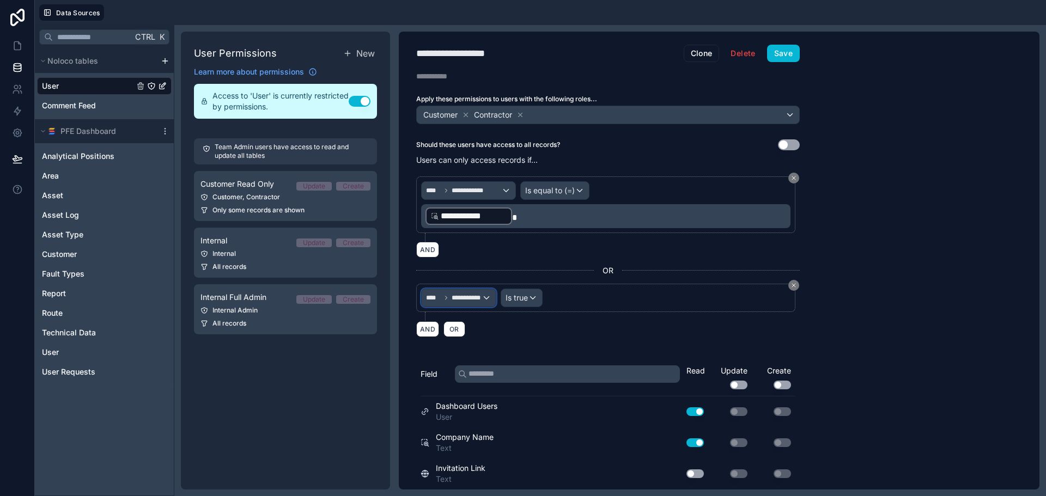
click at [484, 305] on div "**********" at bounding box center [459, 297] width 74 height 17
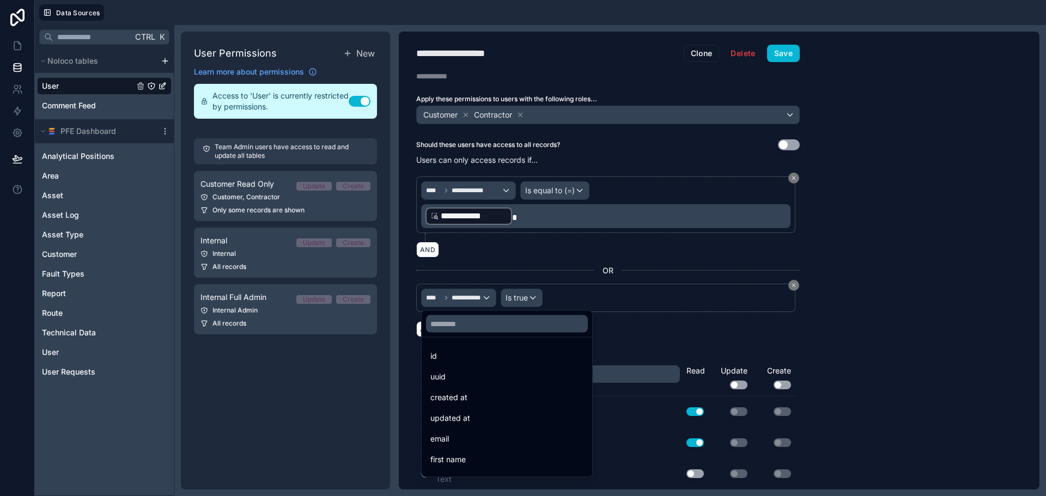
click at [959, 282] on div at bounding box center [523, 248] width 1046 height 496
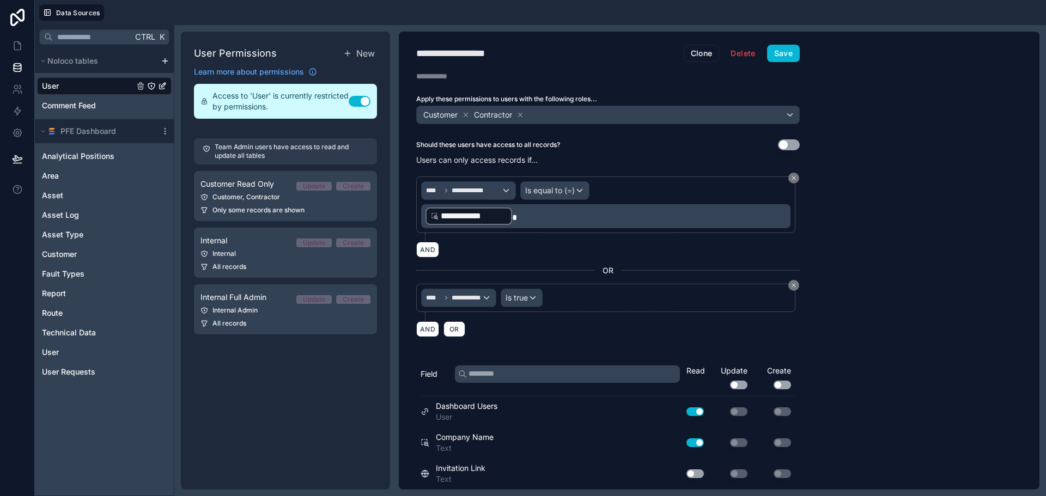
click at [98, 82] on div "User" at bounding box center [104, 85] width 135 height 17
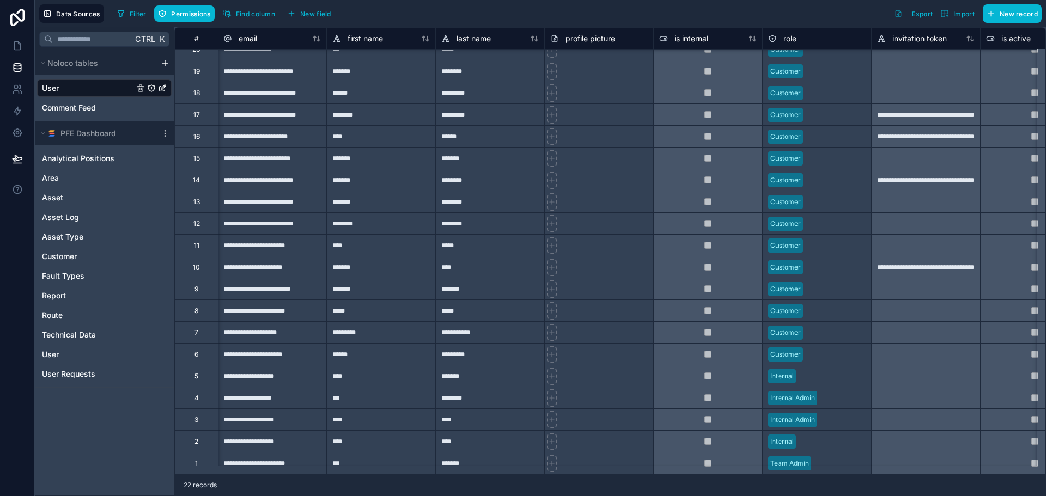
scroll to position [63, 0]
click at [16, 38] on link at bounding box center [17, 46] width 34 height 22
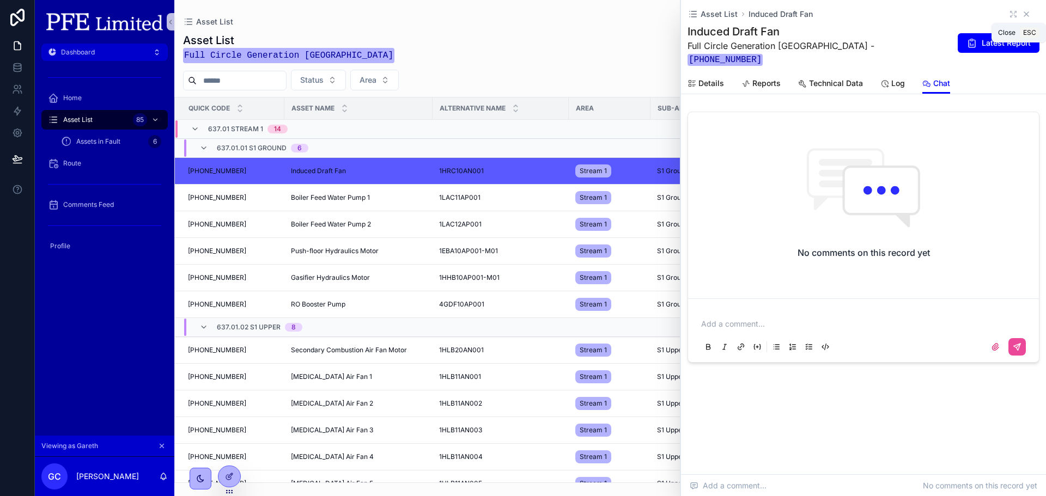
click at [1026, 15] on icon "scrollable content" at bounding box center [1026, 14] width 4 height 4
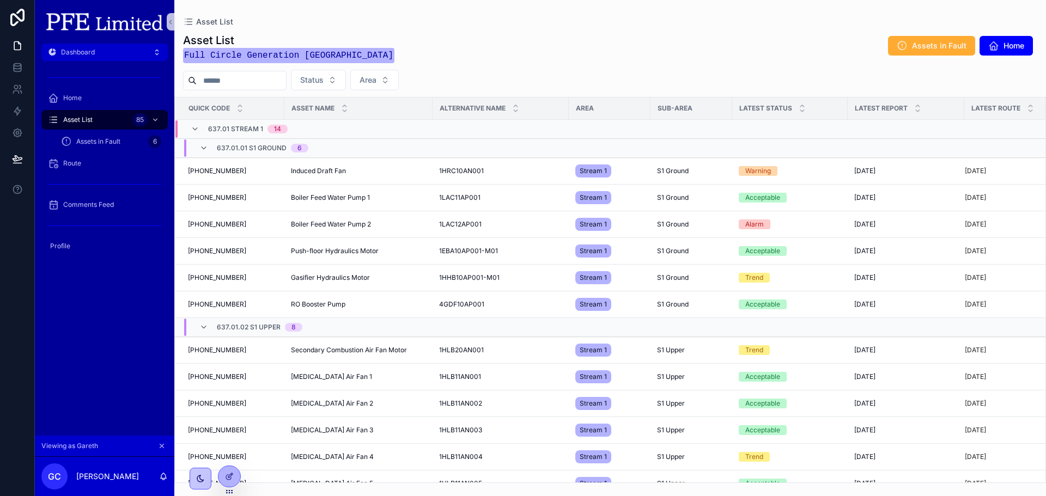
click at [190, 476] on div "scrollable content" at bounding box center [201, 479] width 22 height 22
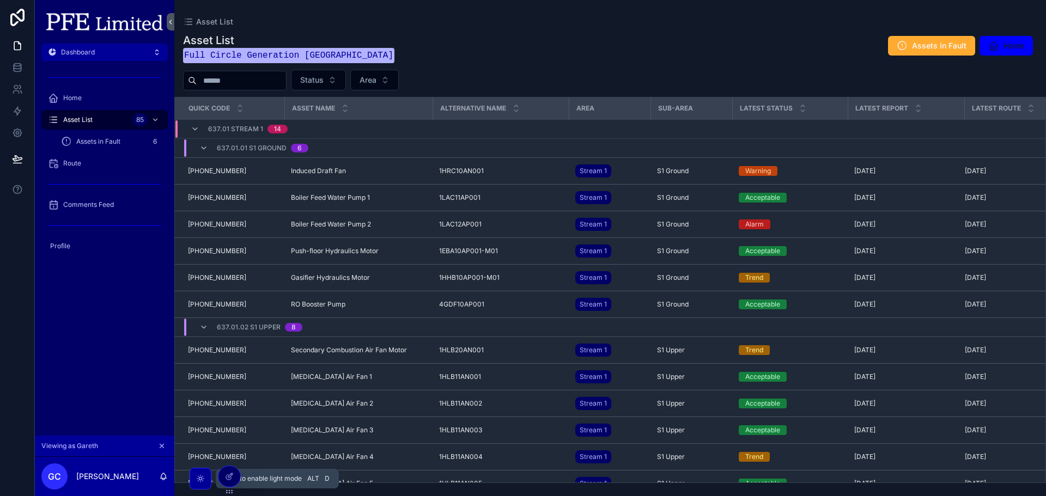
click at [193, 476] on div "scrollable content" at bounding box center [201, 479] width 22 height 22
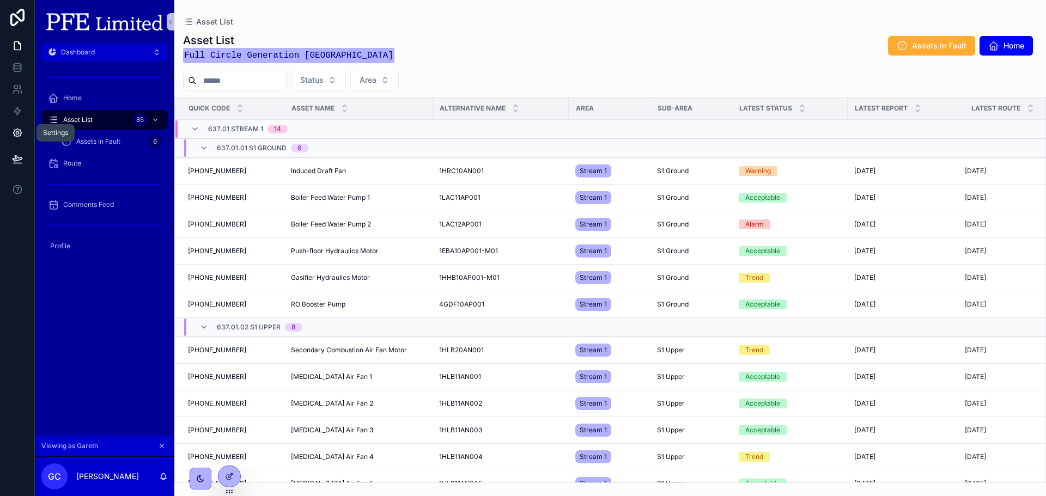
click at [17, 129] on icon at bounding box center [17, 133] width 8 height 8
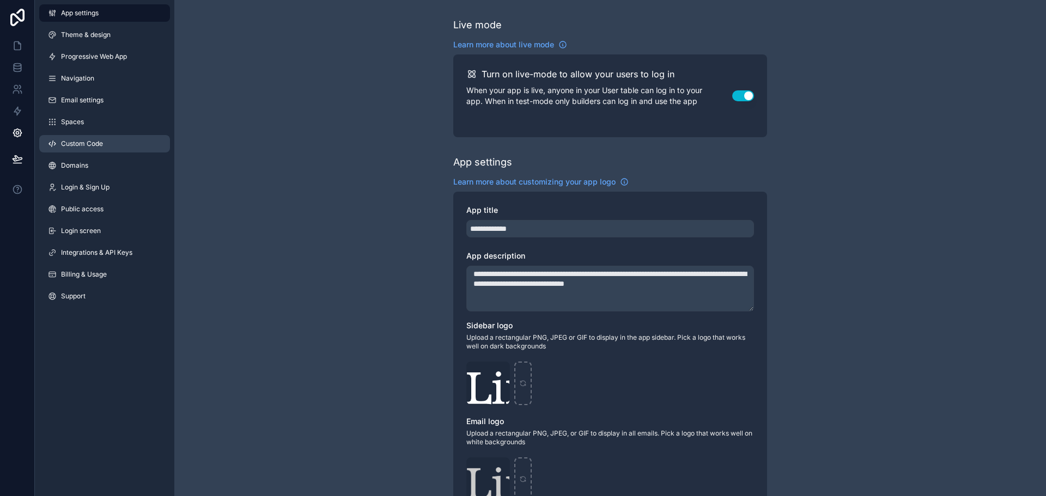
click at [113, 146] on link "Custom Code" at bounding box center [104, 143] width 131 height 17
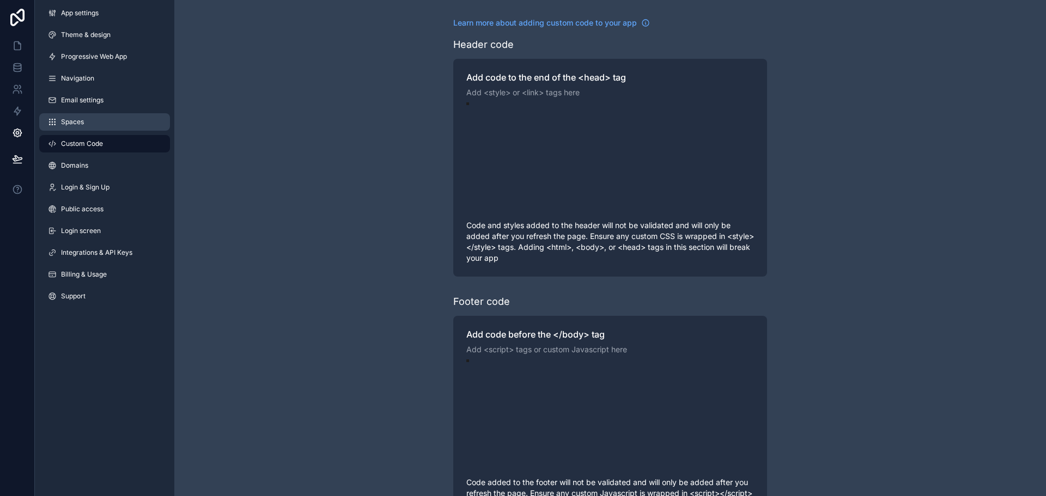
click at [97, 121] on link "Spaces" at bounding box center [104, 121] width 131 height 17
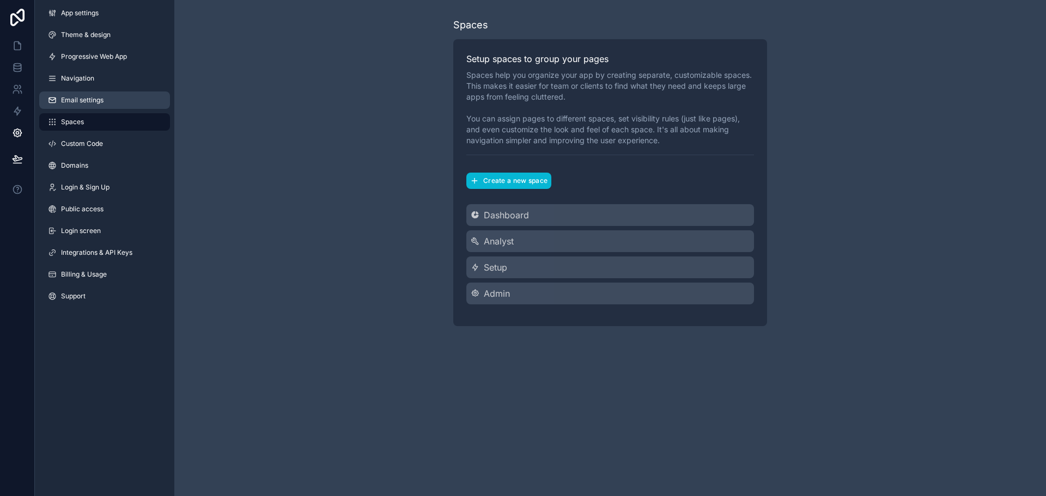
click at [106, 103] on link "Email settings" at bounding box center [104, 100] width 131 height 17
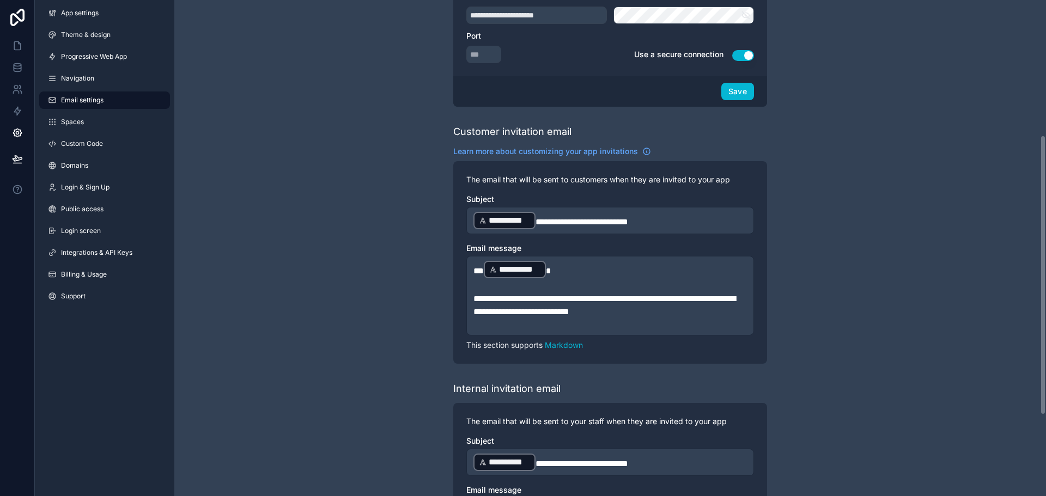
scroll to position [381, 0]
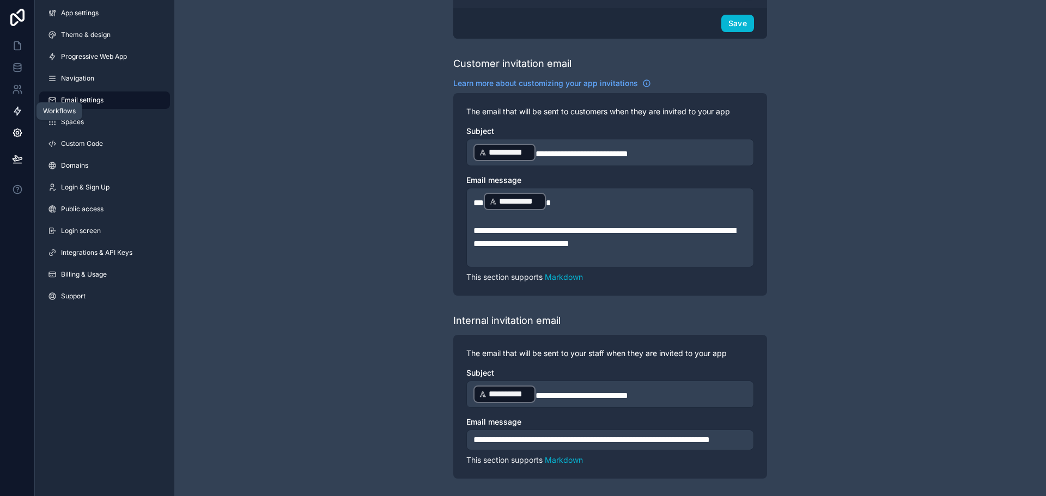
click at [5, 111] on link at bounding box center [17, 111] width 34 height 22
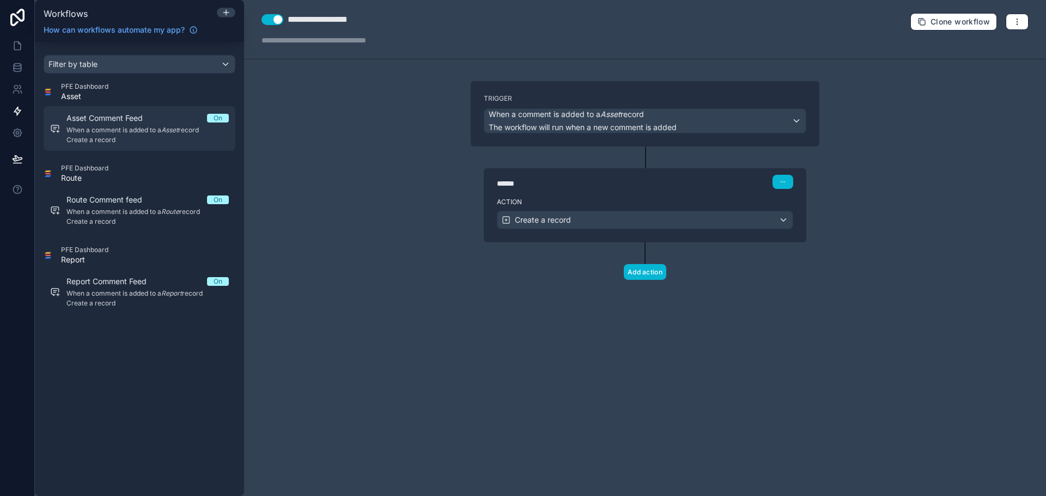
click at [116, 123] on span "Asset Comment Feed" at bounding box center [110, 118] width 89 height 11
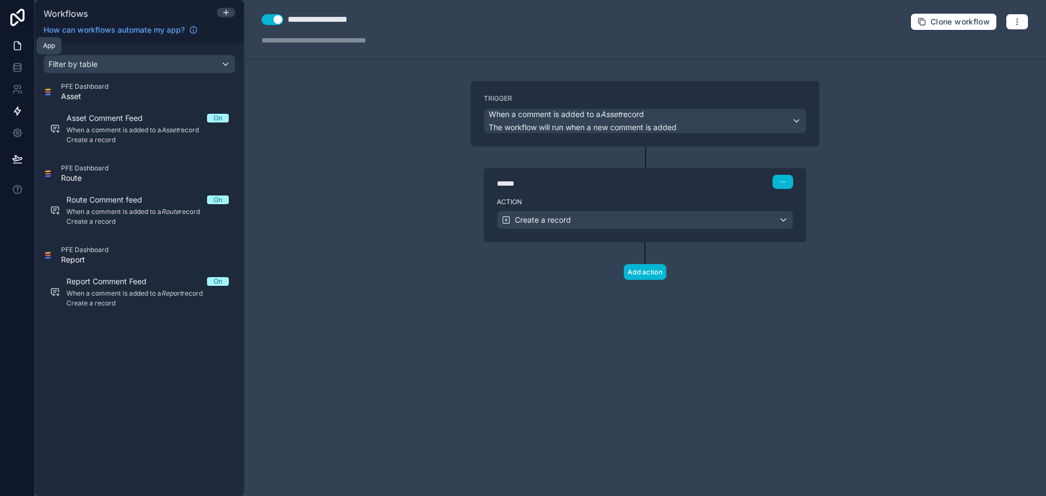
click at [26, 44] on link at bounding box center [17, 46] width 34 height 22
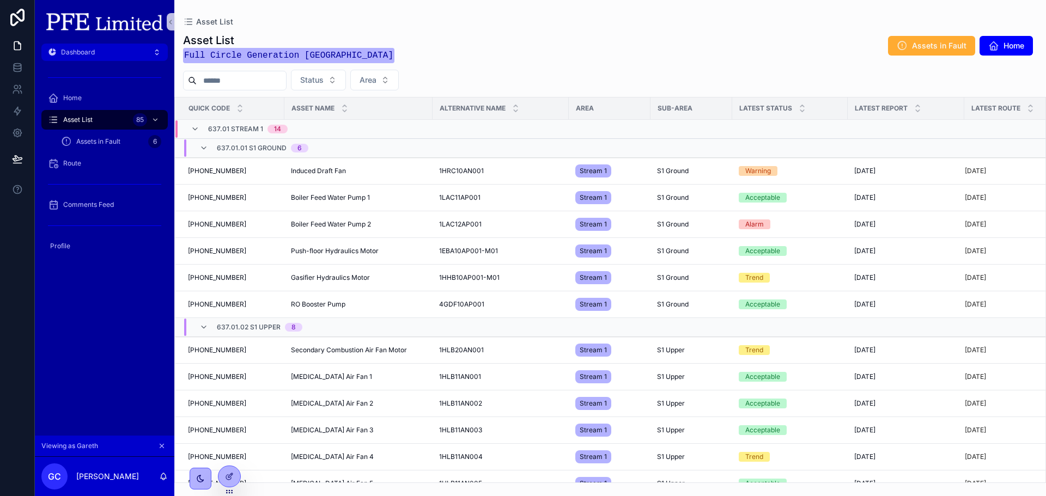
click at [644, 52] on div "Asset List Full Circle Generation Belfast Assets in Fault Home" at bounding box center [610, 48] width 854 height 31
